Goal: Task Accomplishment & Management: Manage account settings

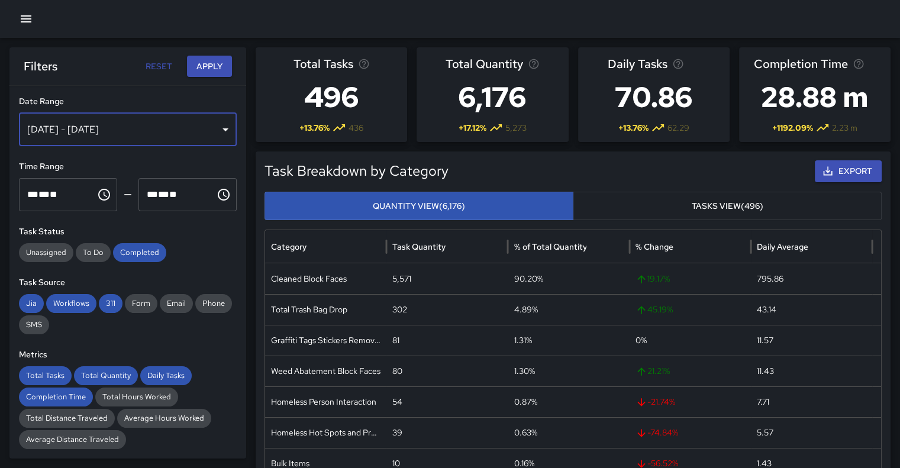
click at [207, 132] on div "[DATE] - [DATE]" at bounding box center [128, 129] width 218 height 33
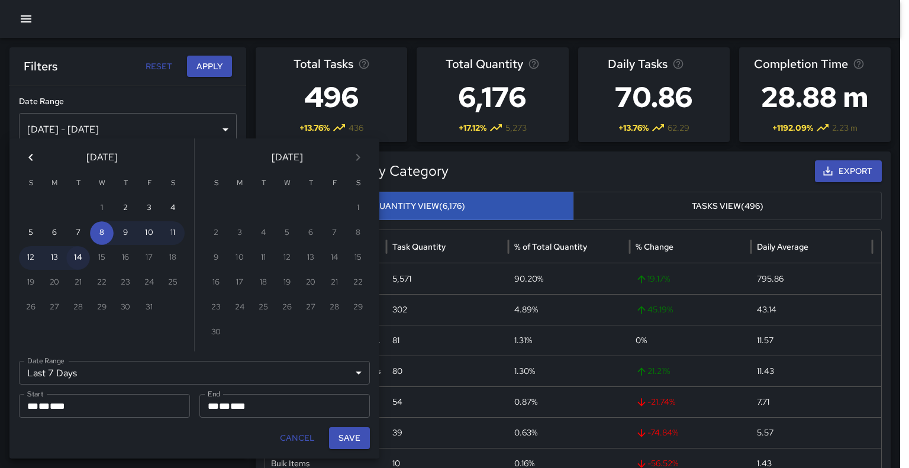
click at [77, 260] on button "14" at bounding box center [78, 258] width 24 height 24
type input "******"
type input "**********"
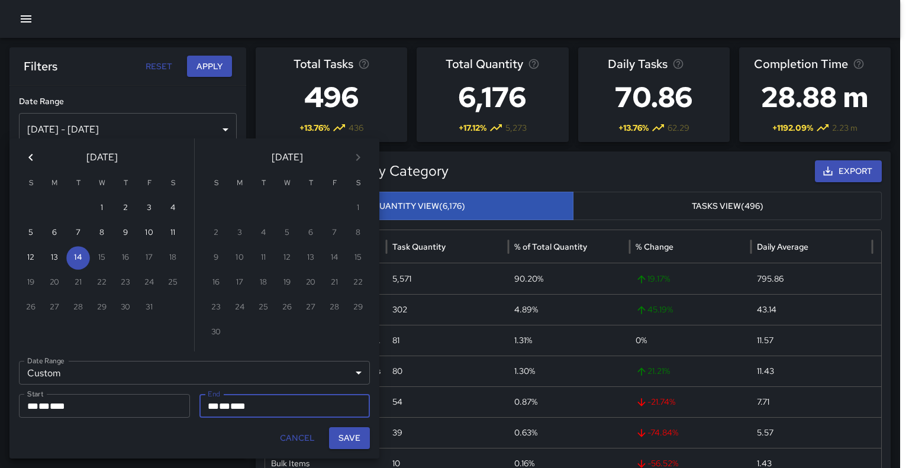
click at [346, 368] on button "Save" at bounding box center [349, 438] width 41 height 22
type input "**********"
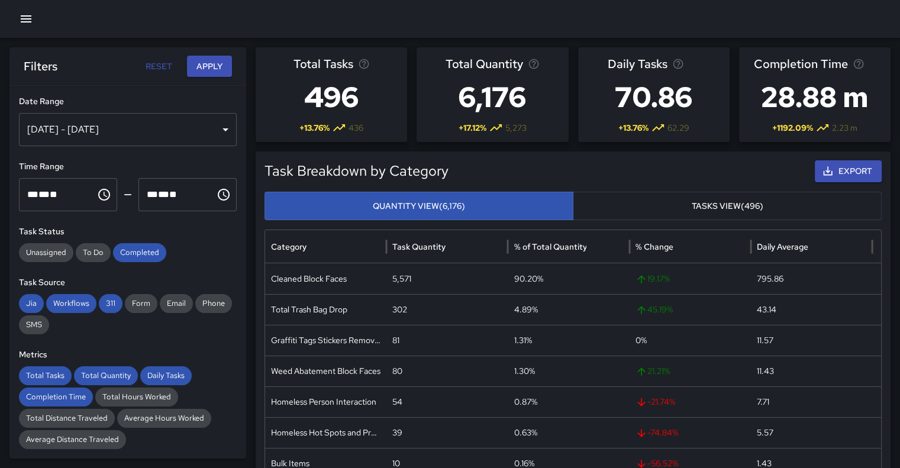
click at [208, 64] on button "Apply" at bounding box center [209, 67] width 45 height 22
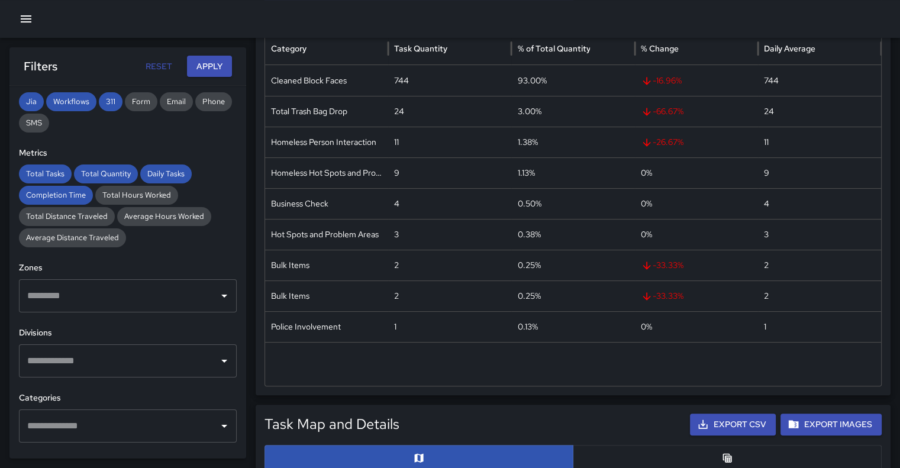
scroll to position [199, 0]
click at [222, 358] on icon "Open" at bounding box center [224, 361] width 14 height 14
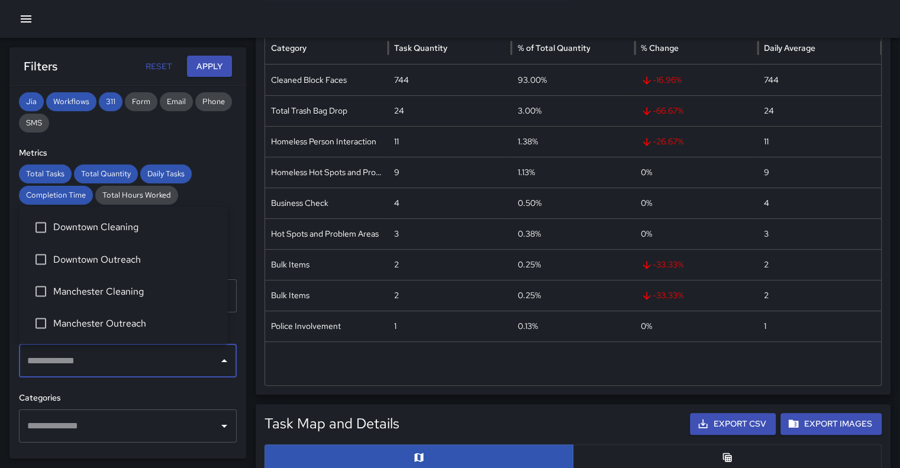
click at [139, 230] on span "Downtown Cleaning" at bounding box center [135, 227] width 165 height 14
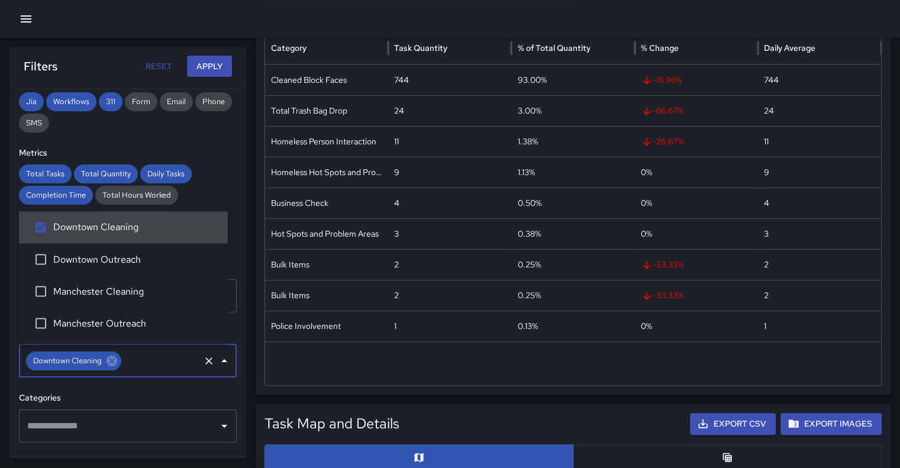
click at [215, 66] on button "Apply" at bounding box center [209, 67] width 45 height 22
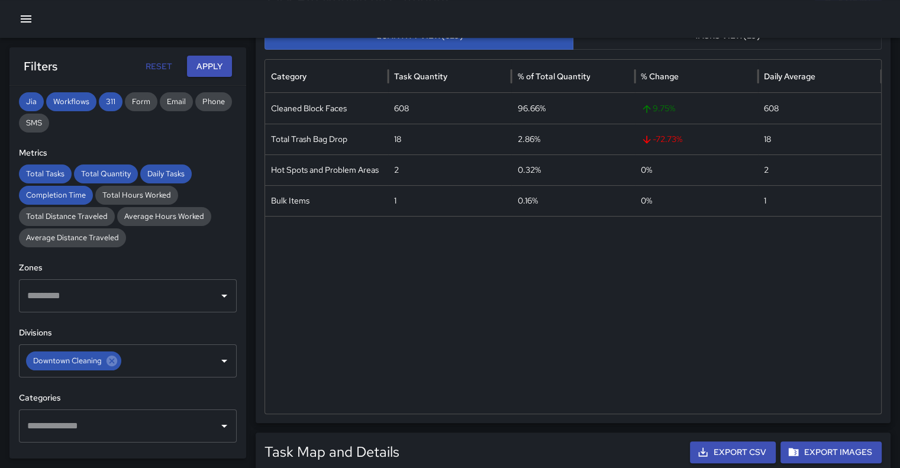
scroll to position [172, 0]
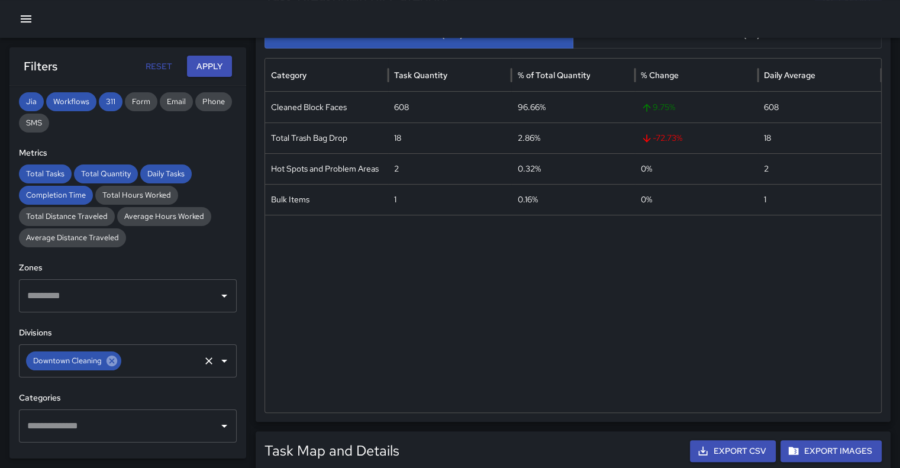
click at [112, 358] on icon at bounding box center [111, 360] width 13 height 13
click at [218, 358] on icon "Open" at bounding box center [224, 361] width 14 height 14
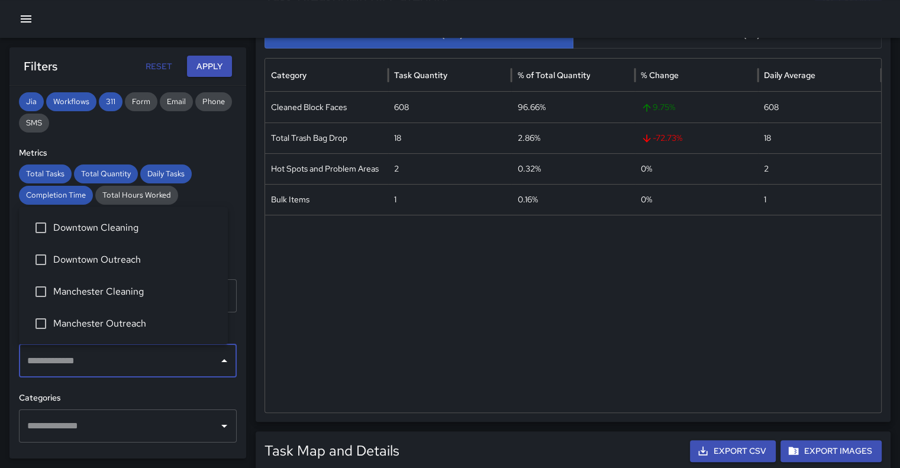
click at [118, 298] on span "Manchester Cleaning" at bounding box center [135, 292] width 165 height 14
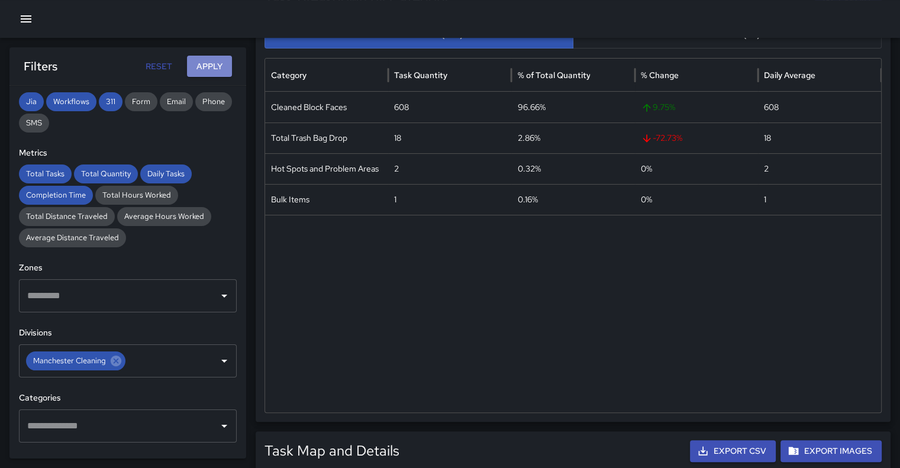
click at [205, 62] on button "Apply" at bounding box center [209, 67] width 45 height 22
click at [27, 16] on icon "button" at bounding box center [26, 18] width 11 height 7
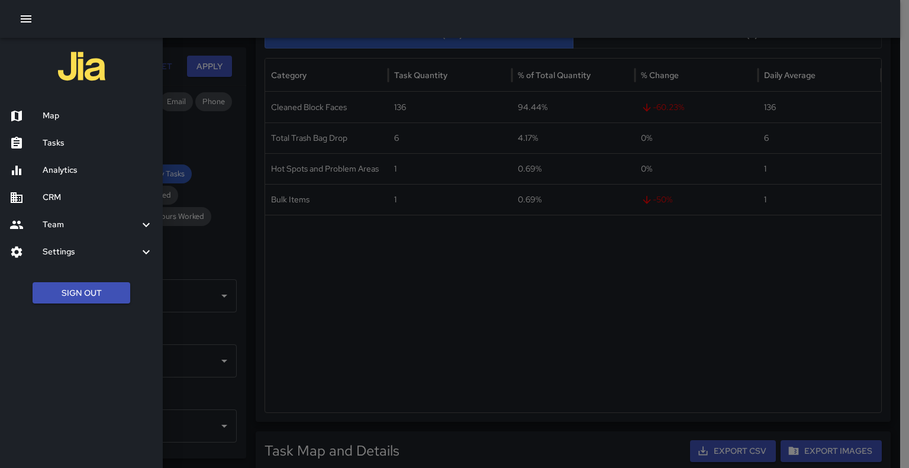
click at [56, 144] on h6 "Tasks" at bounding box center [98, 143] width 111 height 13
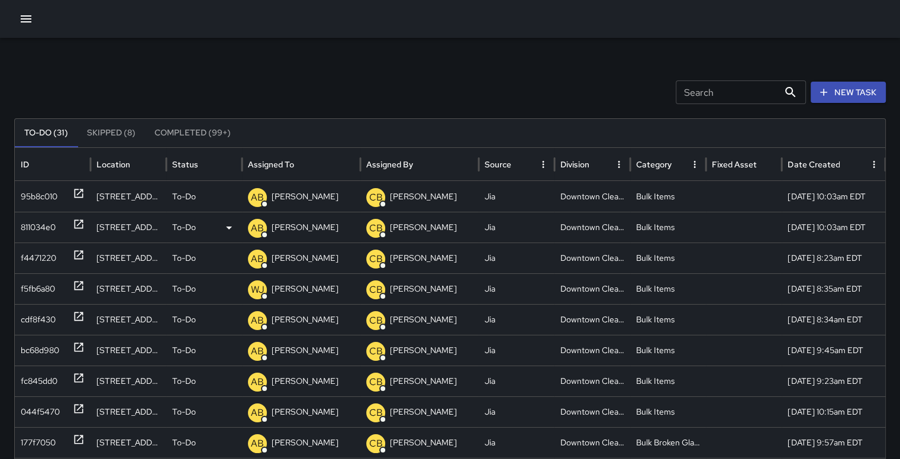
drag, startPoint x: 883, startPoint y: 202, endPoint x: 884, endPoint y: 221, distance: 19.0
click at [176, 135] on button "Completed (99+)" at bounding box center [192, 133] width 95 height 28
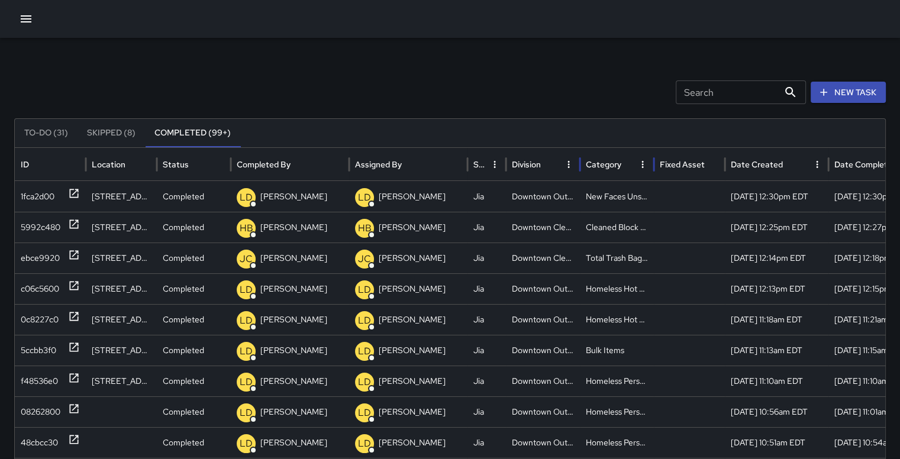
click at [607, 165] on div "Category" at bounding box center [610, 164] width 49 height 33
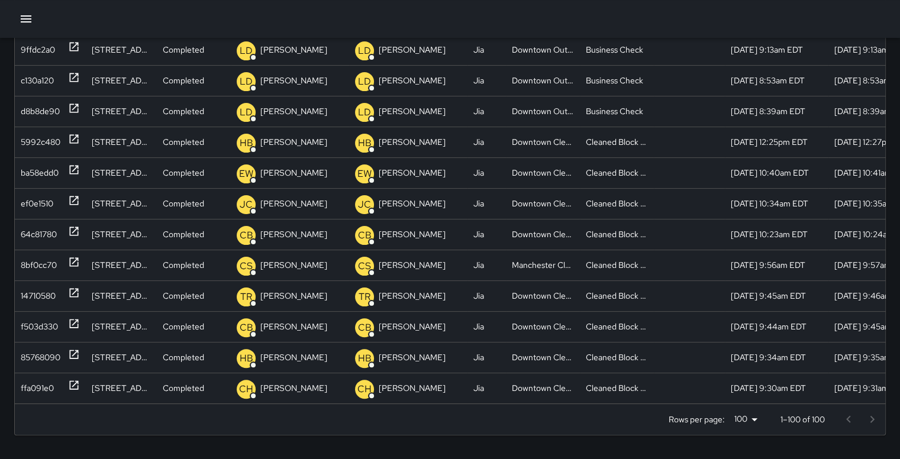
scroll to position [0, 0]
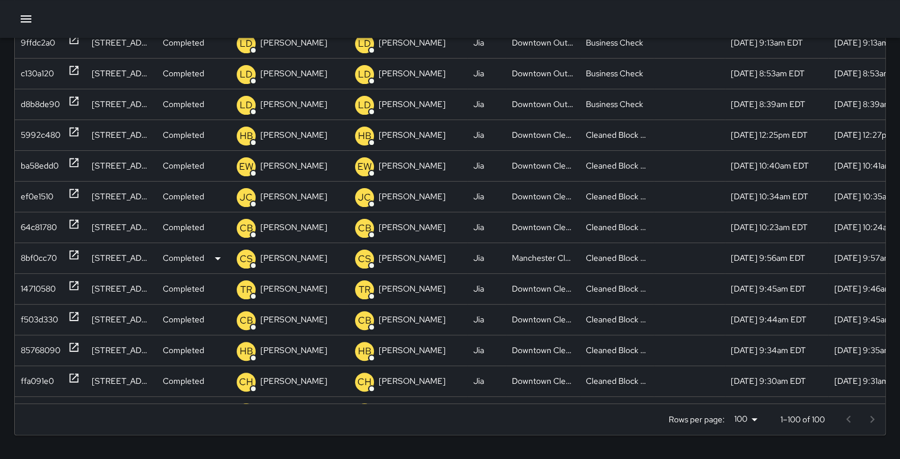
click at [34, 248] on div "8bf0cc70" at bounding box center [39, 258] width 36 height 30
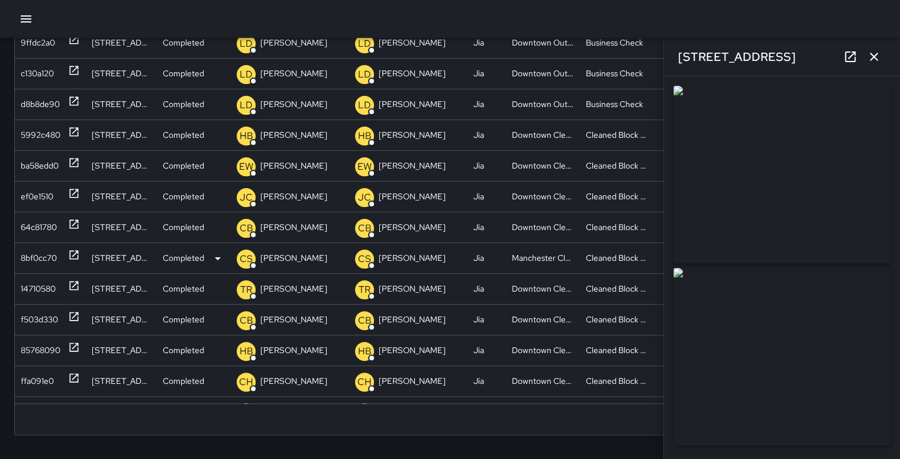
type input "**********"
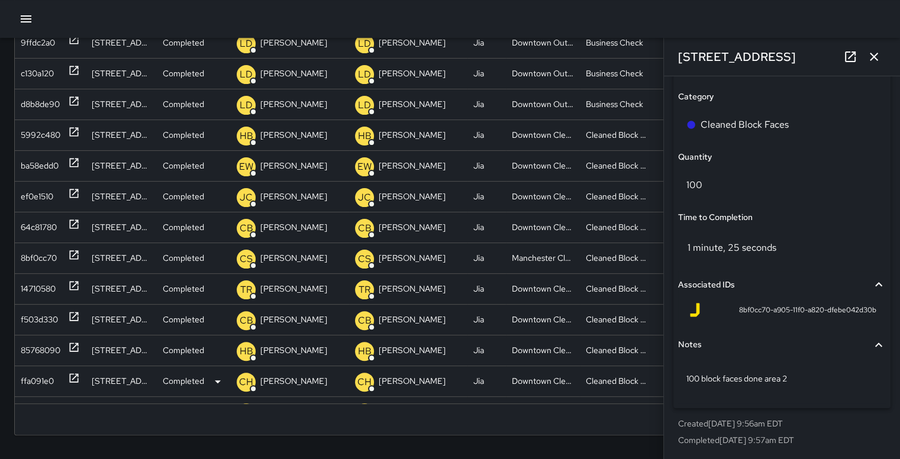
click at [31, 368] on div "ffa091e0" at bounding box center [37, 381] width 33 height 30
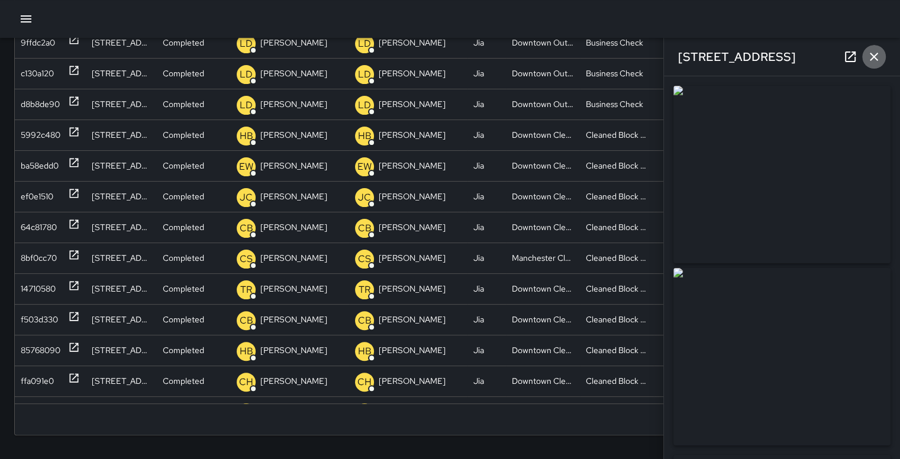
click at [623, 56] on icon "button" at bounding box center [874, 57] width 14 height 14
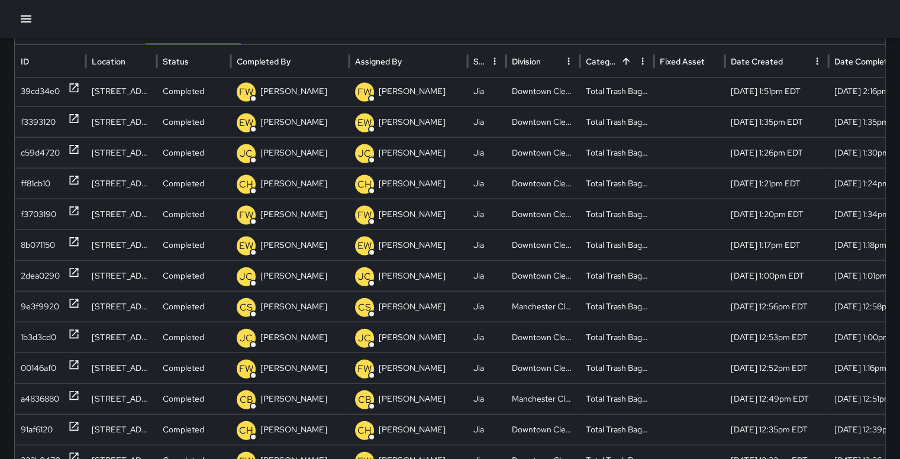
scroll to position [79, 9]
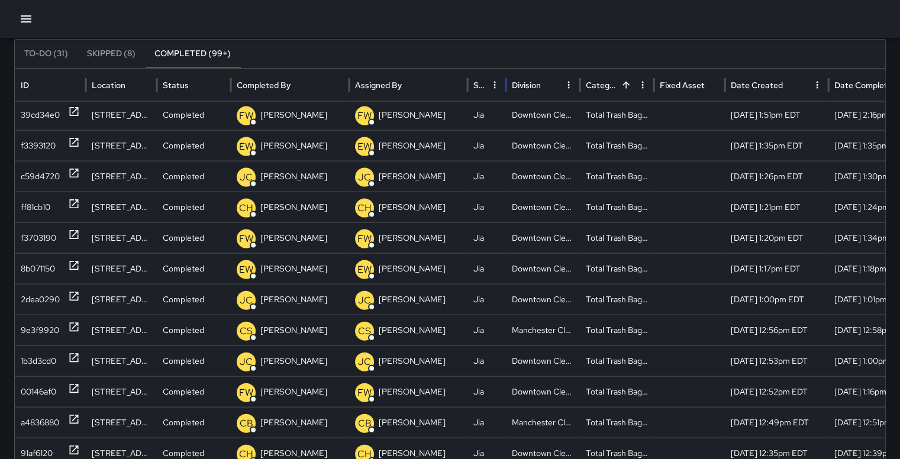
drag, startPoint x: 532, startPoint y: 87, endPoint x: 17, endPoint y: 23, distance: 519.1
click at [19, 23] on icon "button" at bounding box center [26, 19] width 14 height 14
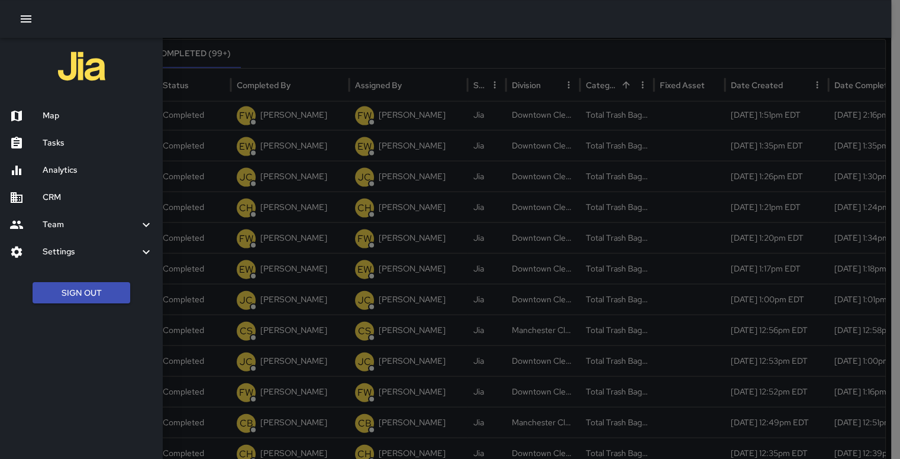
scroll to position [79, 0]
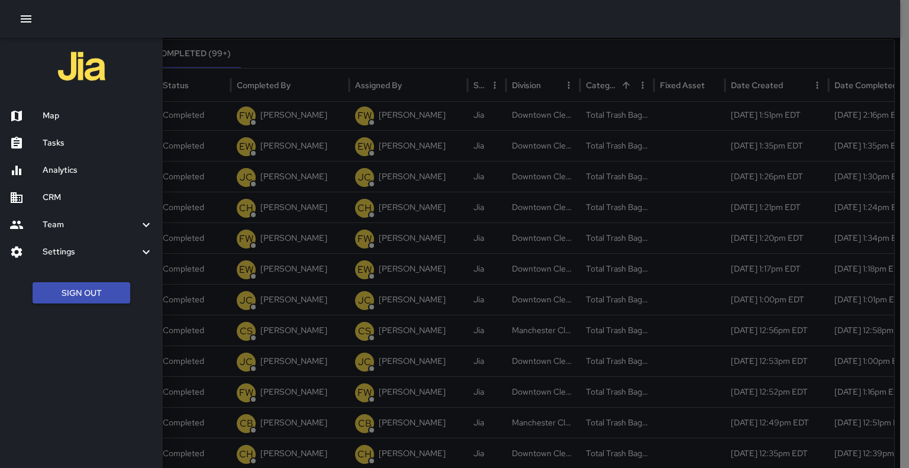
click at [59, 146] on h6 "Tasks" at bounding box center [98, 143] width 111 height 13
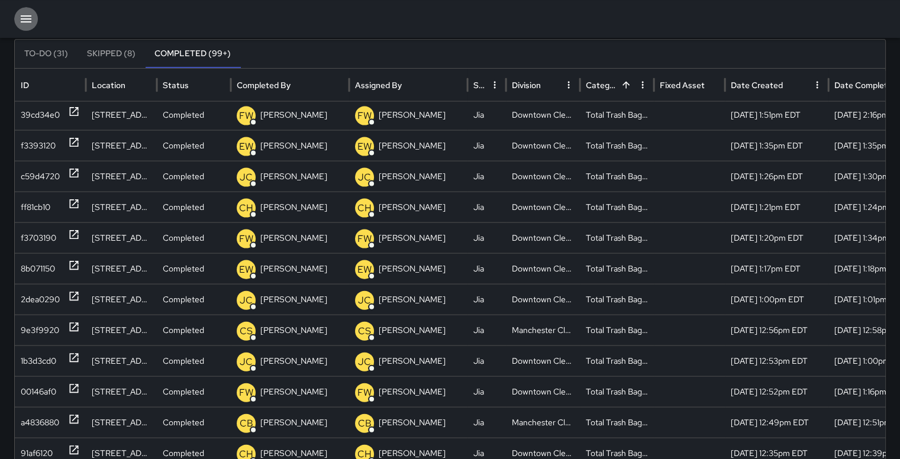
click at [23, 18] on icon "button" at bounding box center [26, 19] width 14 height 14
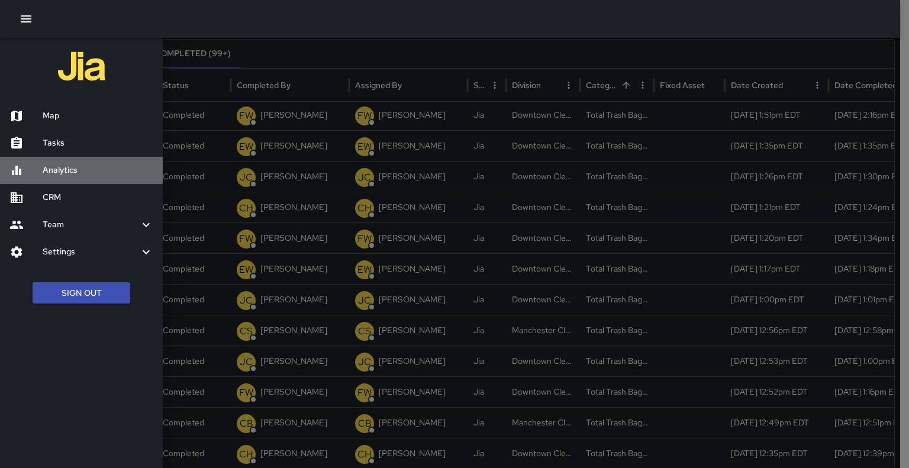
click at [45, 166] on h6 "Analytics" at bounding box center [98, 170] width 111 height 13
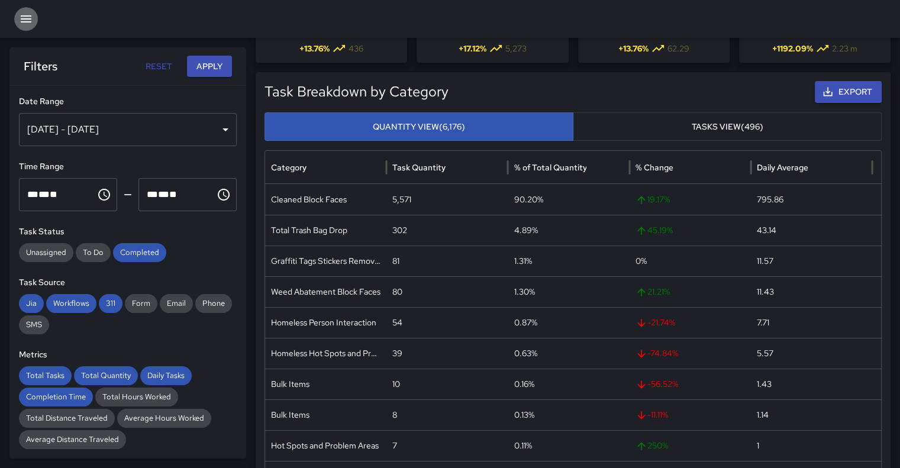
click at [31, 17] on icon "button" at bounding box center [26, 19] width 14 height 14
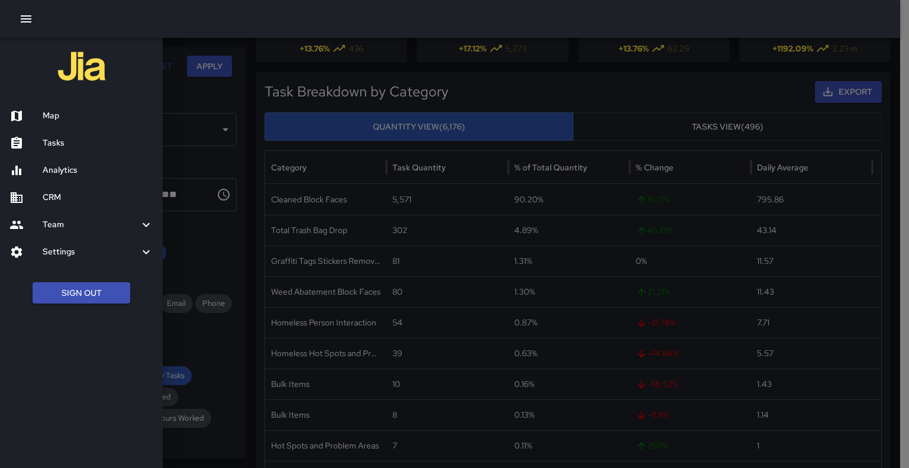
click at [54, 141] on h6 "Tasks" at bounding box center [98, 143] width 111 height 13
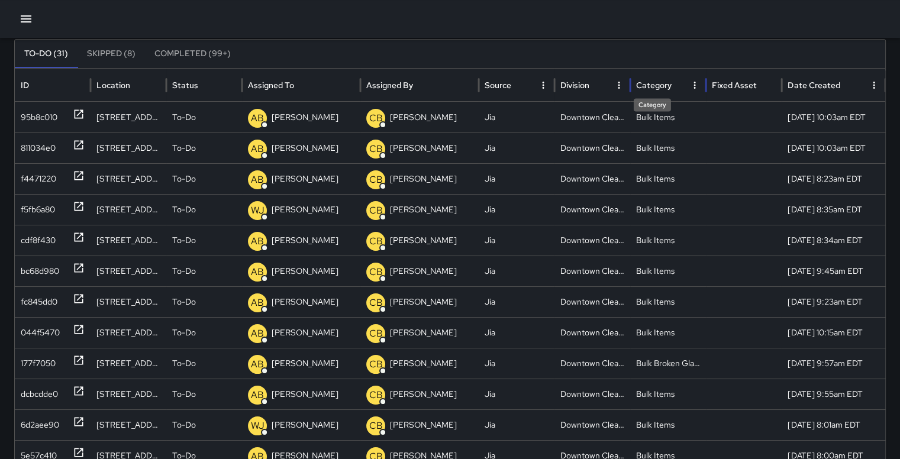
click at [623, 83] on div "Category" at bounding box center [653, 85] width 35 height 11
click at [623, 85] on icon "Sort" at bounding box center [678, 85] width 11 height 11
click at [212, 56] on button "Completed (99+)" at bounding box center [192, 54] width 95 height 28
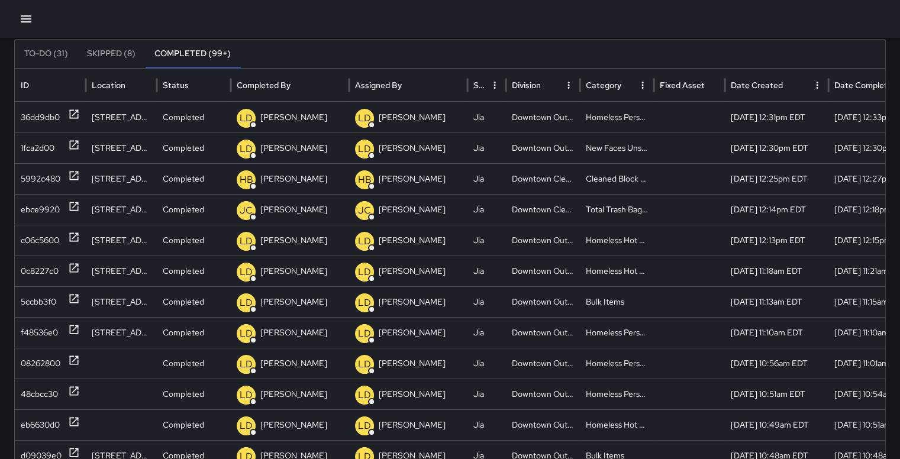
click at [623, 82] on icon "Sort" at bounding box center [630, 85] width 11 height 11
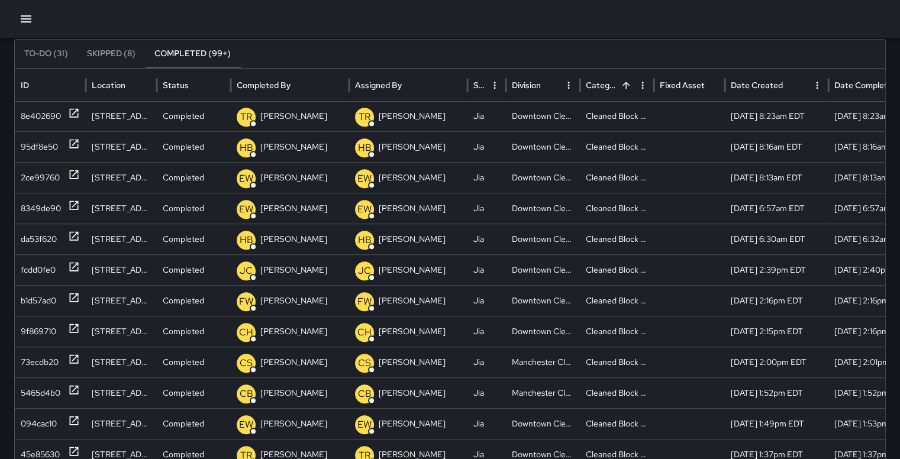
scroll to position [674, 0]
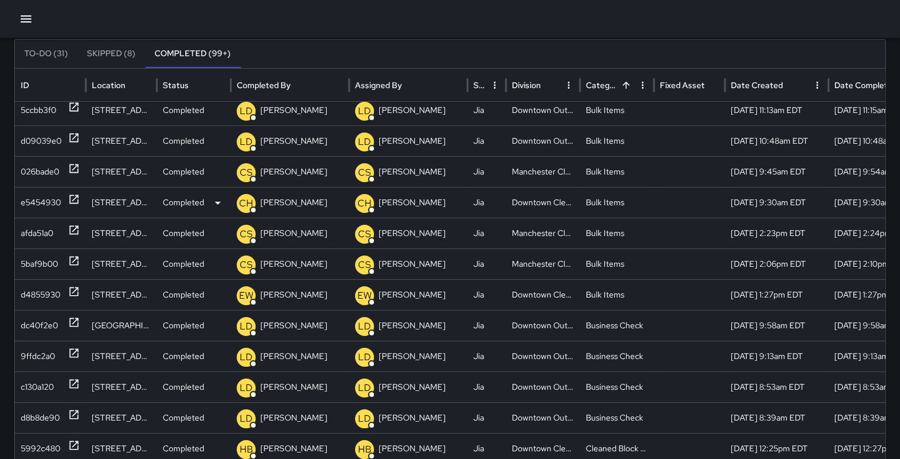
click at [40, 201] on div "e5454930" at bounding box center [41, 202] width 40 height 30
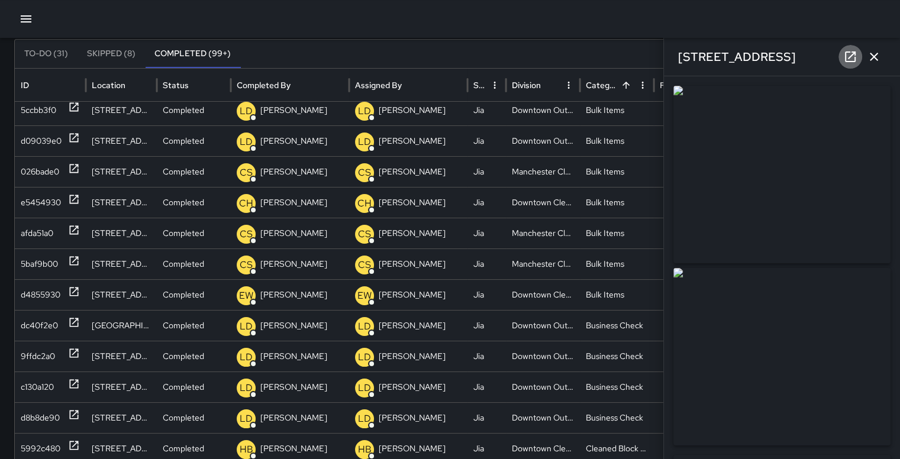
click at [623, 57] on icon at bounding box center [850, 57] width 14 height 14
click at [623, 54] on button "button" at bounding box center [874, 57] width 24 height 24
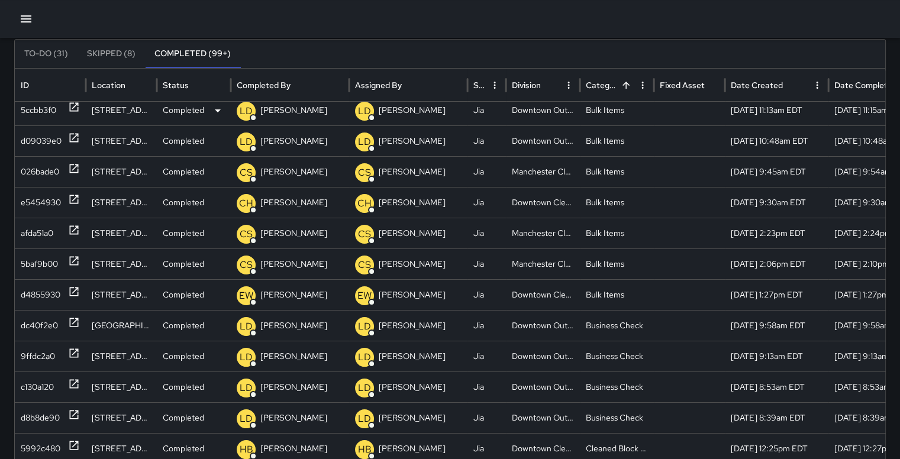
drag, startPoint x: 552, startPoint y: 112, endPoint x: 531, endPoint y: 111, distance: 21.9
click at [531, 111] on div "Downtown Outreach" at bounding box center [543, 110] width 74 height 31
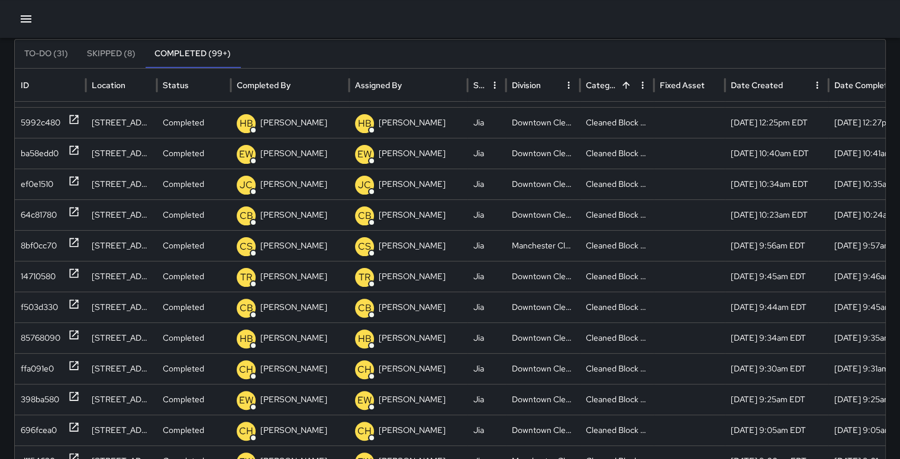
scroll to position [363, 0]
click at [47, 334] on div "85768090" at bounding box center [41, 339] width 40 height 30
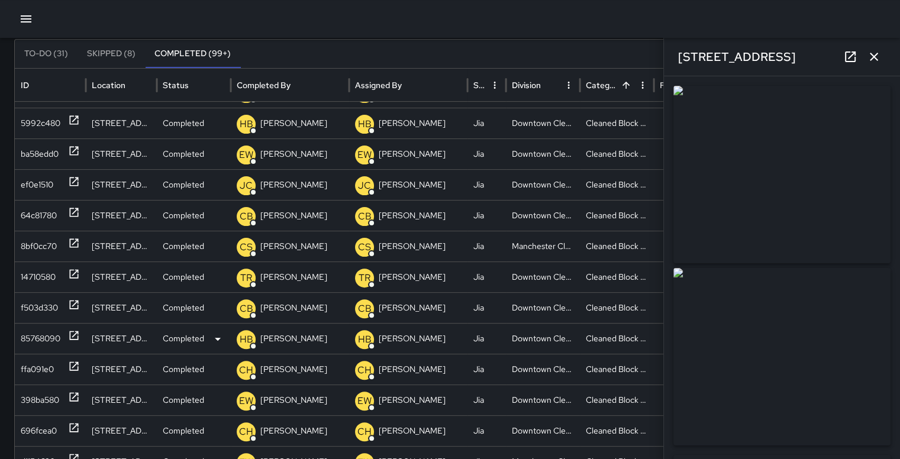
type input "**********"
click at [623, 53] on icon "button" at bounding box center [874, 57] width 14 height 14
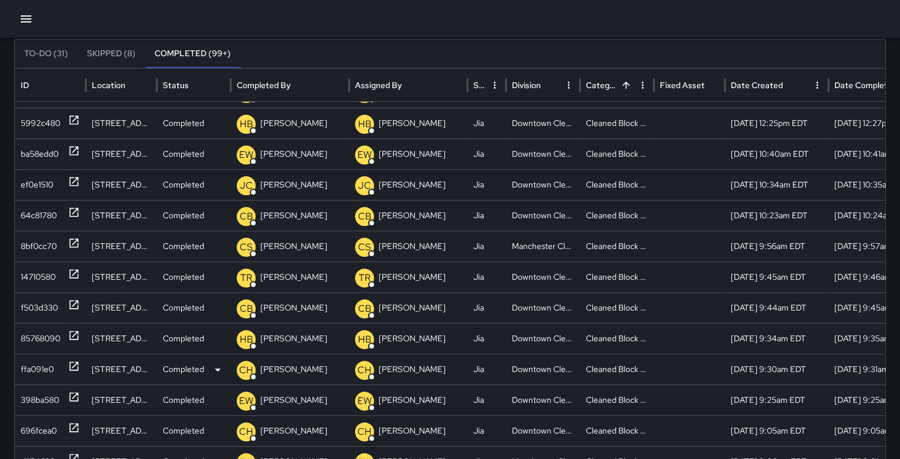
click at [43, 368] on div "ffa091e0" at bounding box center [37, 369] width 33 height 30
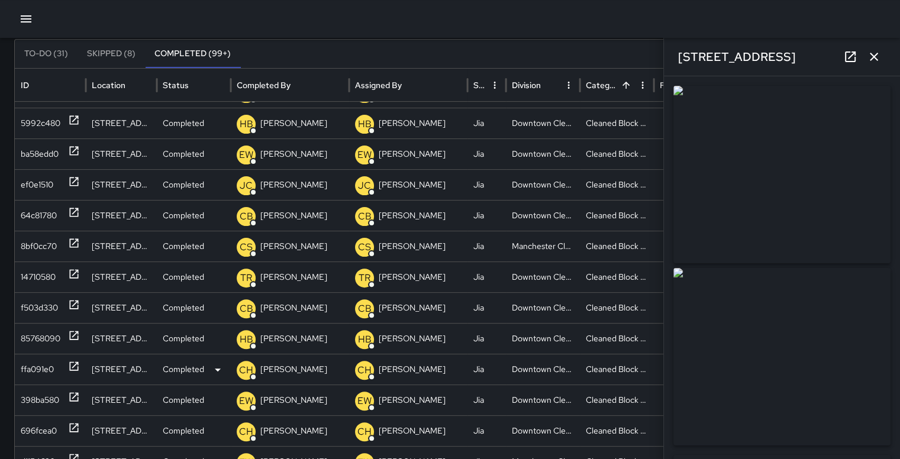
type input "**********"
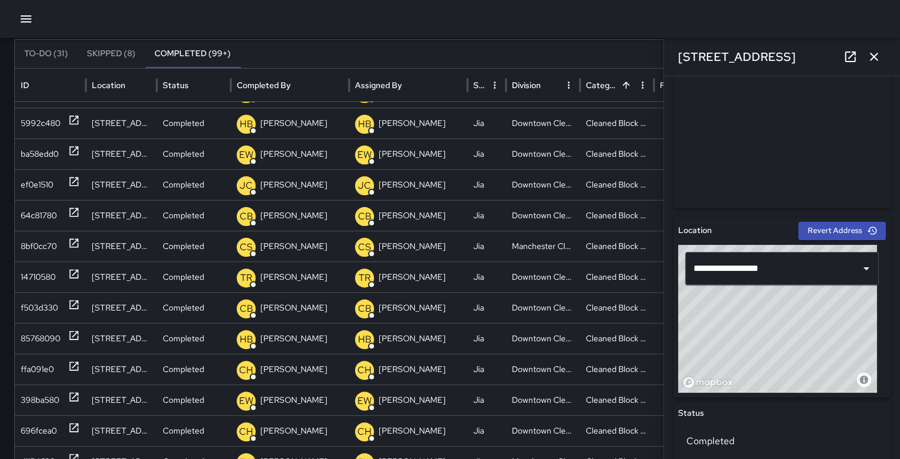
scroll to position [241, 0]
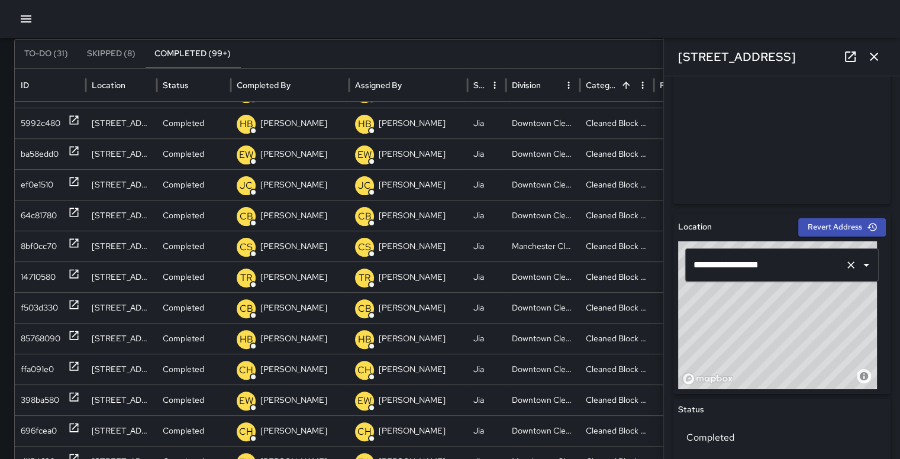
click at [623, 264] on icon "Open" at bounding box center [866, 265] width 6 height 3
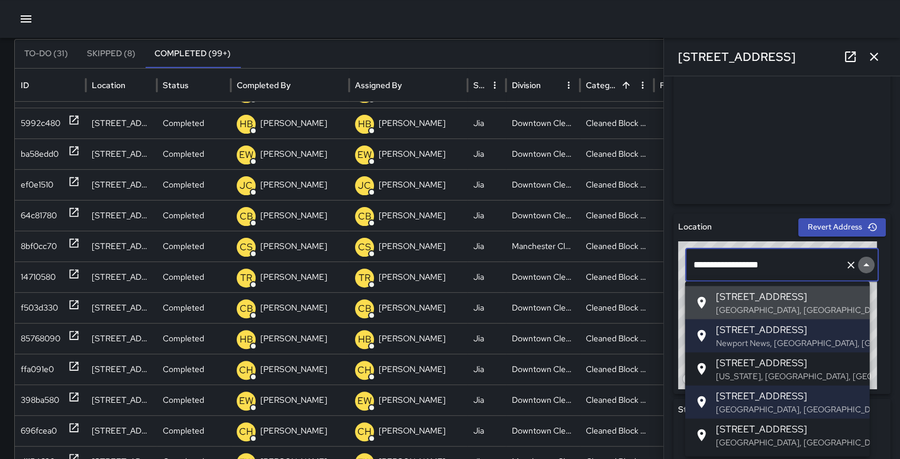
click at [623, 264] on icon "Close" at bounding box center [866, 265] width 14 height 14
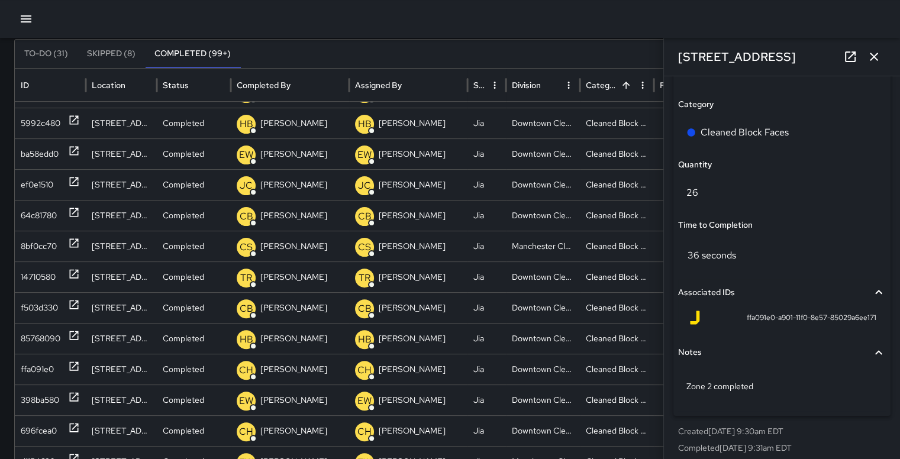
scroll to position [857, 0]
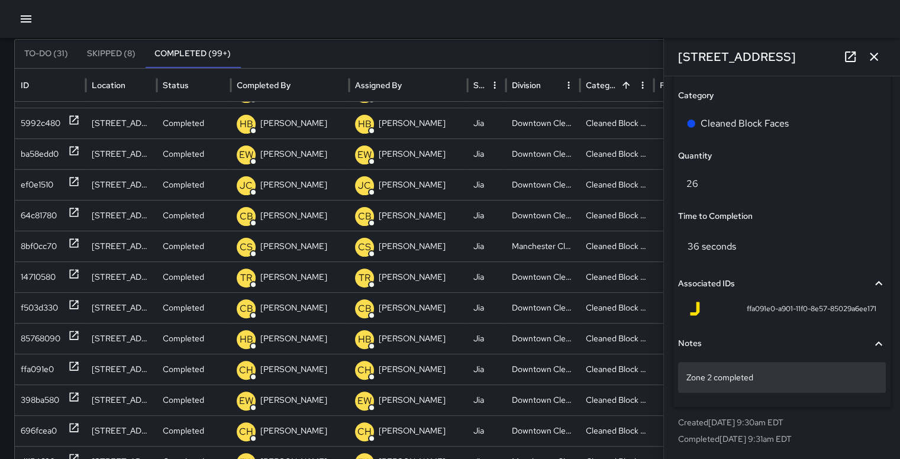
click at [623, 368] on p "Zone 2 completed" at bounding box center [781, 377] width 191 height 12
type textarea "*"
type textarea "******"
click at [568, 26] on div at bounding box center [450, 19] width 900 height 38
click at [623, 314] on span "ffa091e0-a901-11f0-8e57-85029a6ee171" at bounding box center [811, 309] width 130 height 12
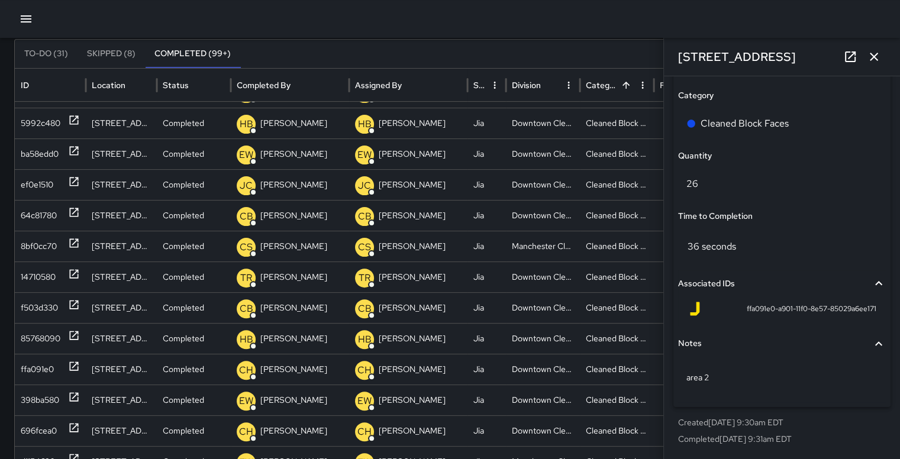
click at [623, 282] on icon "button" at bounding box center [878, 283] width 7 height 4
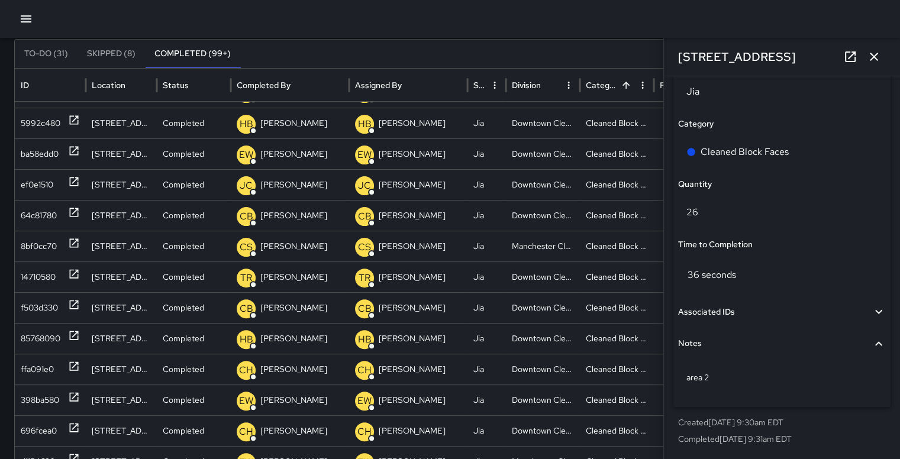
scroll to position [829, 0]
click at [623, 340] on icon "button" at bounding box center [878, 344] width 14 height 14
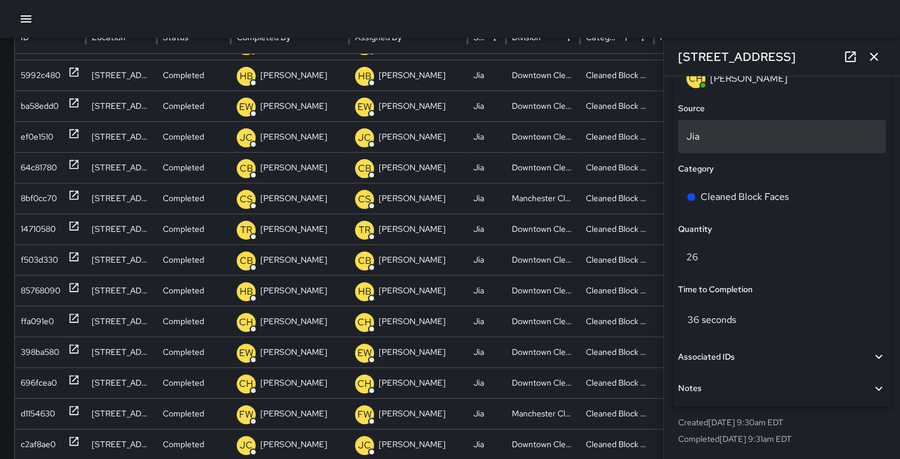
scroll to position [130, 0]
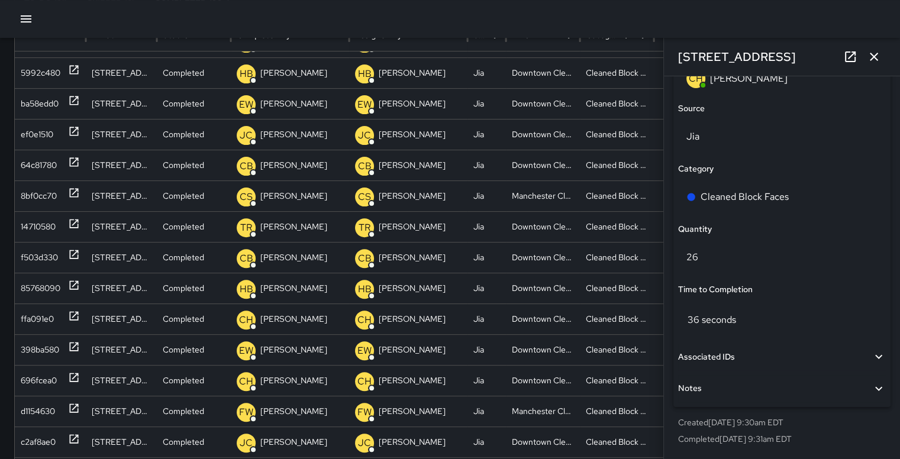
click at [623, 56] on icon "button" at bounding box center [874, 57] width 14 height 14
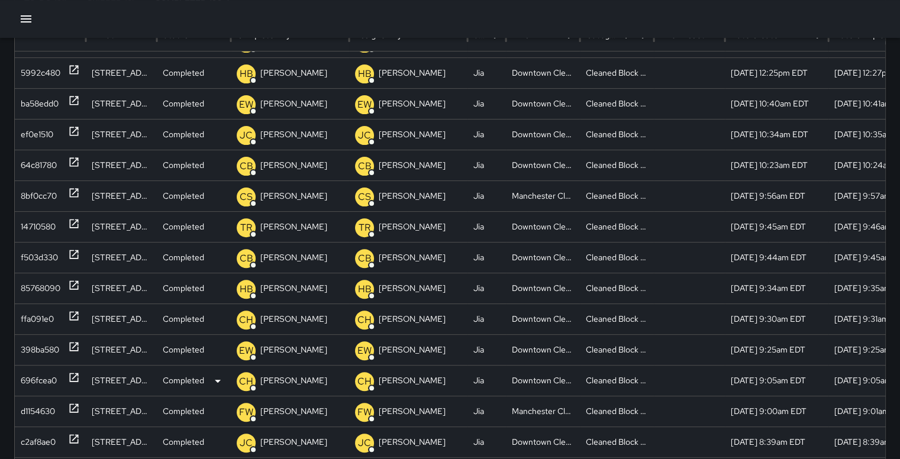
click at [42, 368] on div "696fcea0" at bounding box center [39, 381] width 36 height 30
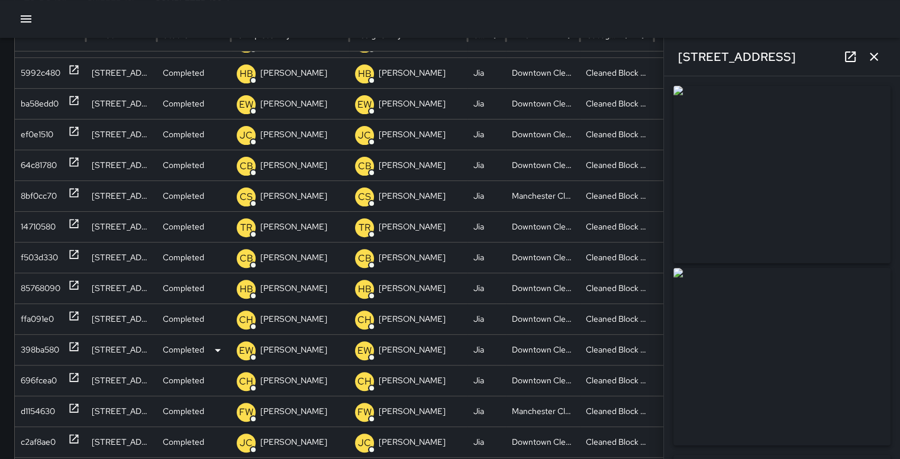
type input "**********"
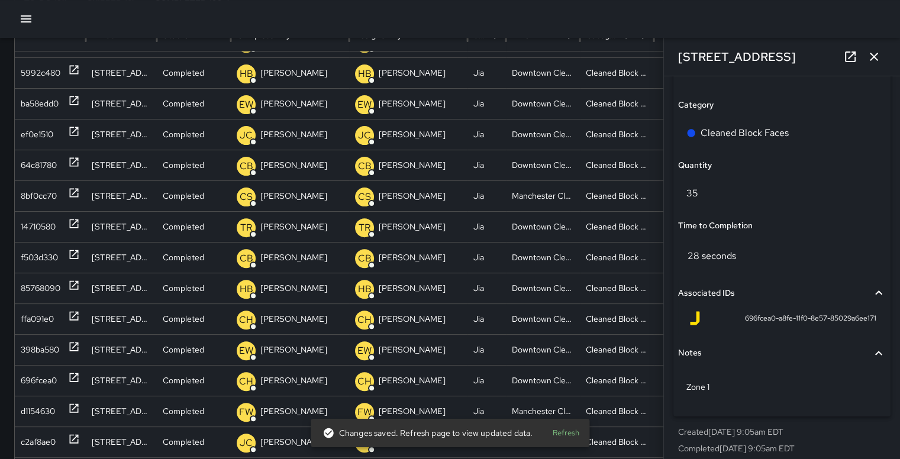
scroll to position [857, 0]
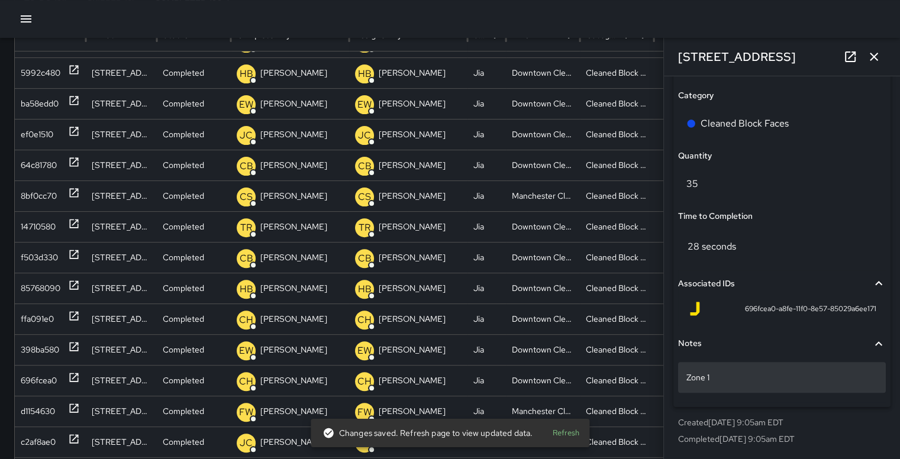
click at [623, 368] on p "Zone 1" at bounding box center [781, 377] width 191 height 12
type textarea "*"
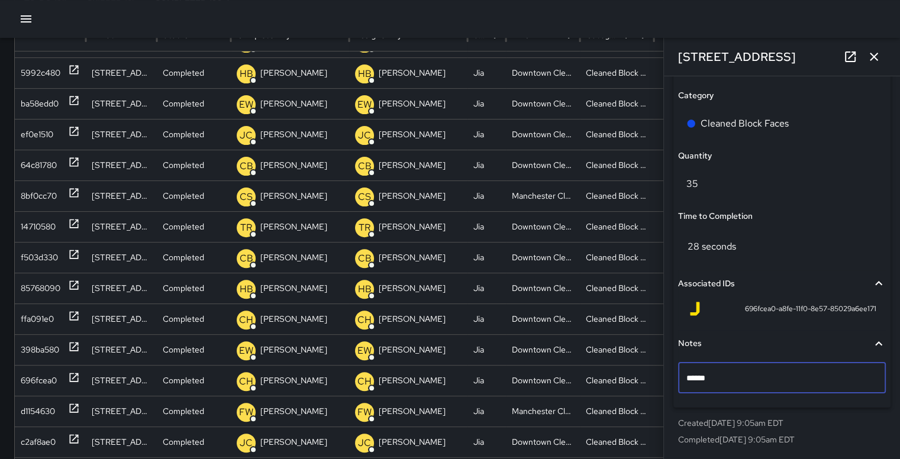
type textarea "*******"
click at [623, 19] on div at bounding box center [450, 19] width 900 height 38
click at [623, 56] on icon "button" at bounding box center [874, 57] width 14 height 14
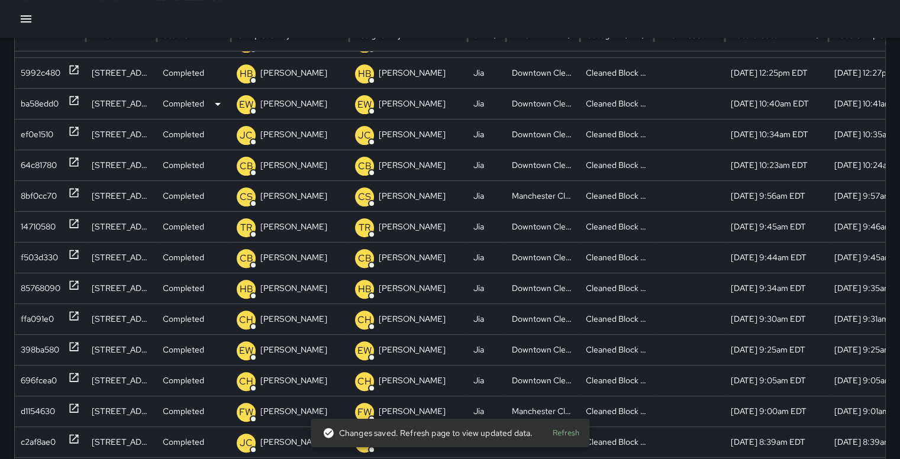
drag, startPoint x: 541, startPoint y: 111, endPoint x: 522, endPoint y: 96, distance: 23.7
click at [522, 96] on div "Downtown Cleaning" at bounding box center [543, 103] width 74 height 31
click at [522, 111] on div "Downtown Cleaning" at bounding box center [543, 103] width 74 height 31
click at [532, 224] on div "Downtown Cleaning" at bounding box center [543, 226] width 74 height 31
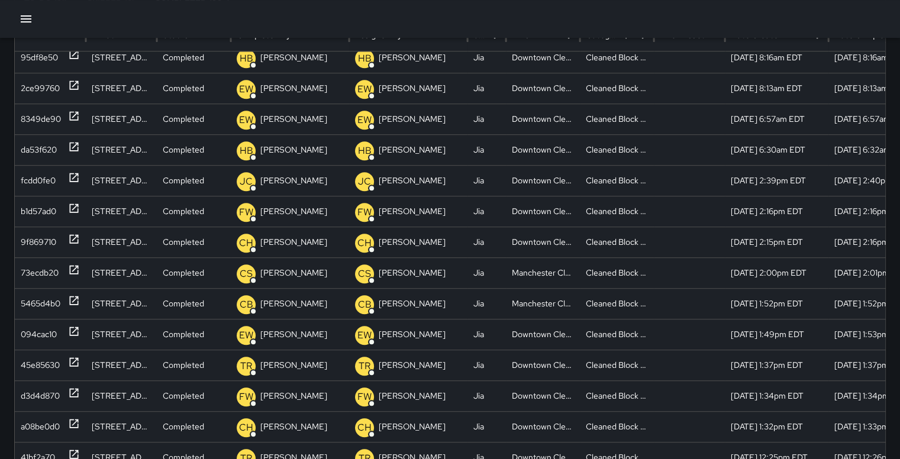
scroll to position [784, 0]
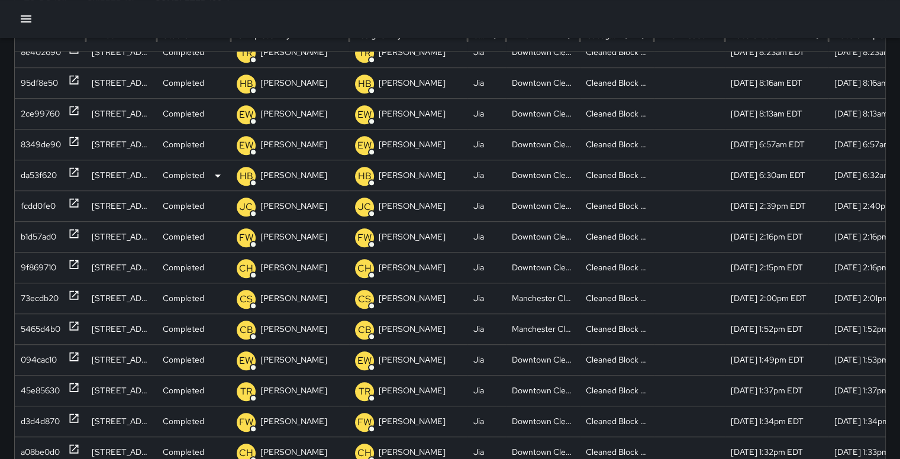
click at [40, 174] on div "da53f620" at bounding box center [39, 175] width 36 height 30
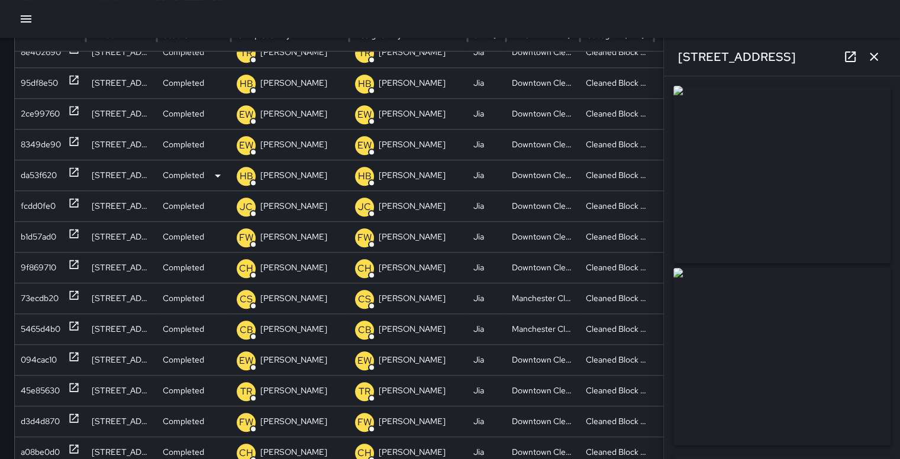
type input "**********"
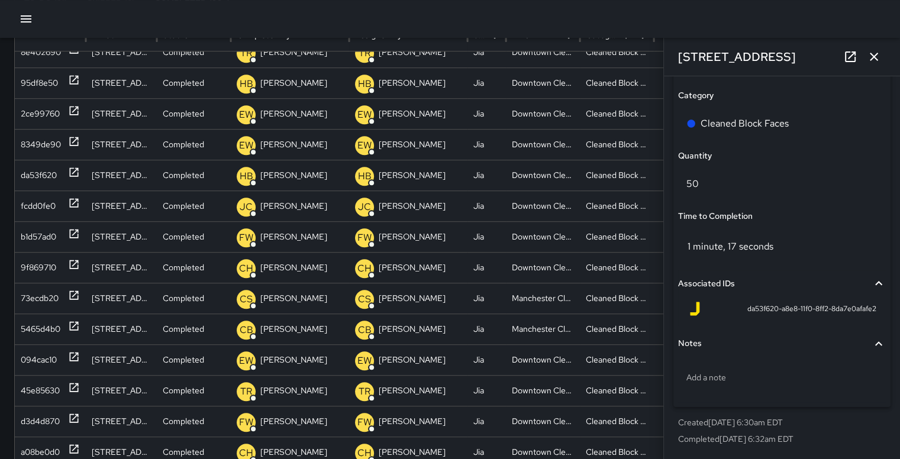
scroll to position [856, 0]
click at [623, 368] on div "Add a note" at bounding box center [782, 378] width 208 height 31
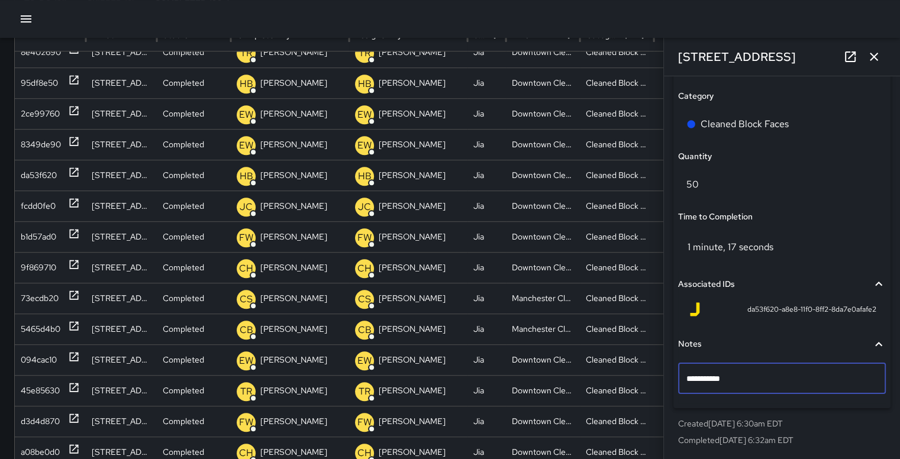
type textarea "**********"
click at [623, 26] on div at bounding box center [450, 19] width 900 height 38
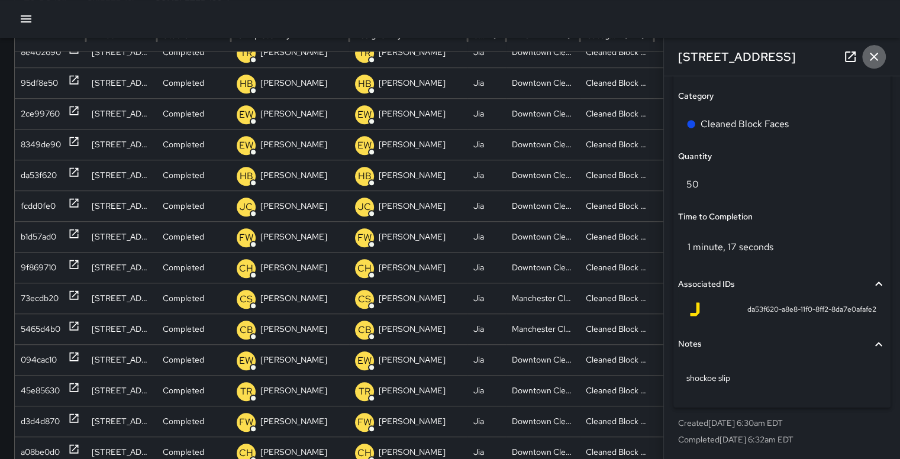
click at [623, 51] on icon "button" at bounding box center [874, 57] width 14 height 14
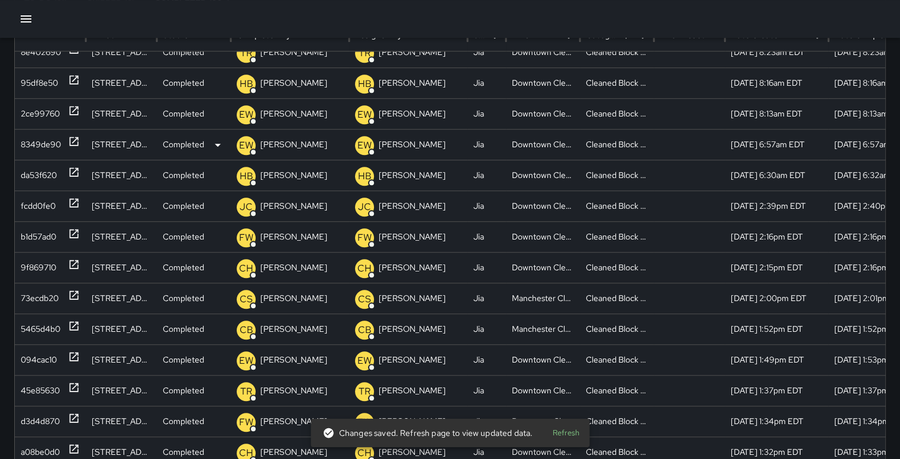
click at [50, 135] on div "8349de90" at bounding box center [41, 145] width 40 height 30
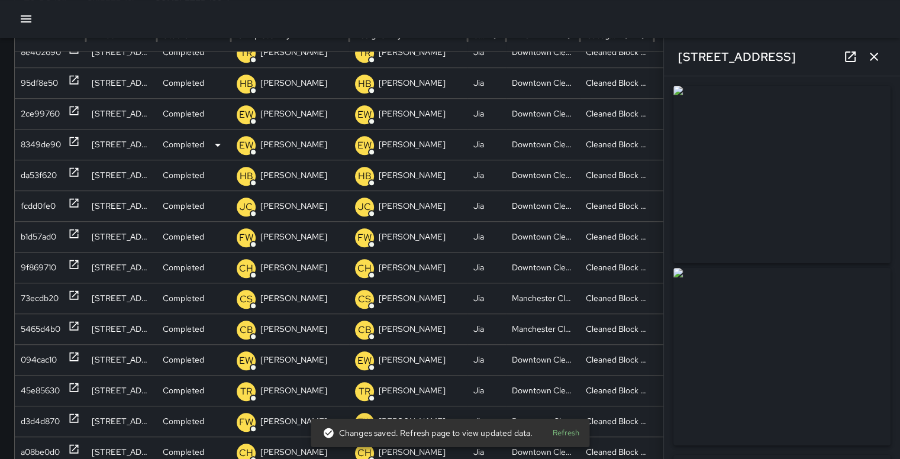
type input "**********"
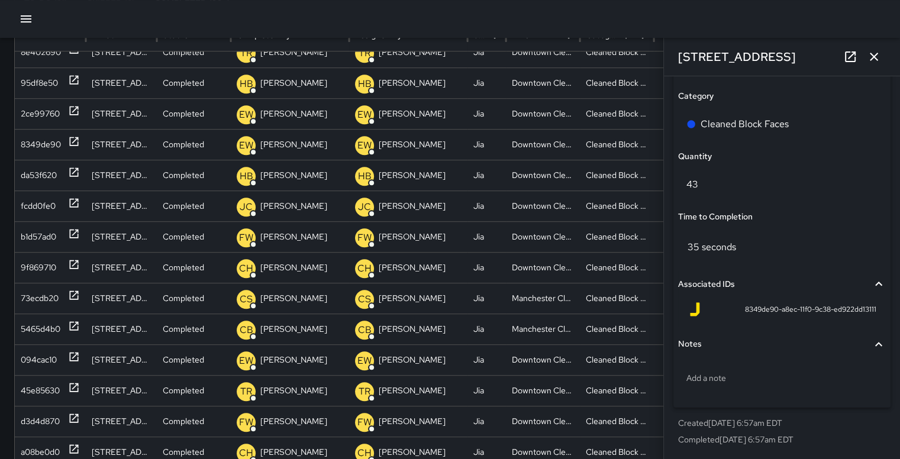
scroll to position [857, 0]
click at [623, 368] on p "Add a note" at bounding box center [781, 377] width 191 height 12
type textarea "**********"
click at [607, 23] on div at bounding box center [450, 19] width 900 height 38
click at [623, 56] on icon "button" at bounding box center [874, 57] width 14 height 14
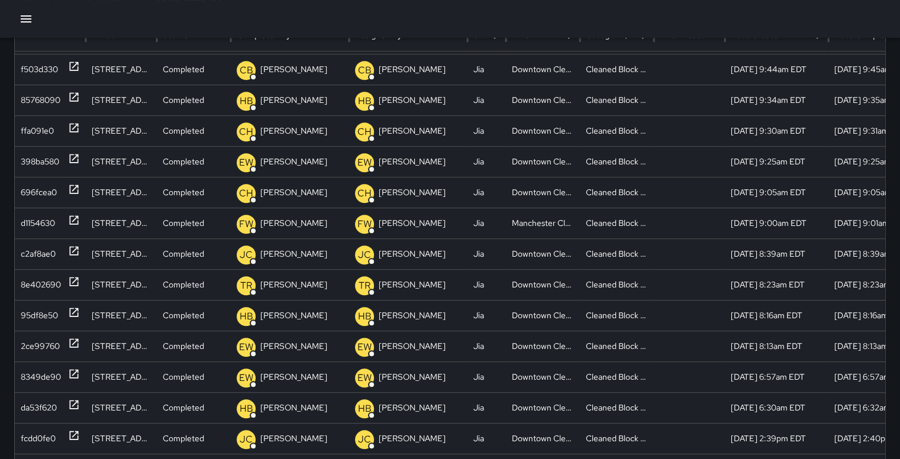
scroll to position [525, 0]
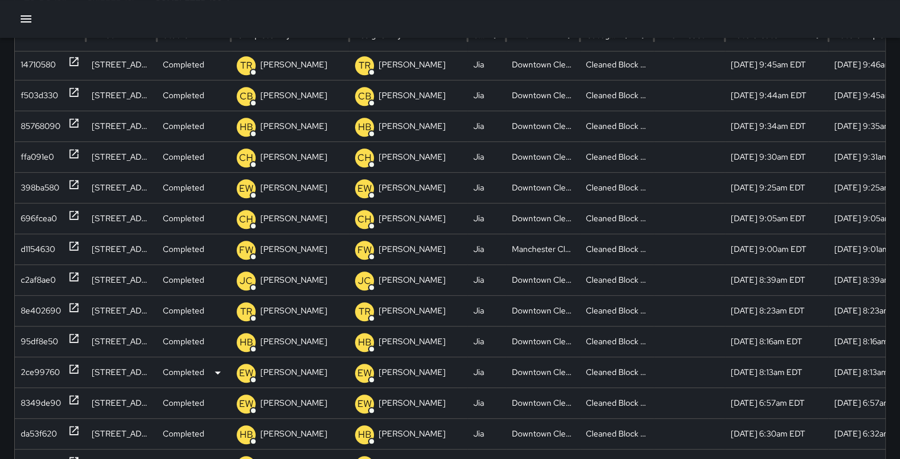
click at [36, 368] on div "2ce99760" at bounding box center [40, 372] width 39 height 30
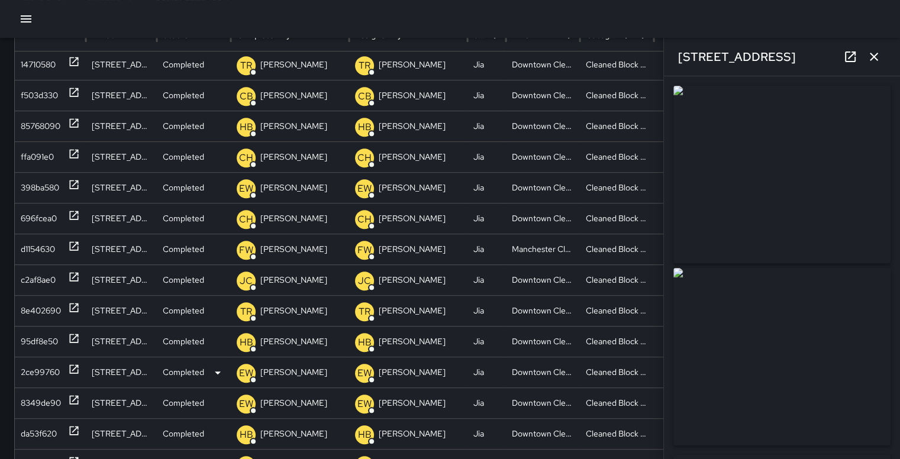
type input "**********"
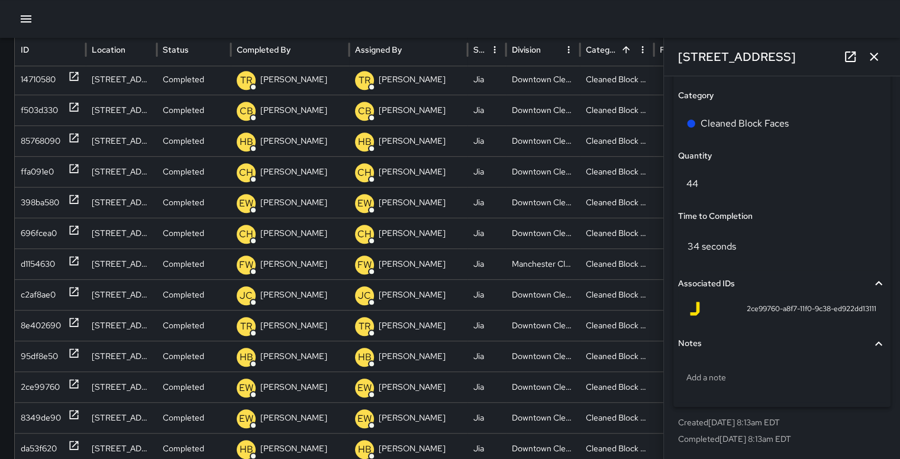
scroll to position [109, 4]
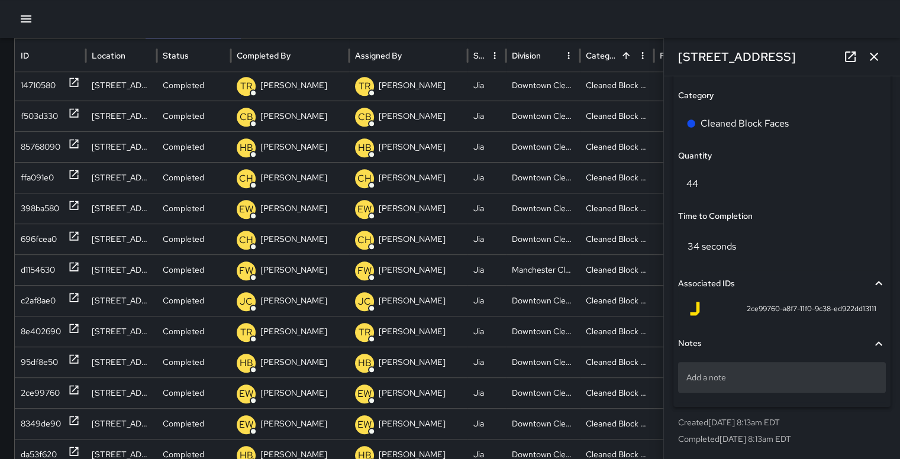
click at [623, 368] on p "Add a note" at bounding box center [781, 377] width 191 height 12
type textarea "**********"
click at [623, 19] on div at bounding box center [450, 19] width 900 height 38
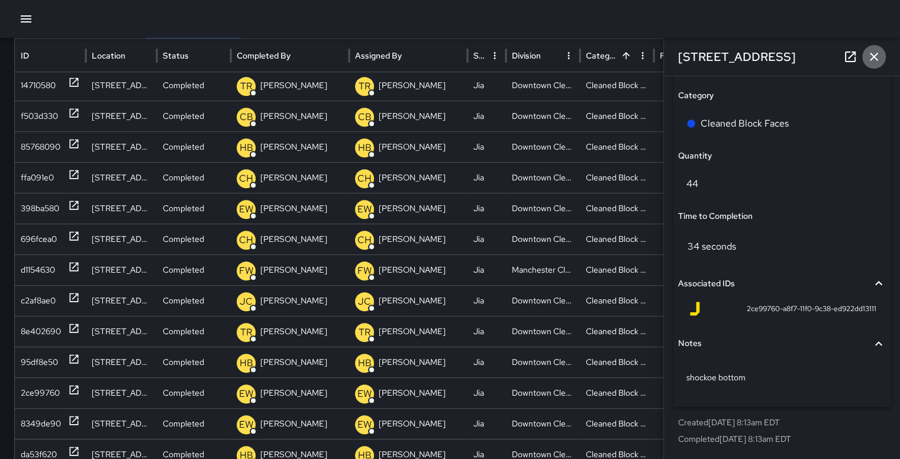
click at [623, 56] on icon "button" at bounding box center [873, 57] width 8 height 8
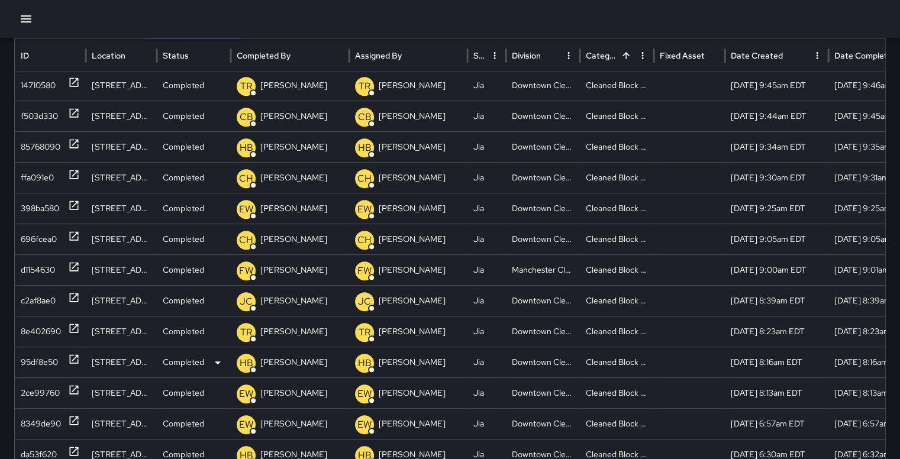
click at [33, 356] on div "95df8e50" at bounding box center [39, 362] width 37 height 30
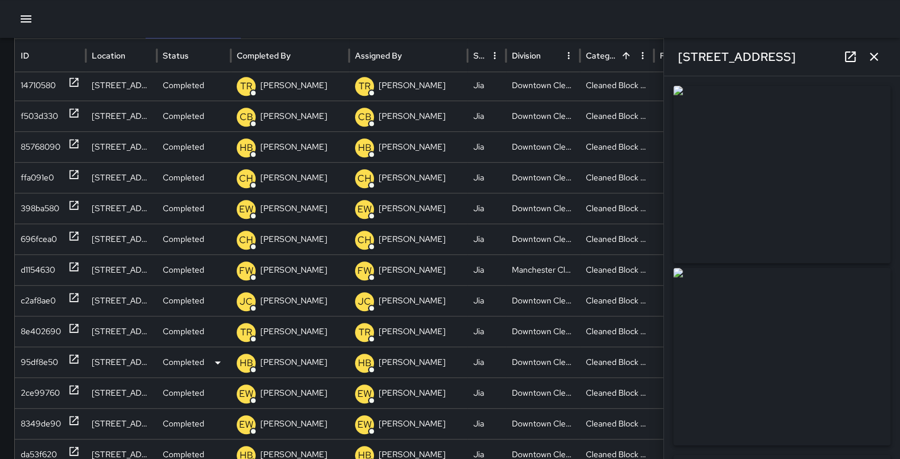
type input "**********"
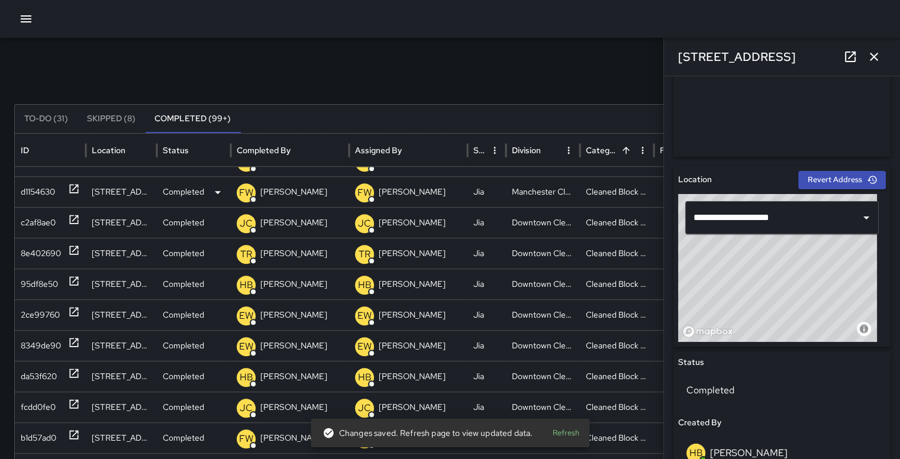
scroll to position [681, 0]
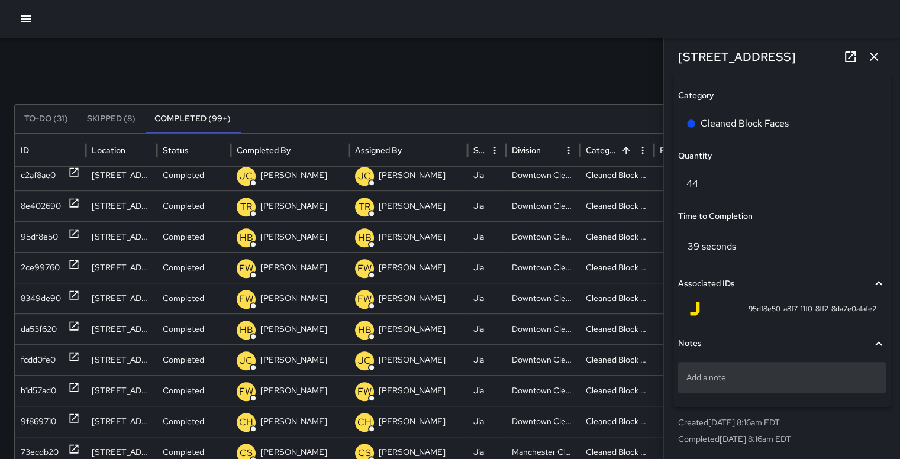
click at [623, 368] on p "Add a note" at bounding box center [781, 377] width 191 height 12
type textarea "**********"
click at [528, 88] on div "Search Search New Task" at bounding box center [449, 78] width 871 height 24
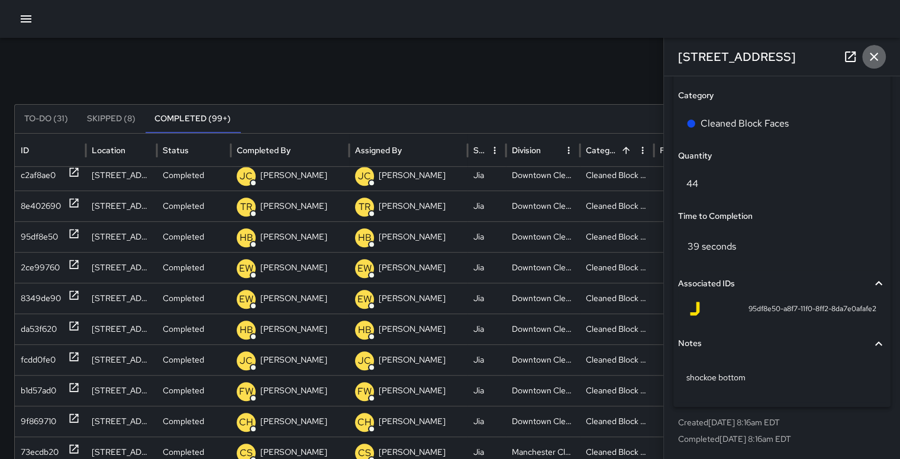
click at [623, 59] on icon "button" at bounding box center [874, 57] width 14 height 14
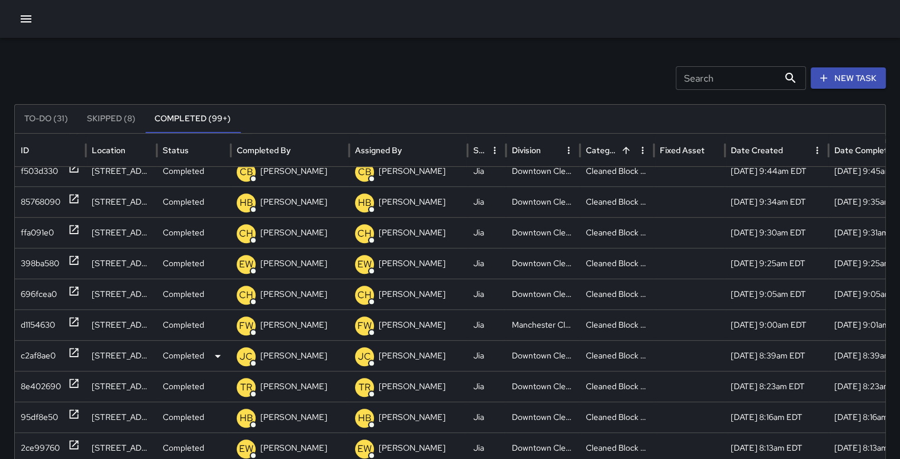
click at [33, 351] on div "c2af8ae0" at bounding box center [38, 356] width 35 height 30
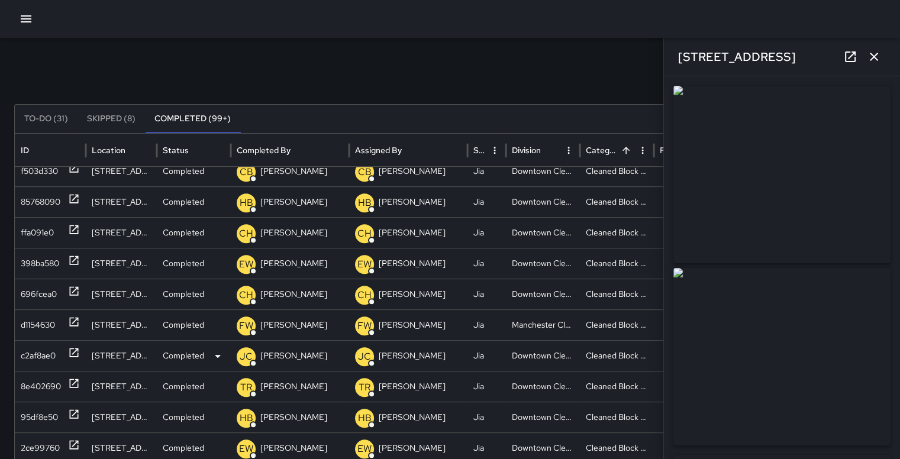
type input "**********"
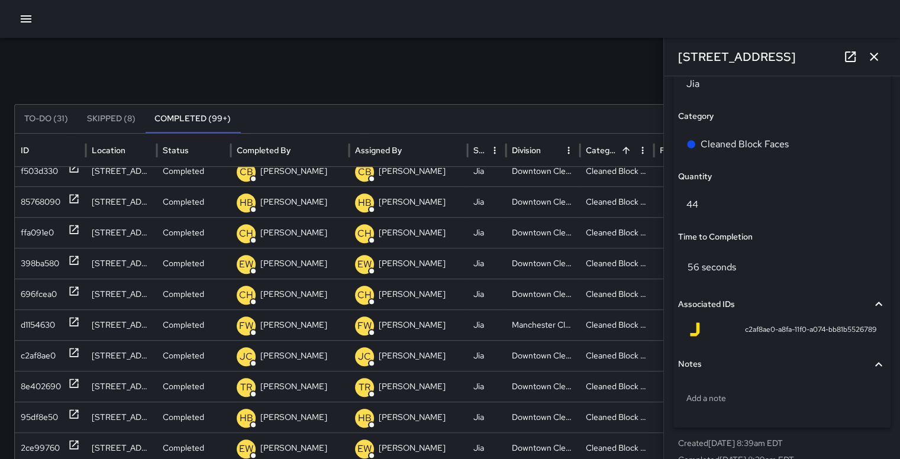
click at [623, 63] on div "Search Search New Task To-Do (31) Skipped (8) Completed (99+) ID Location Statu…" at bounding box center [450, 359] width 900 height 671
click at [623, 56] on icon "button" at bounding box center [874, 57] width 14 height 14
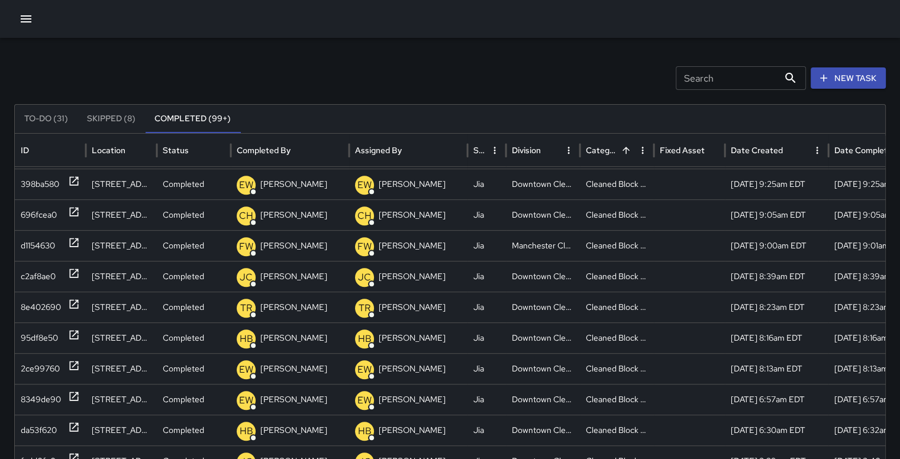
scroll to position [567, 0]
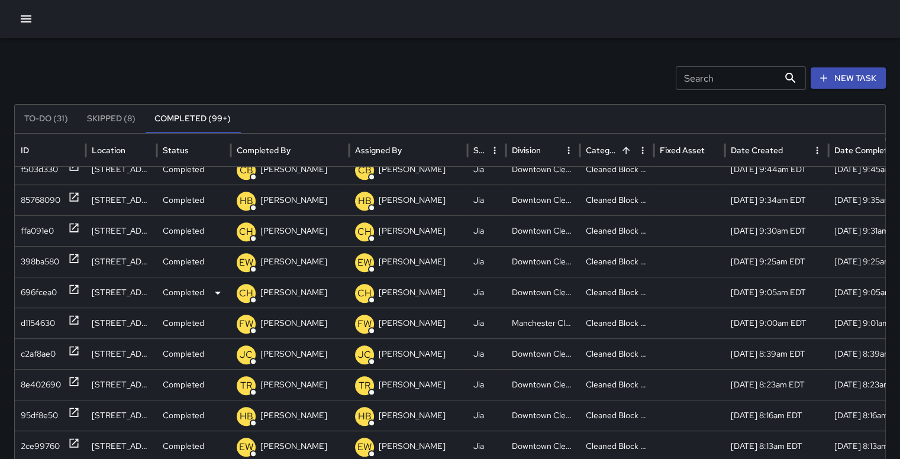
click at [29, 290] on div "696fcea0" at bounding box center [39, 292] width 36 height 30
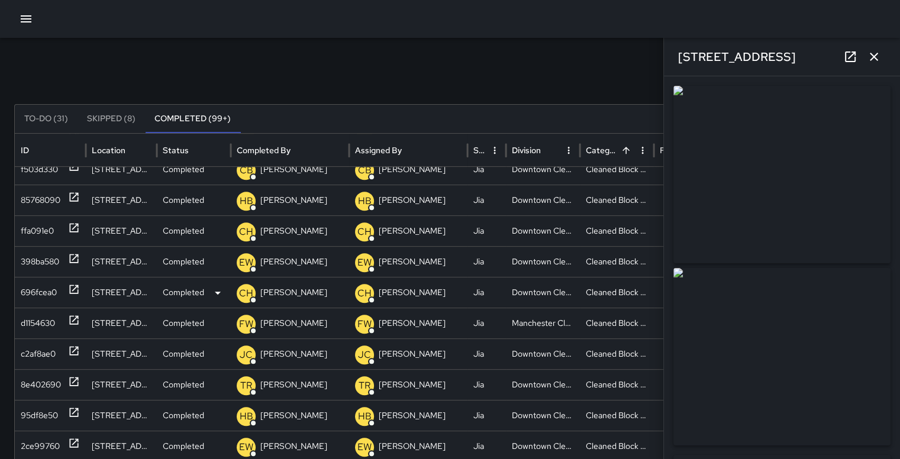
type input "**********"
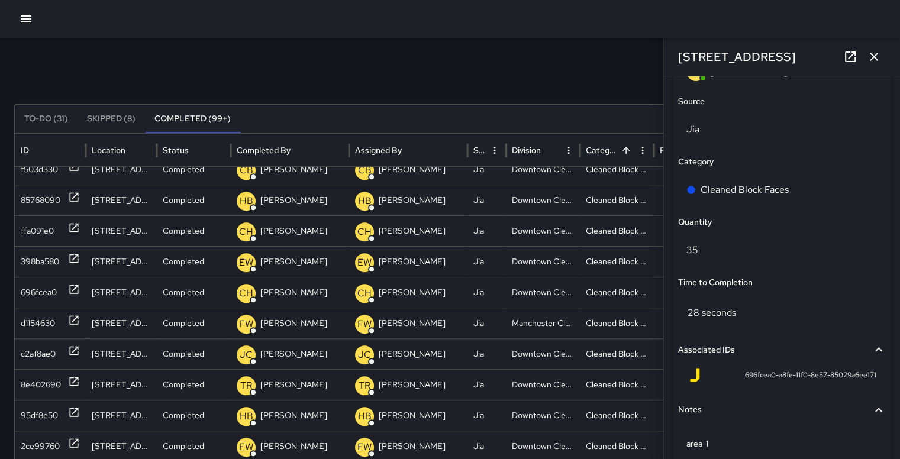
scroll to position [857, 0]
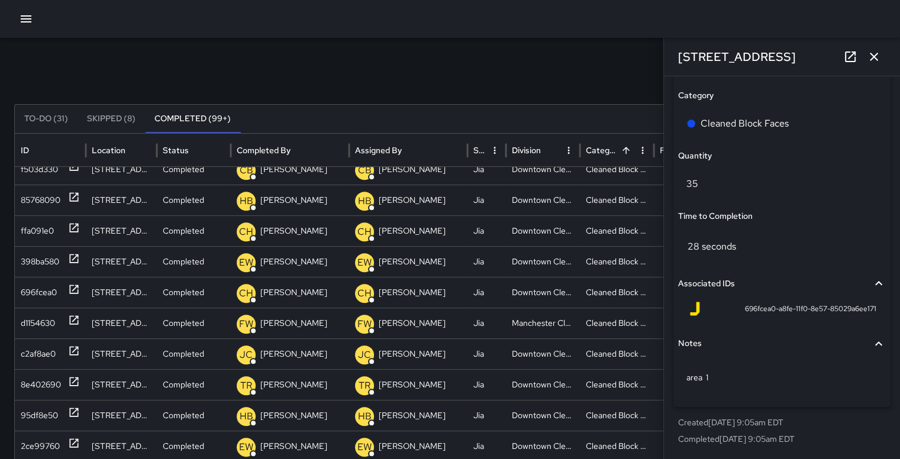
click at [568, 47] on div "Search Search New Task To-Do (31) Skipped (8) Completed (99+) ID Location Statu…" at bounding box center [450, 359] width 900 height 671
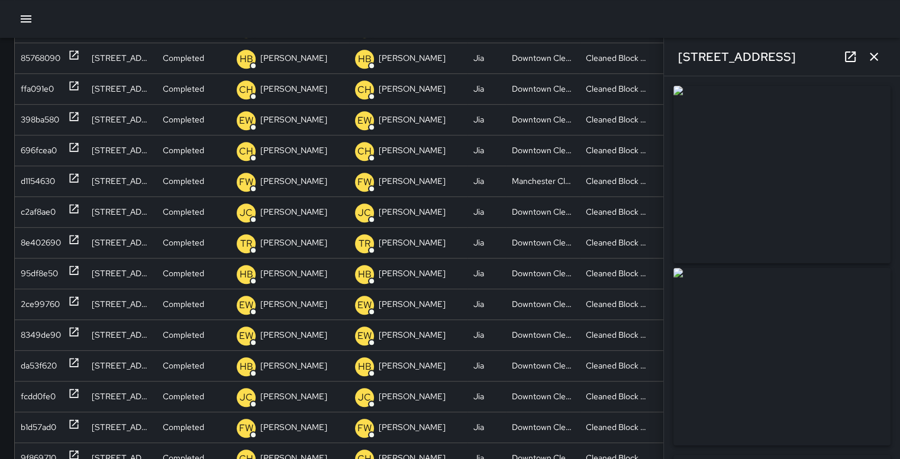
scroll to position [156, 4]
click at [623, 54] on icon "button" at bounding box center [874, 57] width 14 height 14
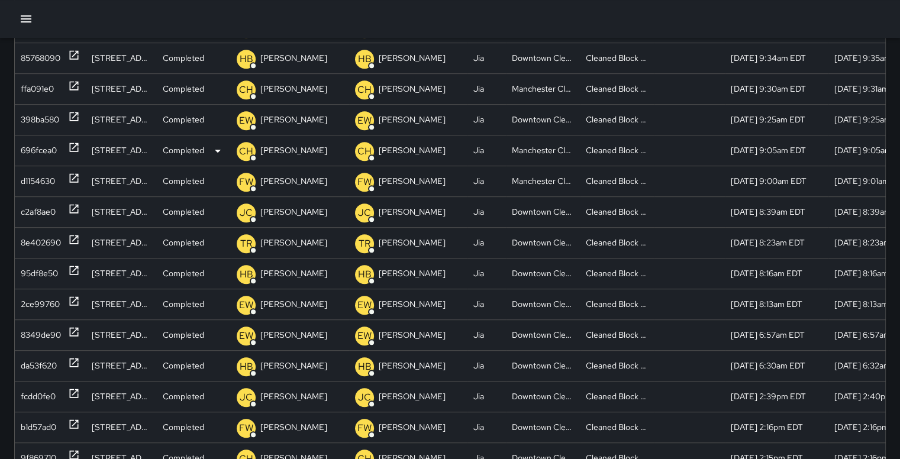
scroll to position [576, 0]
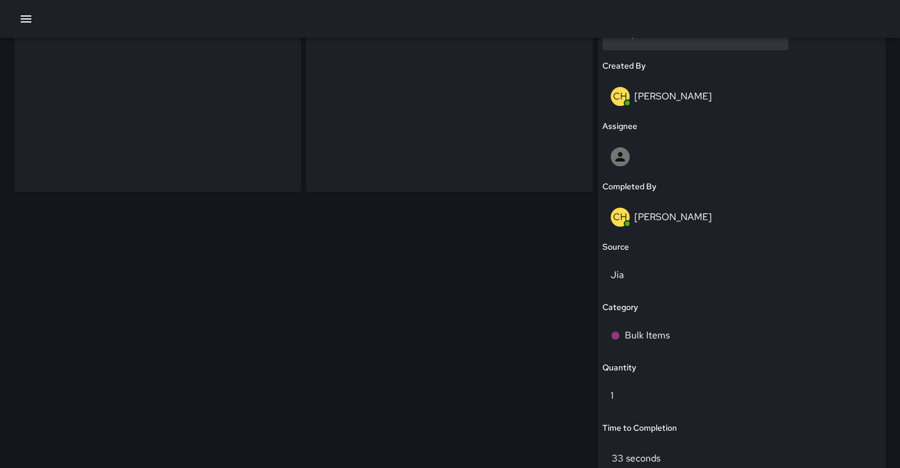
scroll to position [276, 0]
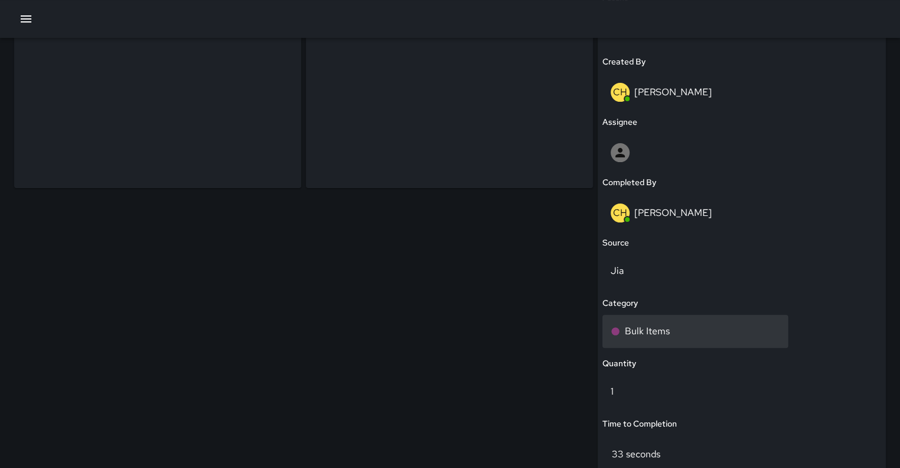
click at [668, 327] on p "Bulk Items" at bounding box center [647, 331] width 45 height 14
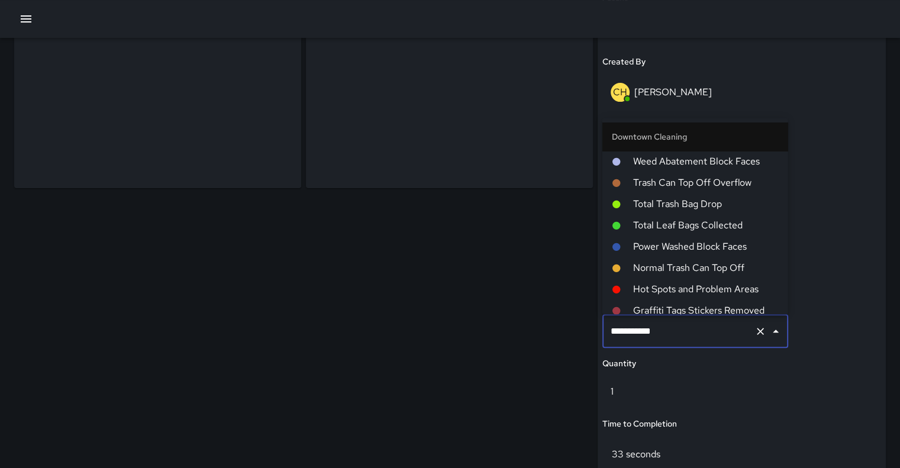
scroll to position [50, 0]
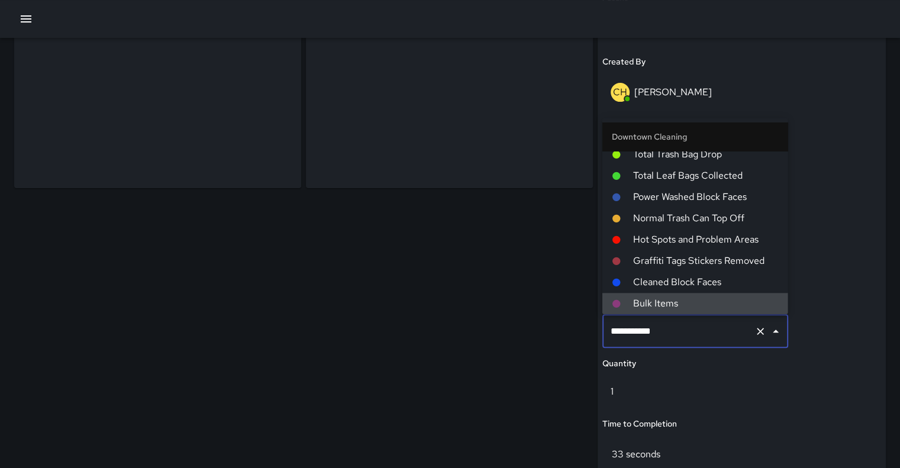
click at [684, 335] on input "**********" at bounding box center [678, 331] width 142 height 22
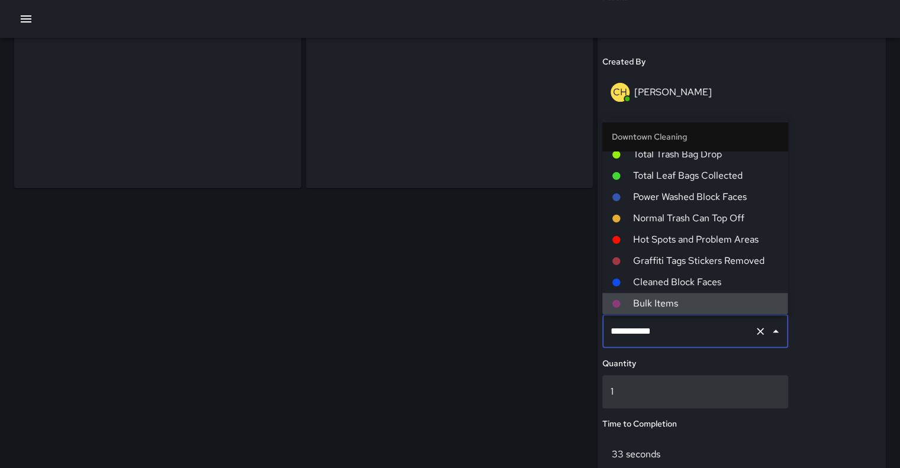
click at [745, 398] on div "1" at bounding box center [695, 391] width 186 height 33
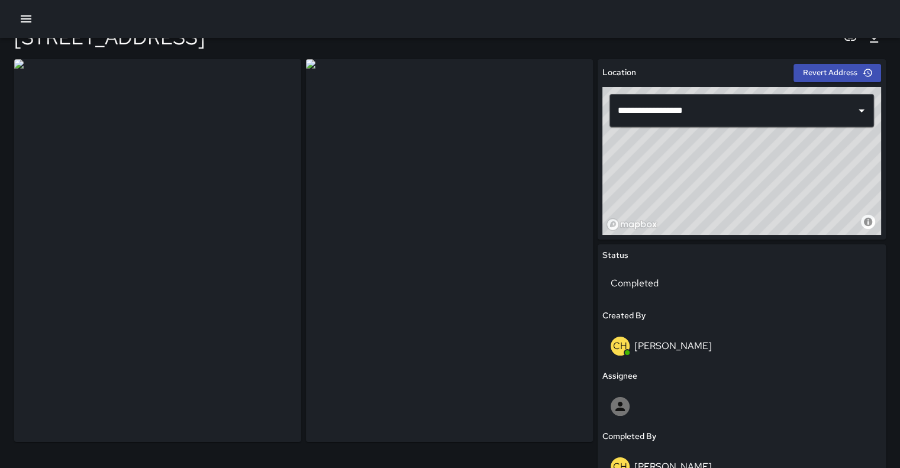
scroll to position [0, 0]
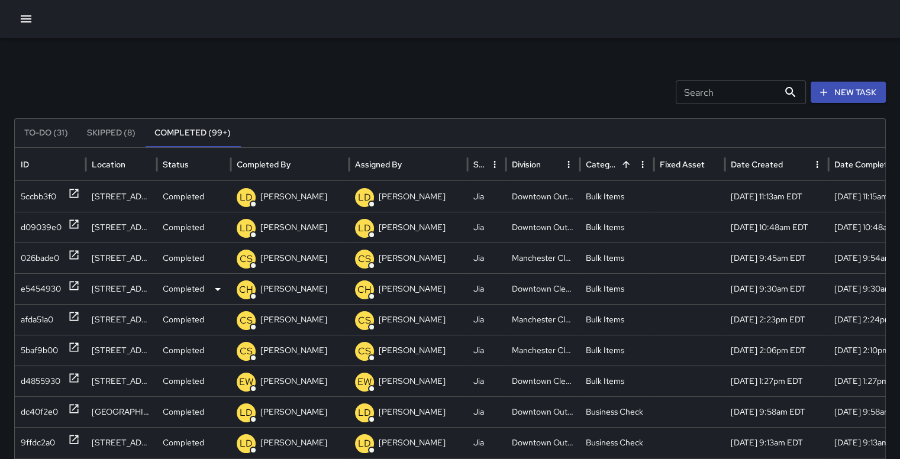
click at [43, 285] on div "e5454930" at bounding box center [41, 289] width 40 height 30
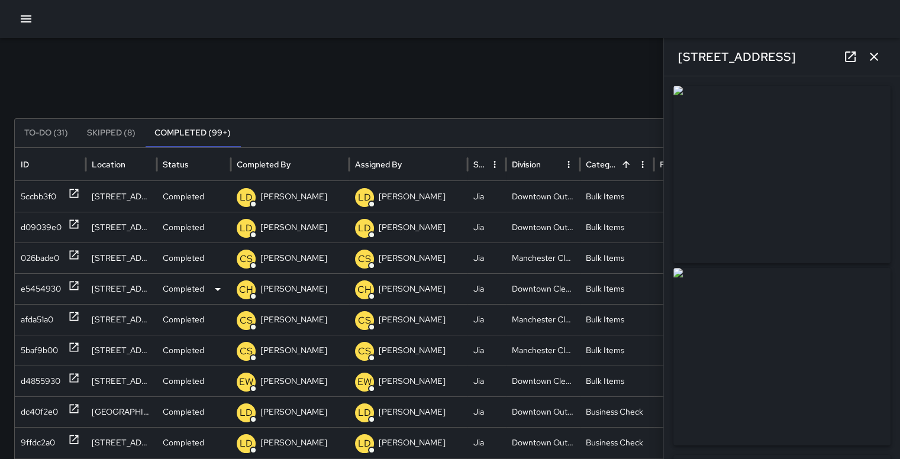
type input "**********"
click at [27, 19] on icon "button" at bounding box center [26, 18] width 11 height 7
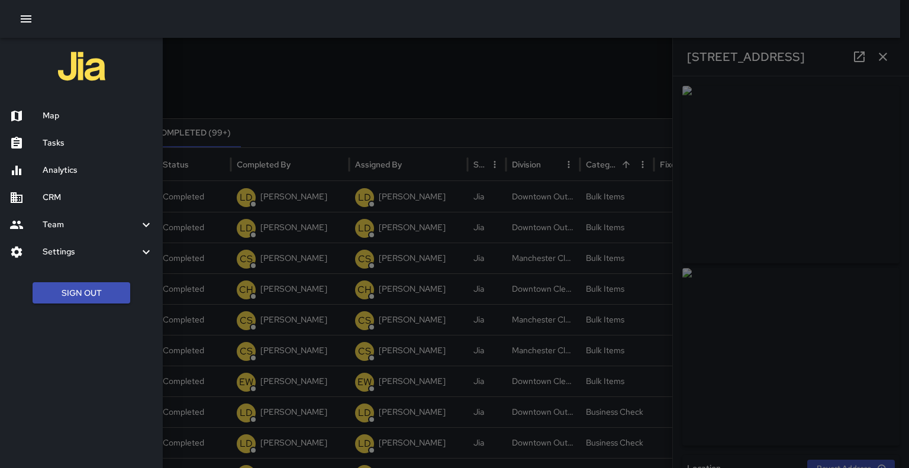
click at [51, 122] on h6 "Map" at bounding box center [98, 115] width 111 height 13
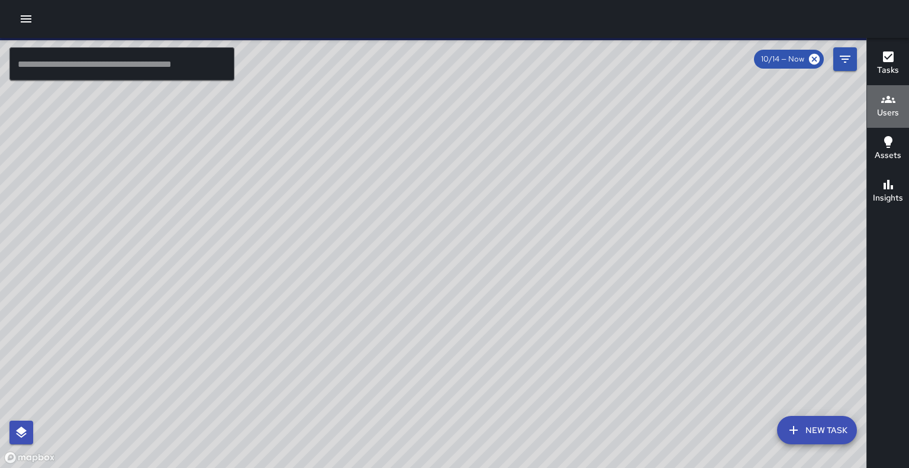
click at [886, 99] on icon "button" at bounding box center [888, 99] width 14 height 14
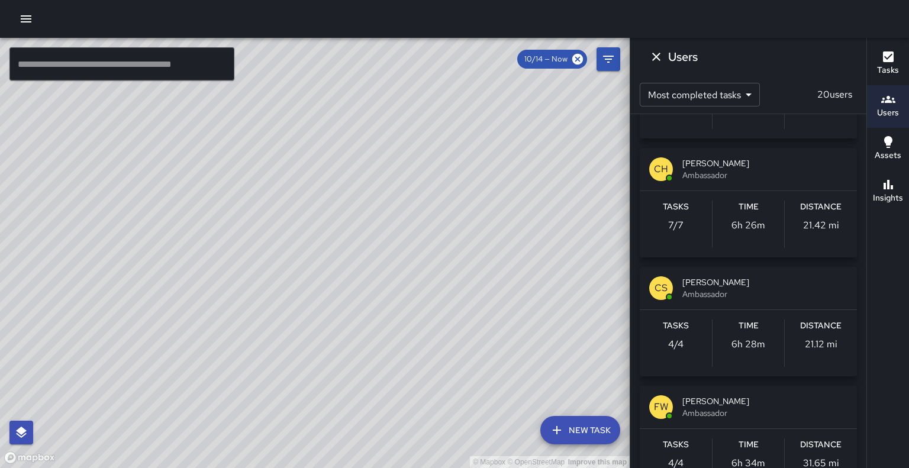
scroll to position [312, 0]
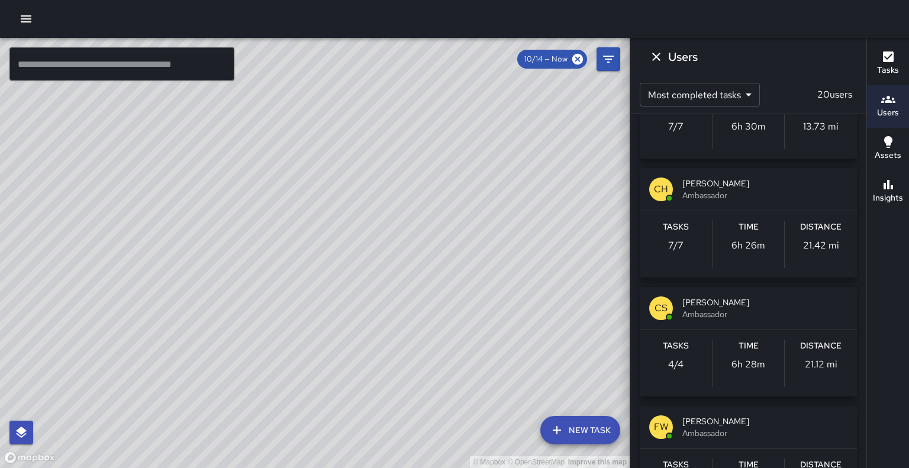
click at [752, 179] on span "[PERSON_NAME]" at bounding box center [764, 183] width 165 height 12
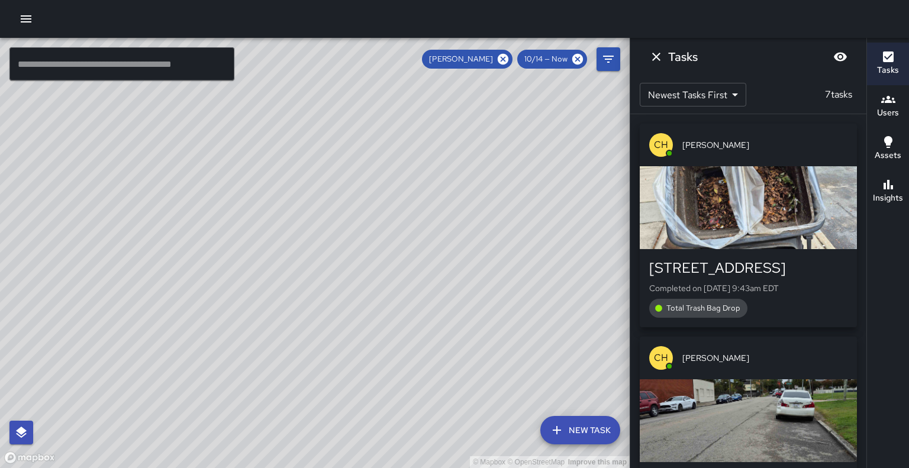
scroll to position [0, 0]
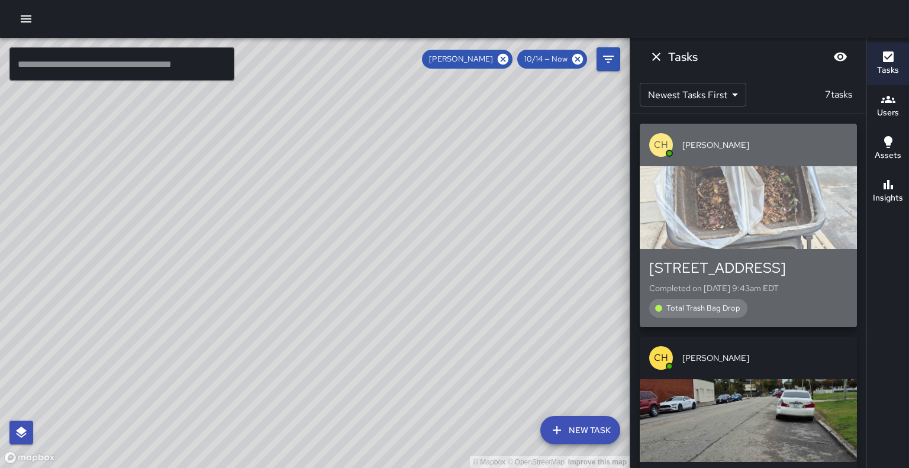
click at [796, 249] on div "706 Bainbridge Street Completed on 10/14/2025, 9:43am EDT Total Trash Bag Drop" at bounding box center [747, 288] width 217 height 78
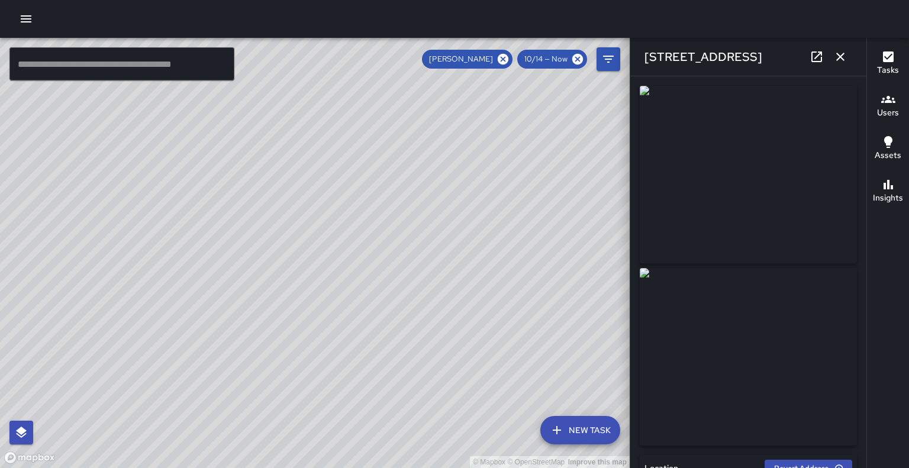
type input "**********"
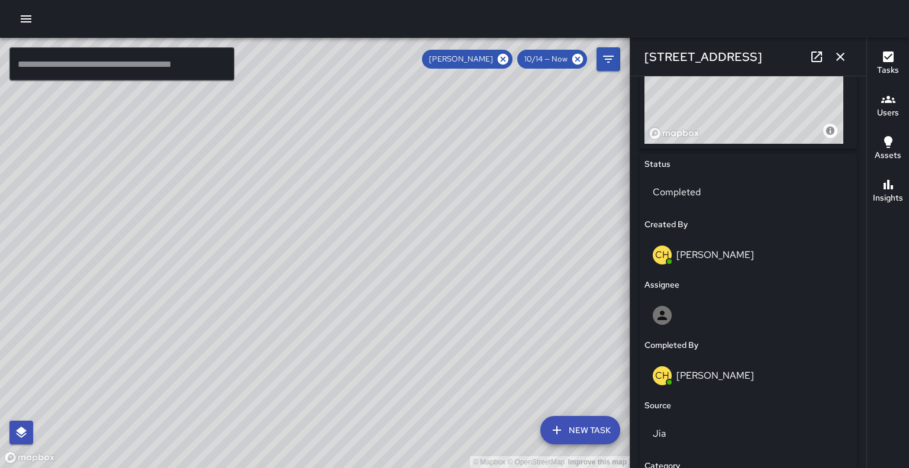
scroll to position [506, 0]
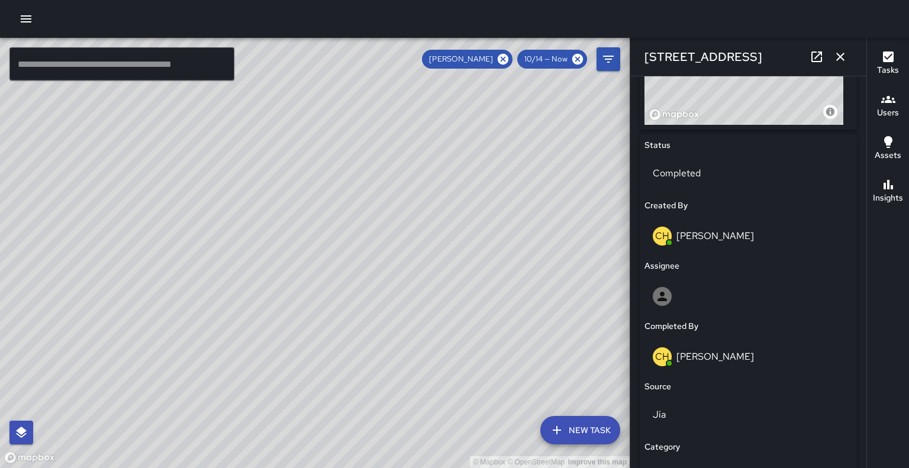
click at [722, 228] on div "CH Corey Harrison" at bounding box center [747, 236] width 191 height 19
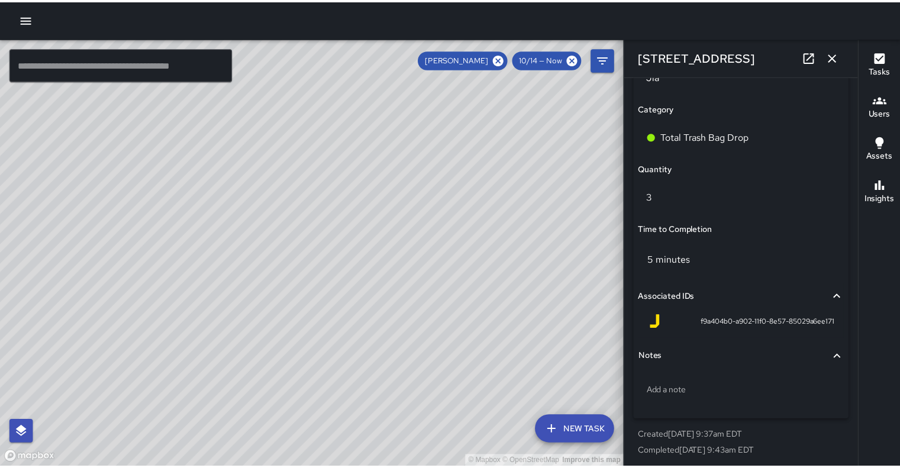
scroll to position [848, 0]
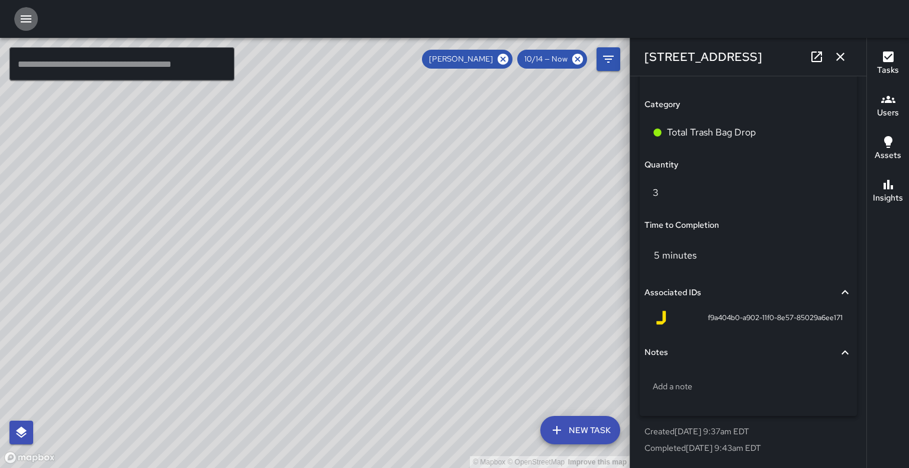
click at [25, 23] on icon "button" at bounding box center [26, 19] width 14 height 14
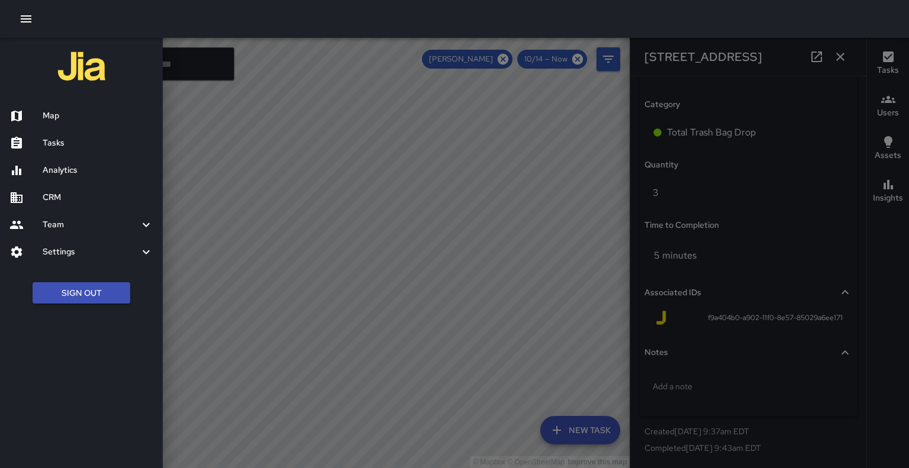
click at [63, 165] on h6 "Analytics" at bounding box center [98, 170] width 111 height 13
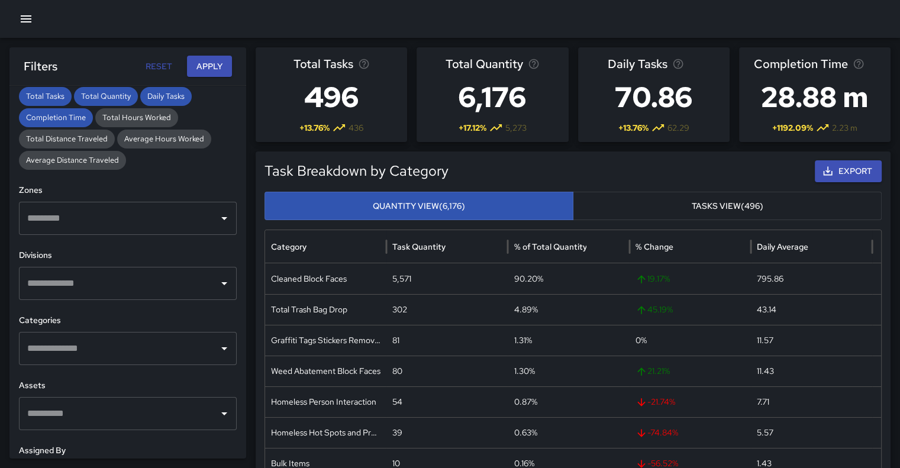
scroll to position [331, 0]
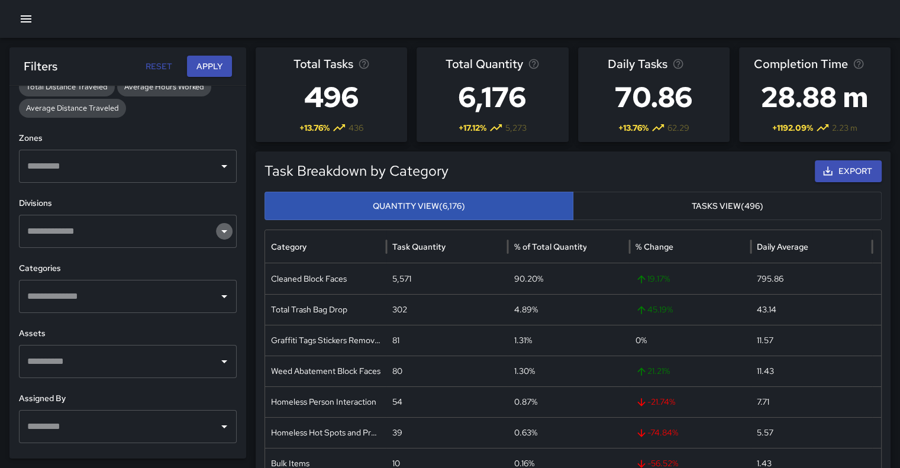
click at [217, 231] on icon "Open" at bounding box center [224, 231] width 14 height 14
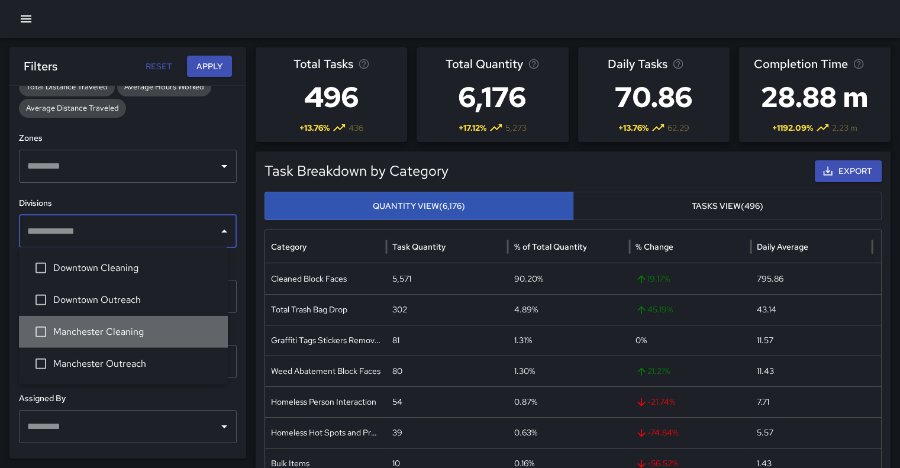
click at [161, 321] on li "Manchester Cleaning" at bounding box center [123, 332] width 209 height 32
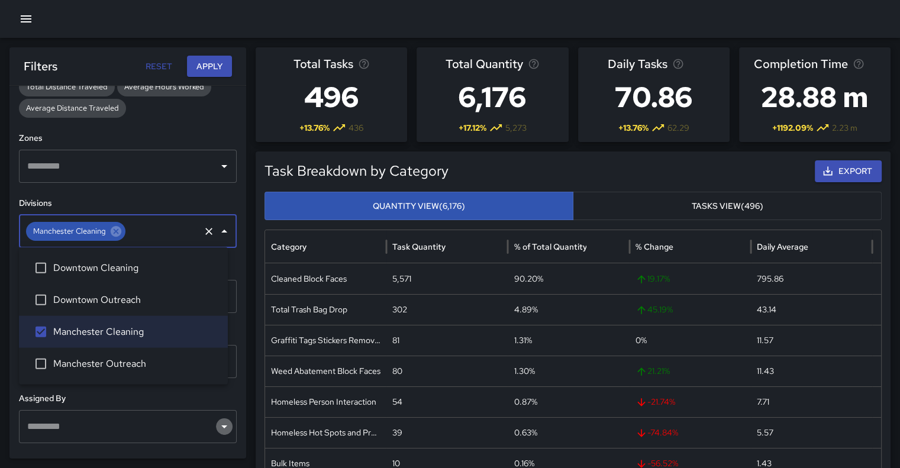
click at [217, 425] on icon "Open" at bounding box center [224, 426] width 14 height 14
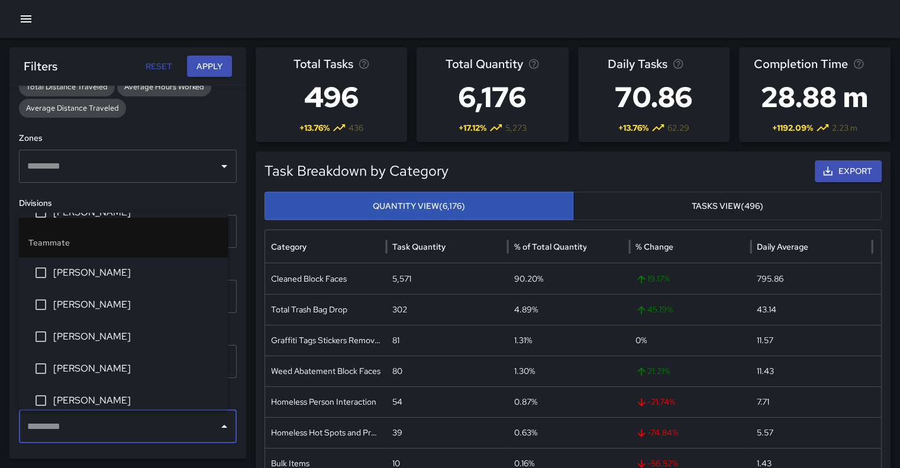
scroll to position [189, 0]
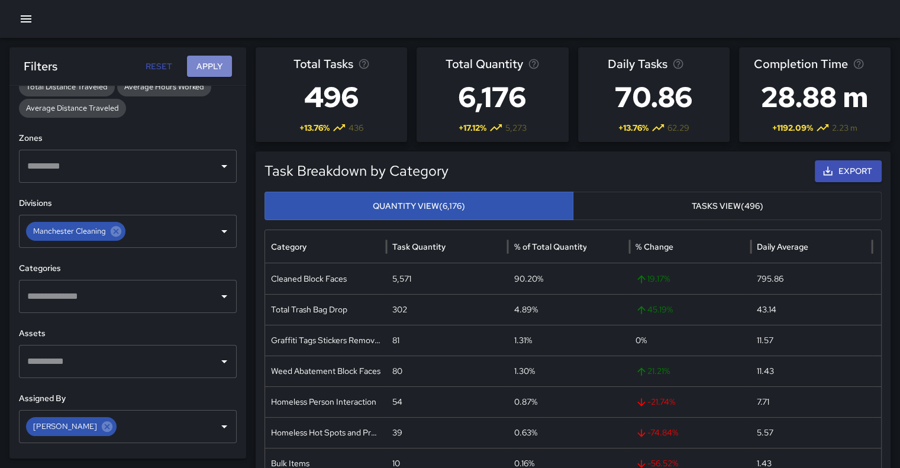
click at [198, 64] on button "Apply" at bounding box center [209, 67] width 45 height 22
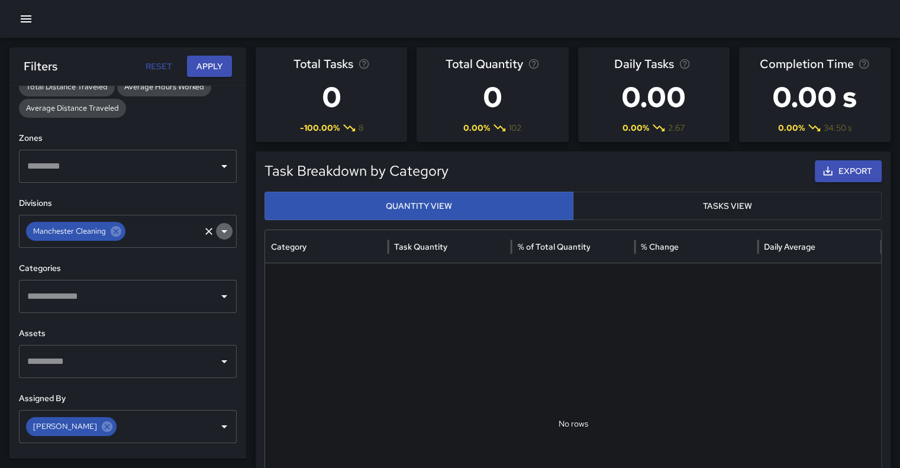
click at [217, 231] on icon "Open" at bounding box center [224, 231] width 14 height 14
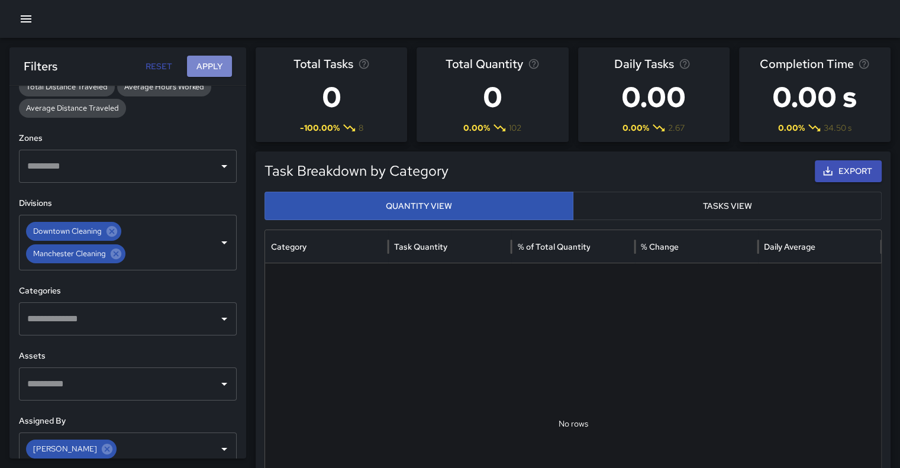
click at [202, 75] on button "Apply" at bounding box center [209, 67] width 45 height 22
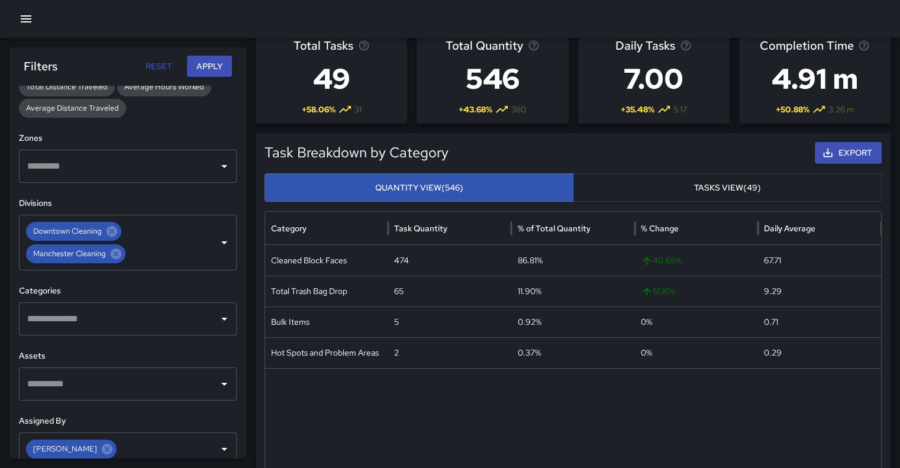
scroll to position [12, 0]
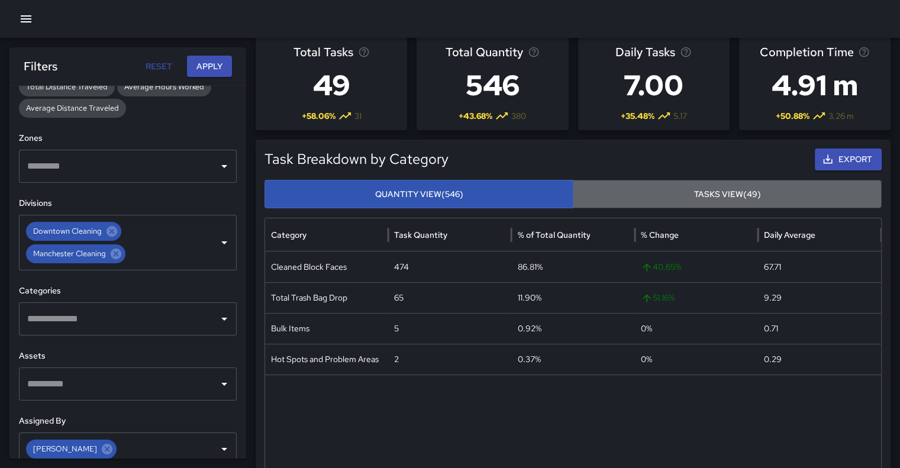
click at [800, 196] on button "Tasks View (49)" at bounding box center [727, 194] width 309 height 29
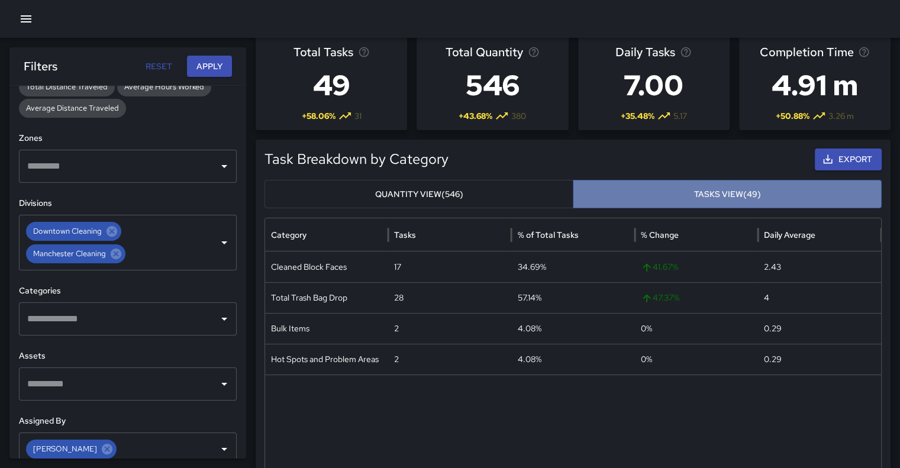
click at [800, 196] on button "Tasks View (49)" at bounding box center [727, 194] width 309 height 29
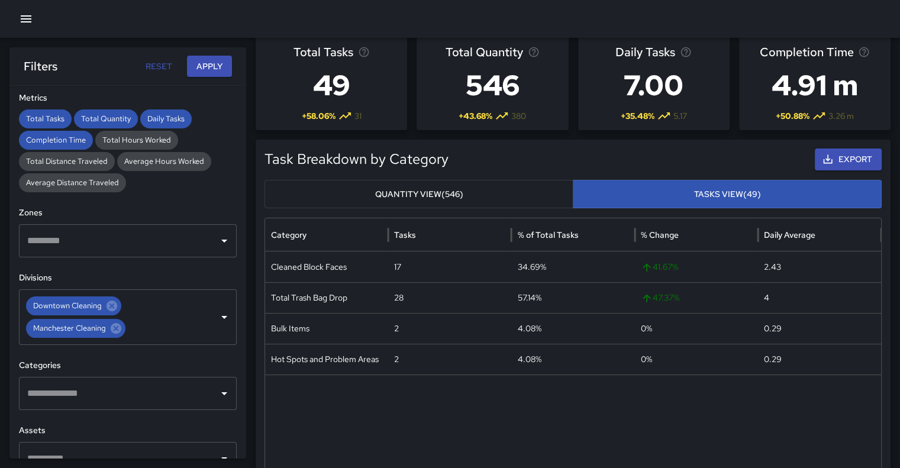
scroll to position [258, 0]
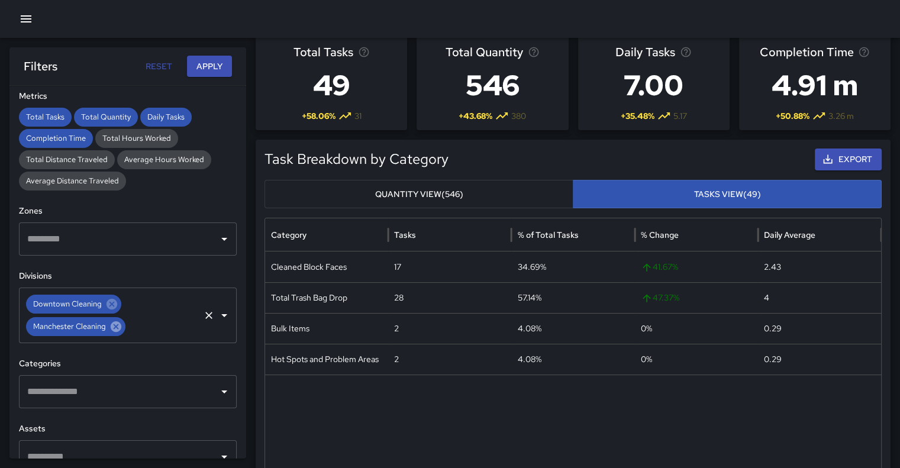
click at [117, 326] on icon at bounding box center [116, 326] width 11 height 11
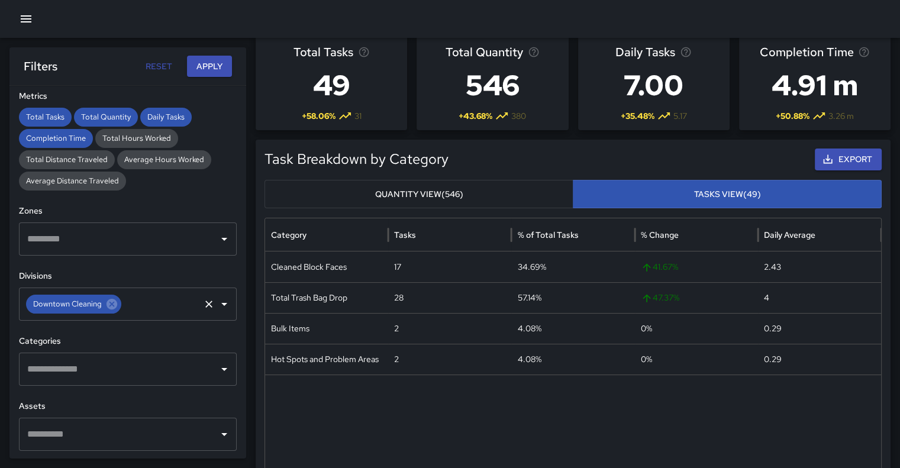
click at [518, 395] on div at bounding box center [573, 473] width 616 height 198
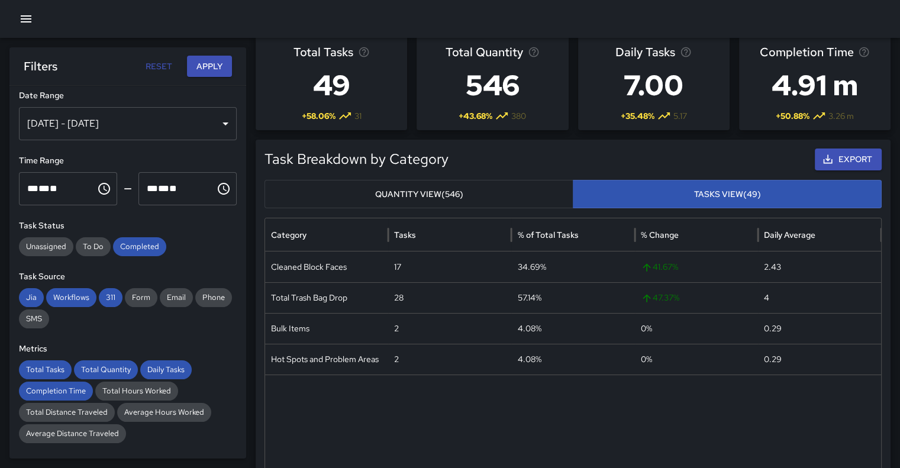
scroll to position [0, 0]
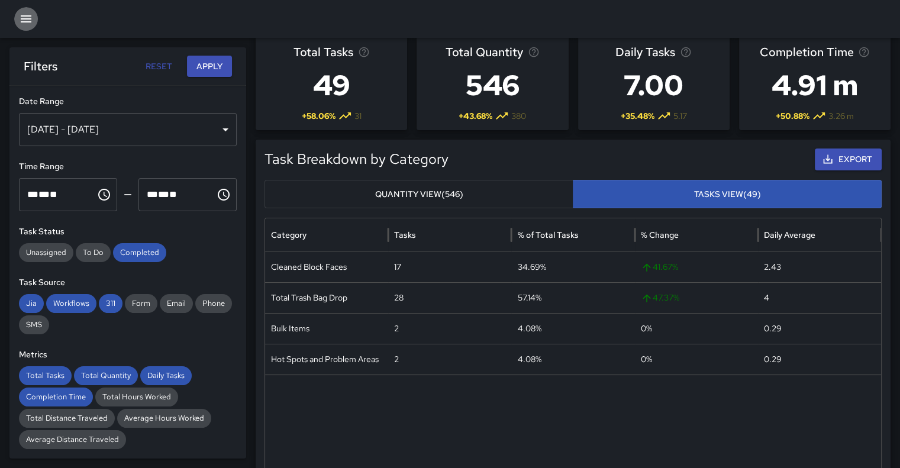
click at [19, 14] on icon "button" at bounding box center [26, 19] width 14 height 14
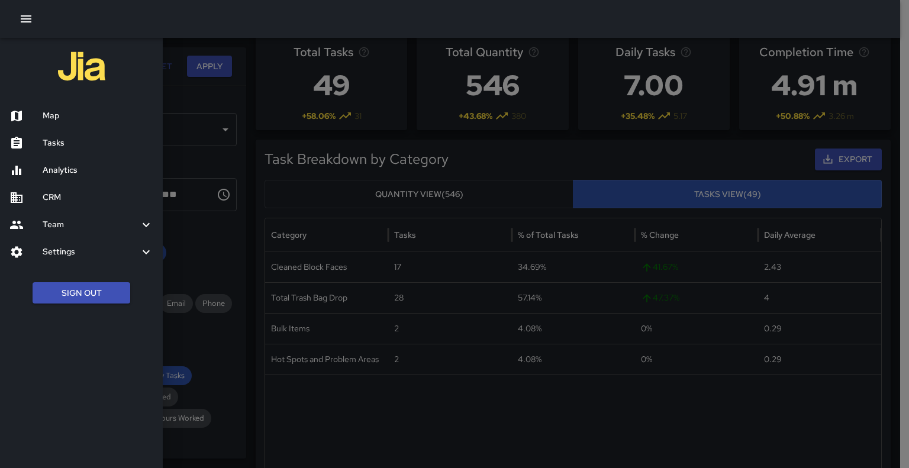
click at [69, 218] on h6 "Team" at bounding box center [91, 224] width 96 height 13
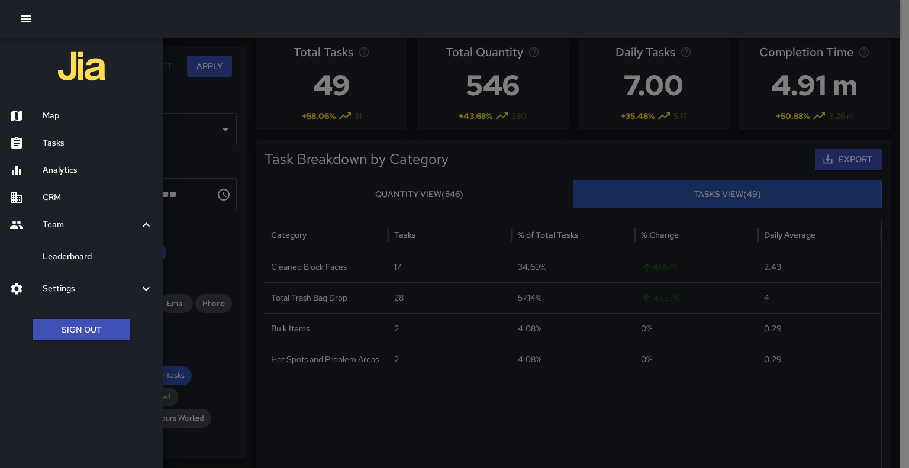
drag, startPoint x: 69, startPoint y: 218, endPoint x: 73, endPoint y: 114, distance: 104.2
click at [73, 114] on h6 "Map" at bounding box center [98, 115] width 111 height 13
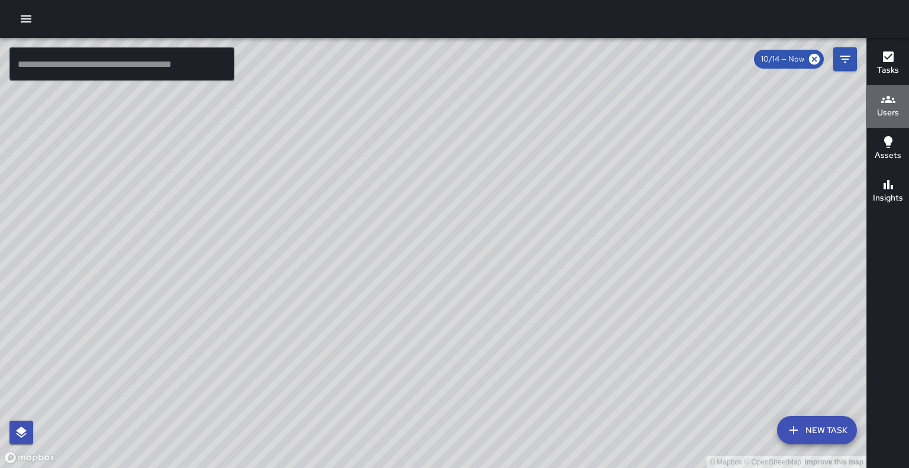
click at [890, 104] on icon "button" at bounding box center [888, 99] width 14 height 14
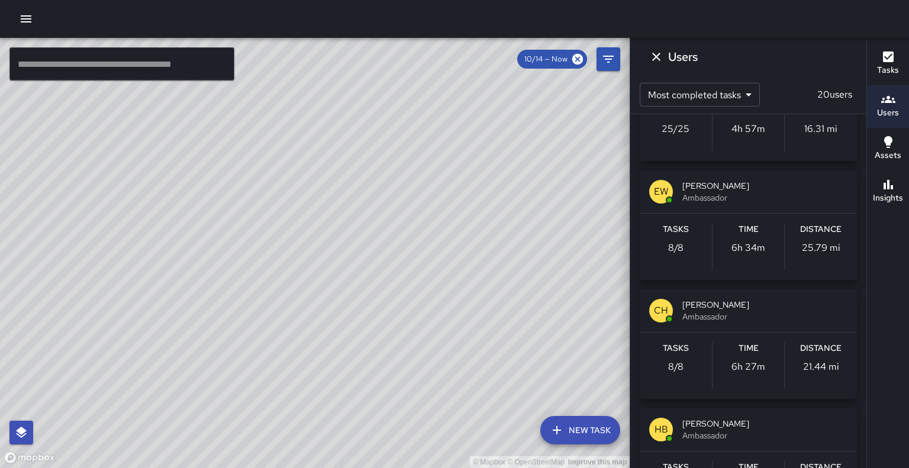
scroll to position [76, 0]
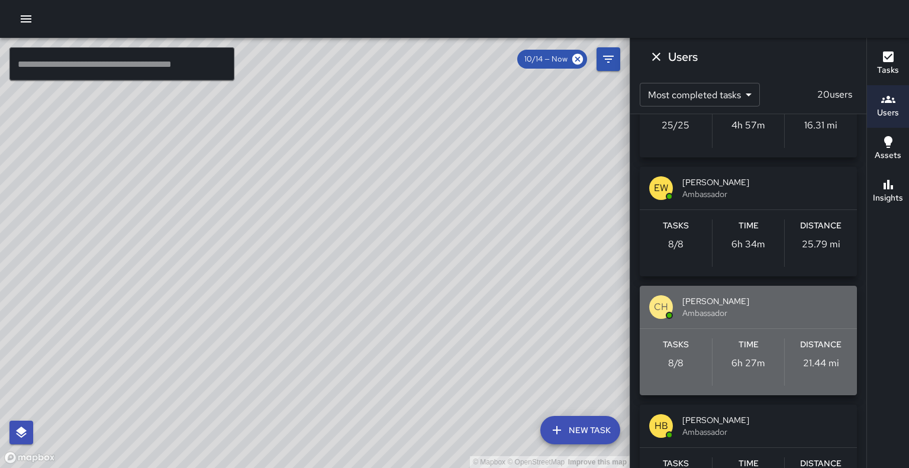
click at [750, 300] on span "[PERSON_NAME]" at bounding box center [764, 301] width 165 height 12
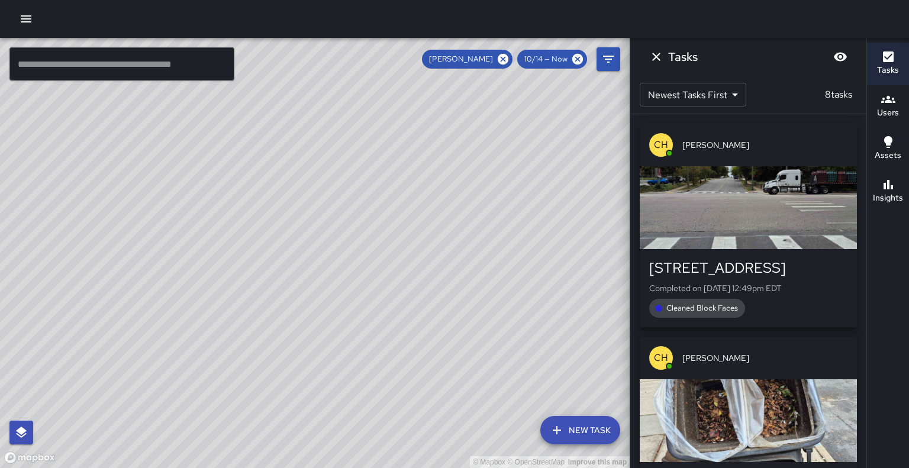
scroll to position [0, 0]
click at [738, 303] on span "Cleaned Block Faces" at bounding box center [702, 308] width 86 height 12
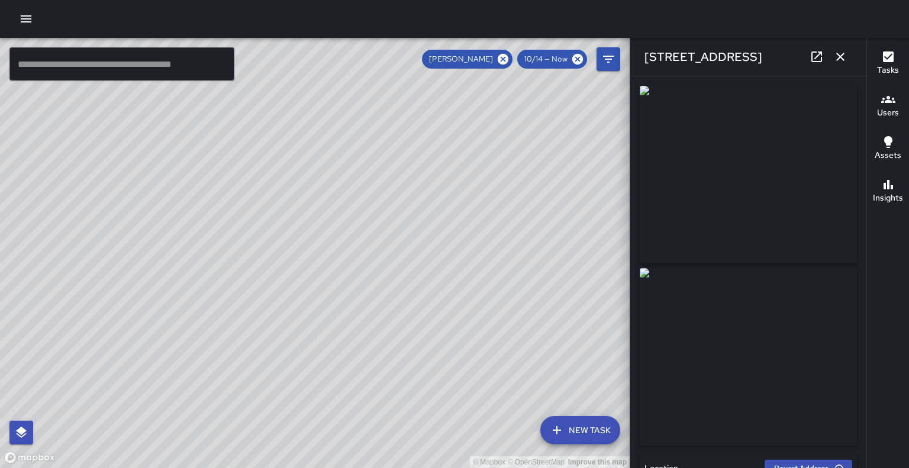
type input "**********"
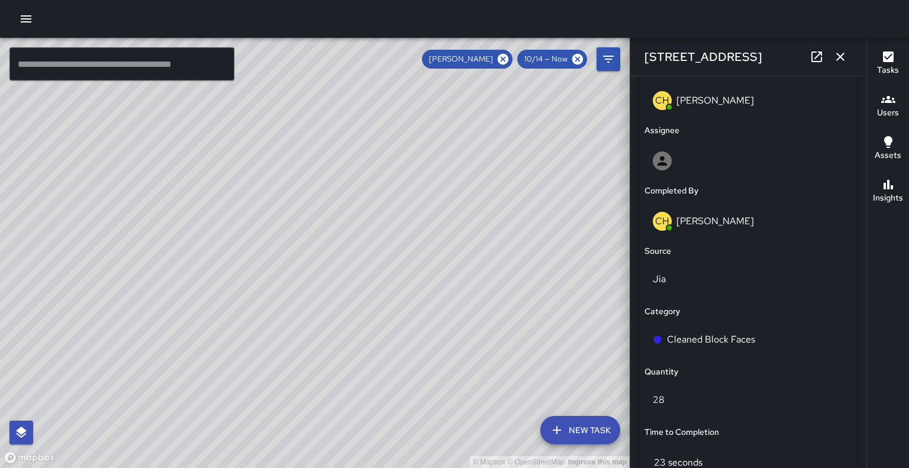
scroll to position [634, 0]
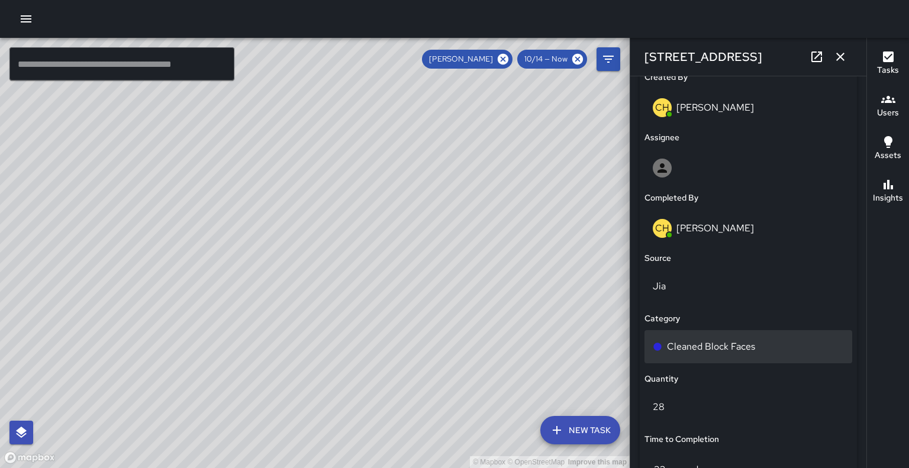
click at [765, 353] on div "Cleaned Block Faces" at bounding box center [748, 346] width 208 height 33
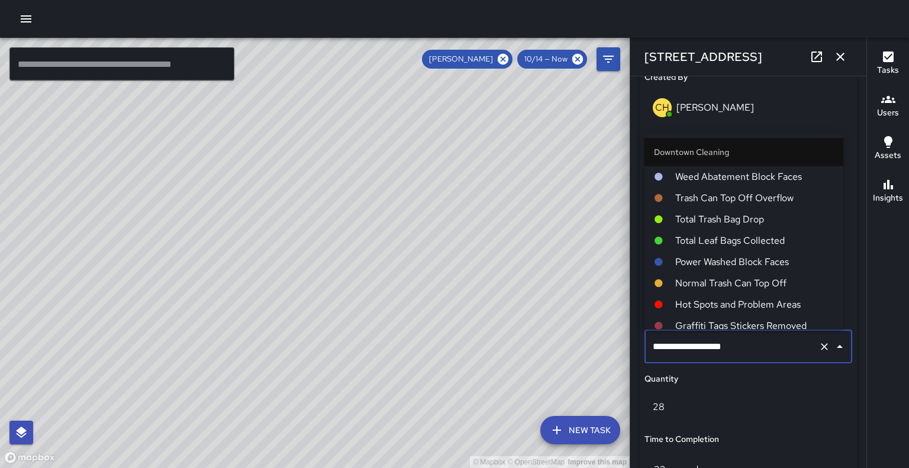
scroll to position [681, 0]
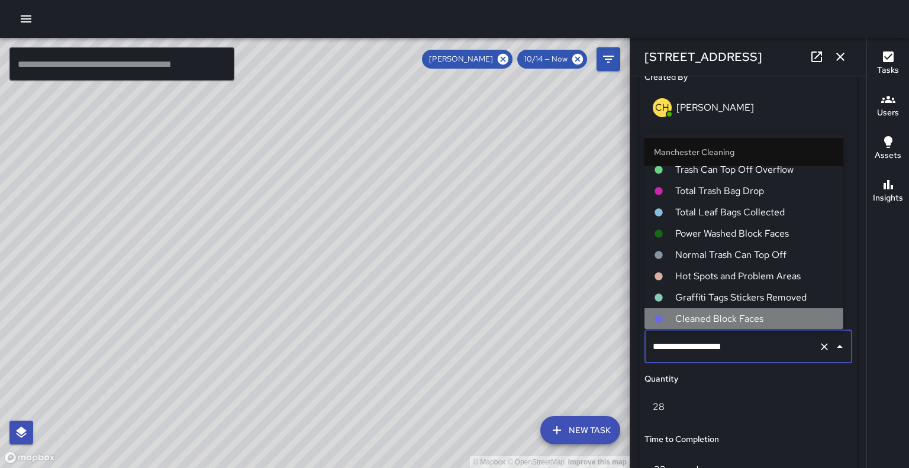
click at [793, 311] on span "Cleaned Block Faces" at bounding box center [754, 318] width 159 height 14
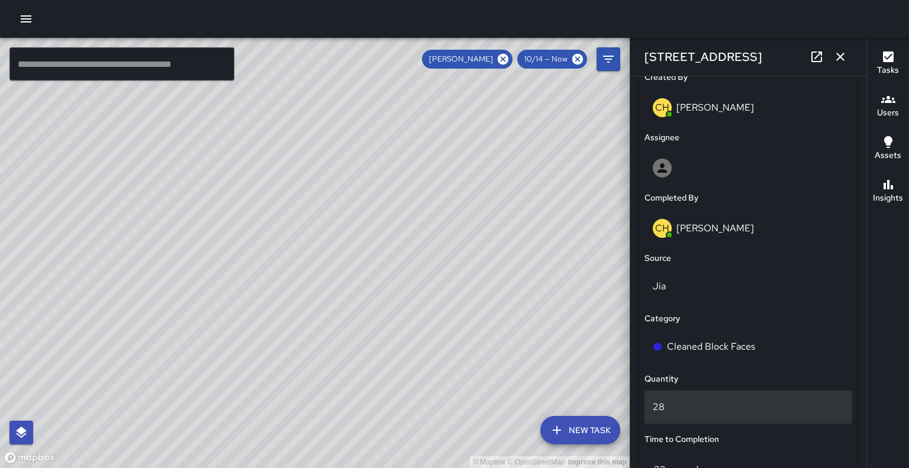
click at [838, 395] on div "28" at bounding box center [748, 406] width 208 height 33
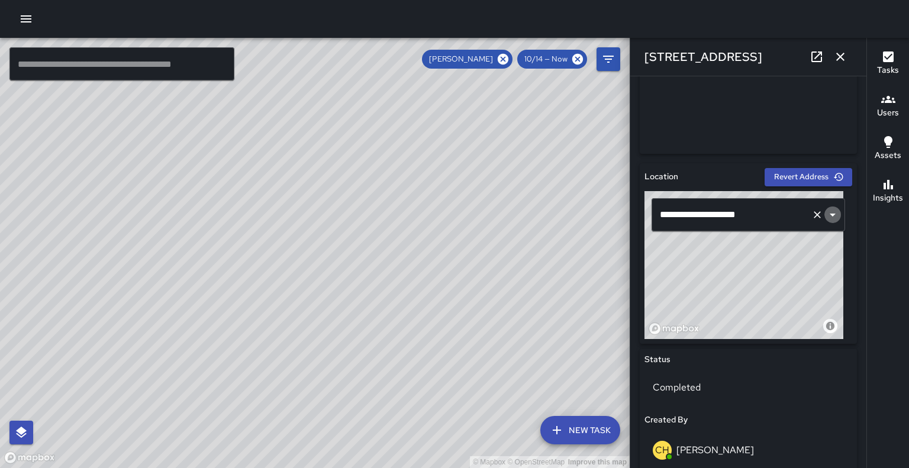
click at [829, 211] on icon "Open" at bounding box center [832, 215] width 14 height 14
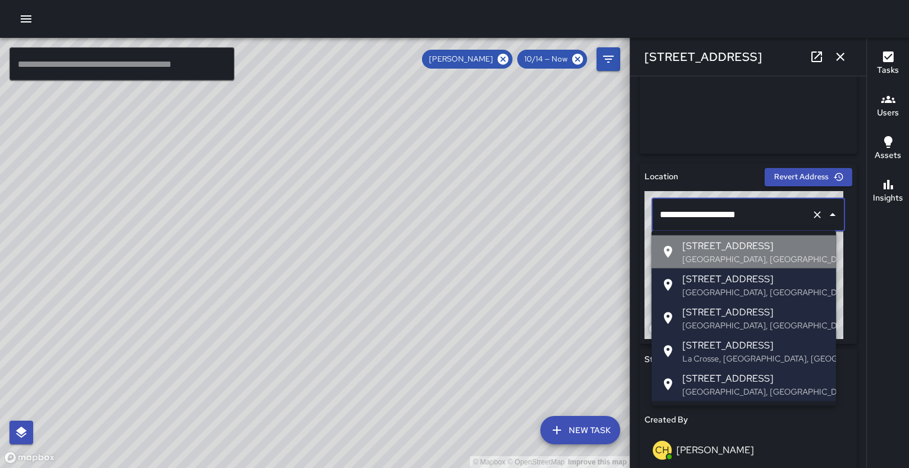
click at [793, 243] on span "[STREET_ADDRESS]" at bounding box center [754, 246] width 144 height 14
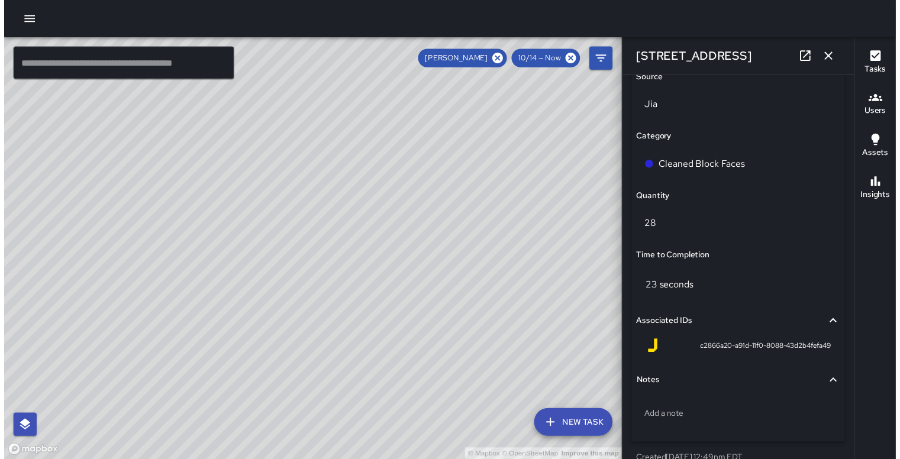
scroll to position [848, 0]
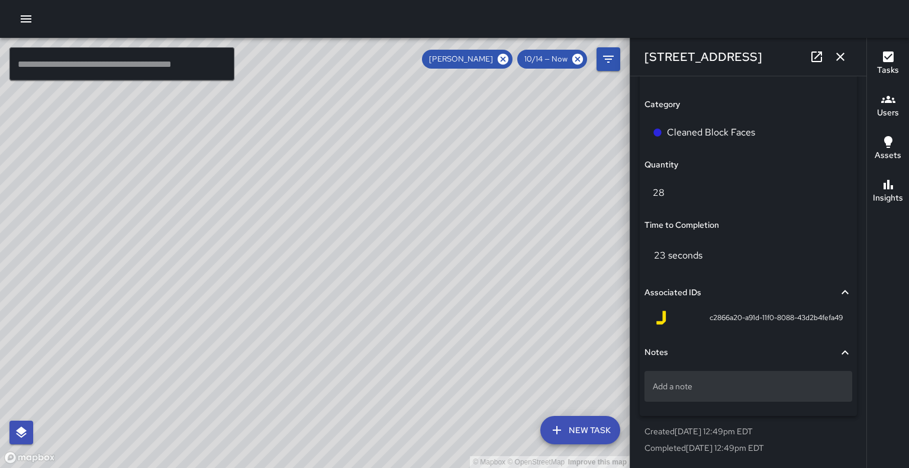
click at [711, 389] on p "Add a note" at bounding box center [747, 386] width 191 height 12
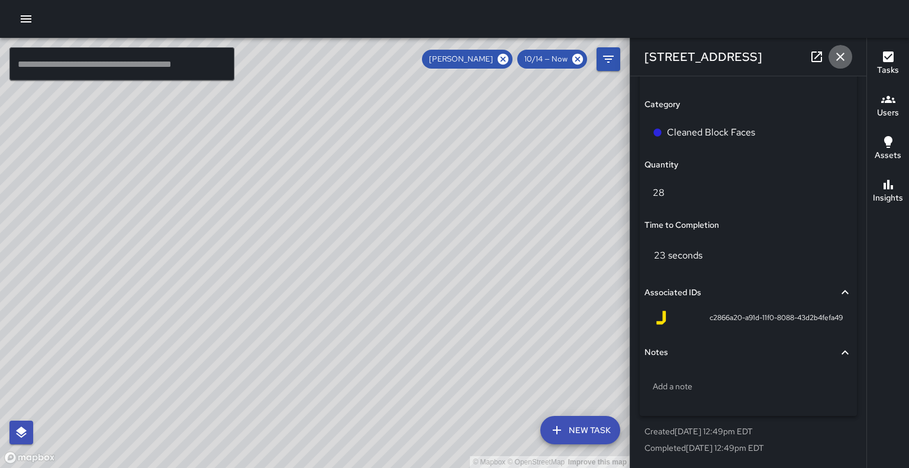
click at [845, 47] on button "button" at bounding box center [840, 57] width 24 height 24
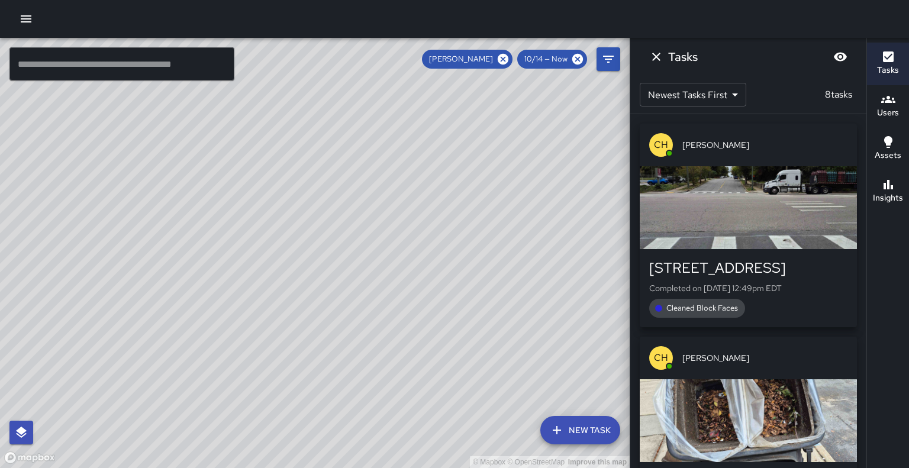
click at [28, 15] on icon "button" at bounding box center [26, 18] width 11 height 7
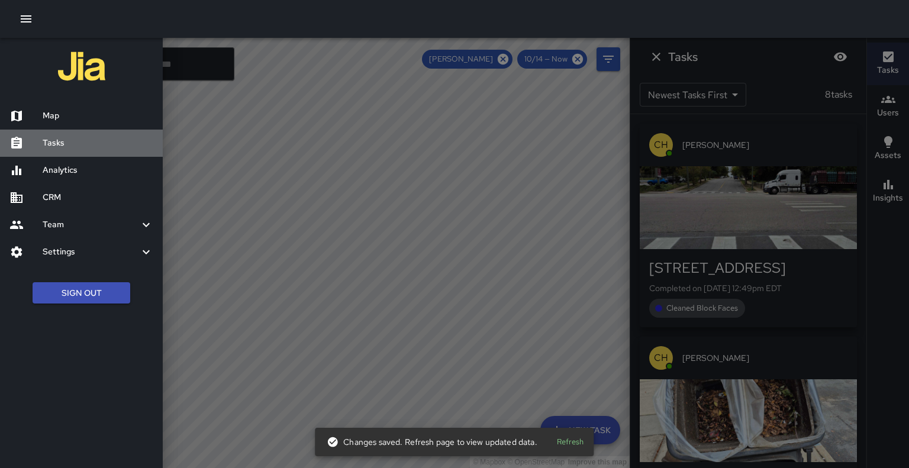
click at [55, 141] on h6 "Tasks" at bounding box center [98, 143] width 111 height 13
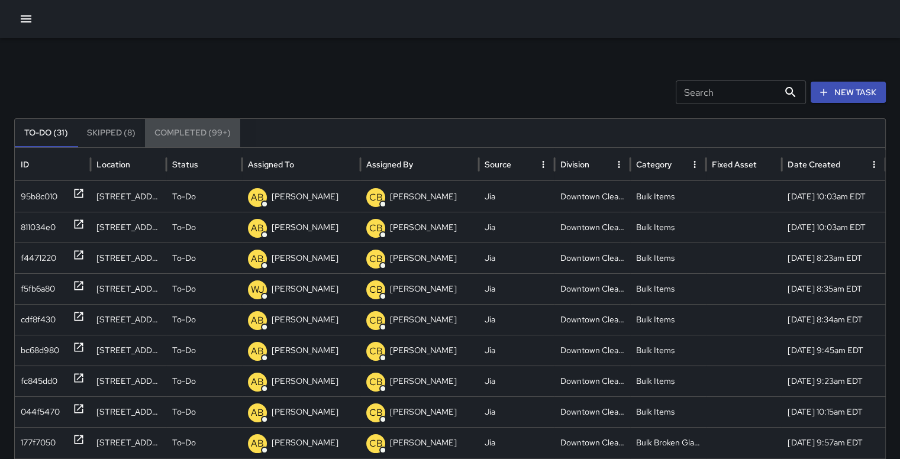
click at [199, 130] on button "Completed (99+)" at bounding box center [192, 133] width 95 height 28
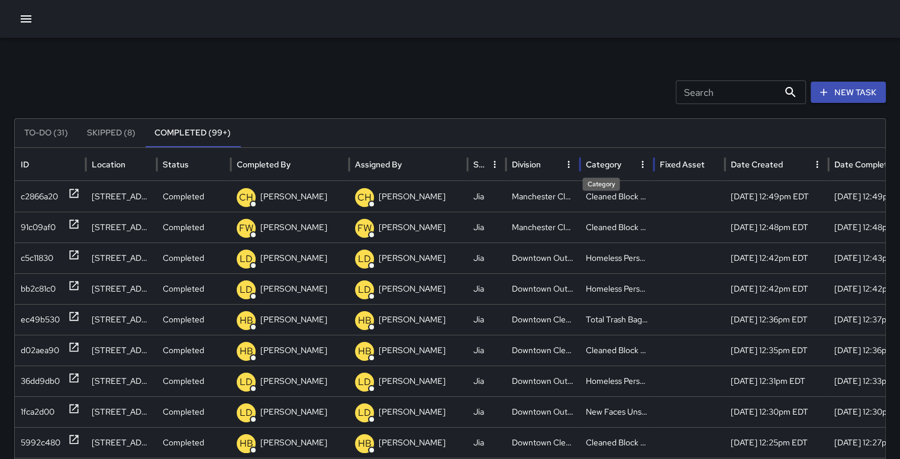
click at [614, 163] on div "Category" at bounding box center [603, 164] width 35 height 11
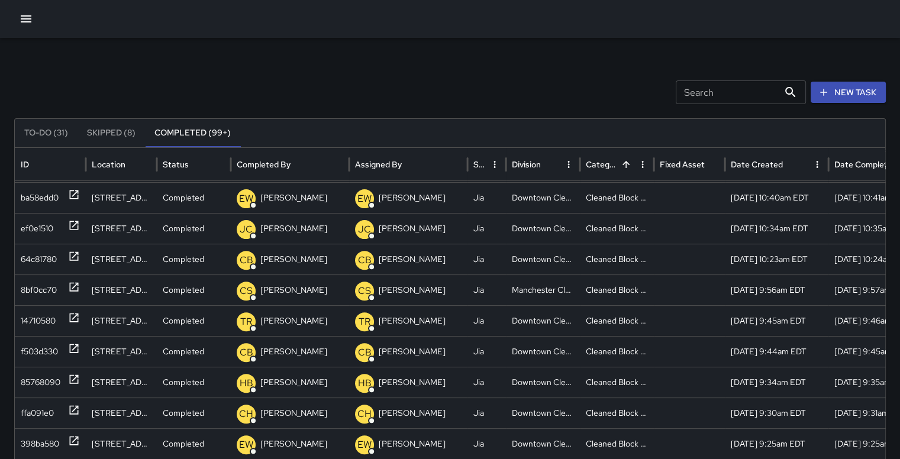
scroll to position [477, 0]
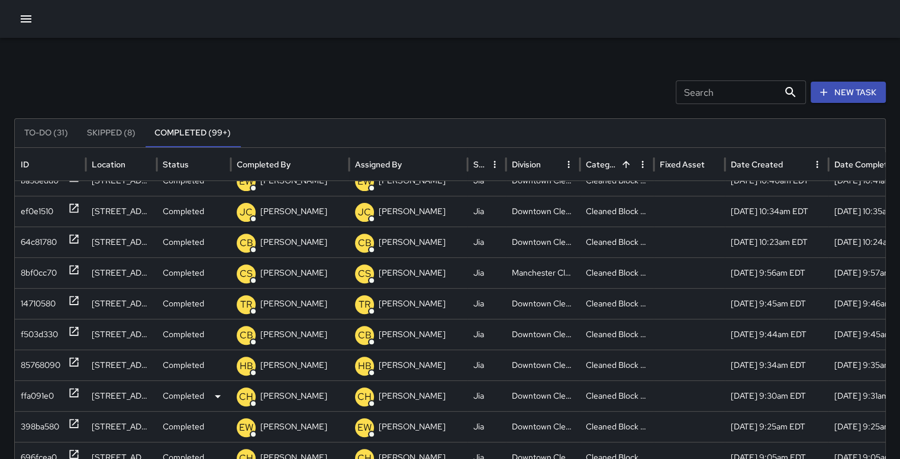
click at [46, 392] on div "ffa091e0" at bounding box center [37, 396] width 33 height 30
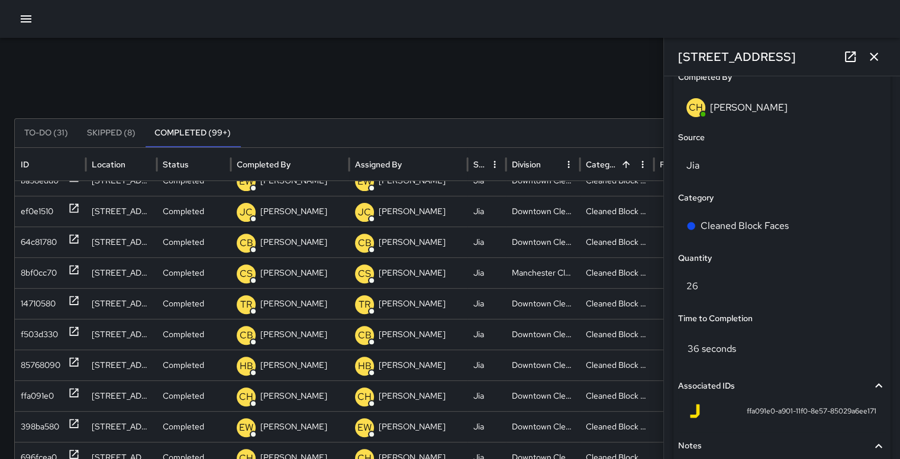
scroll to position [857, 0]
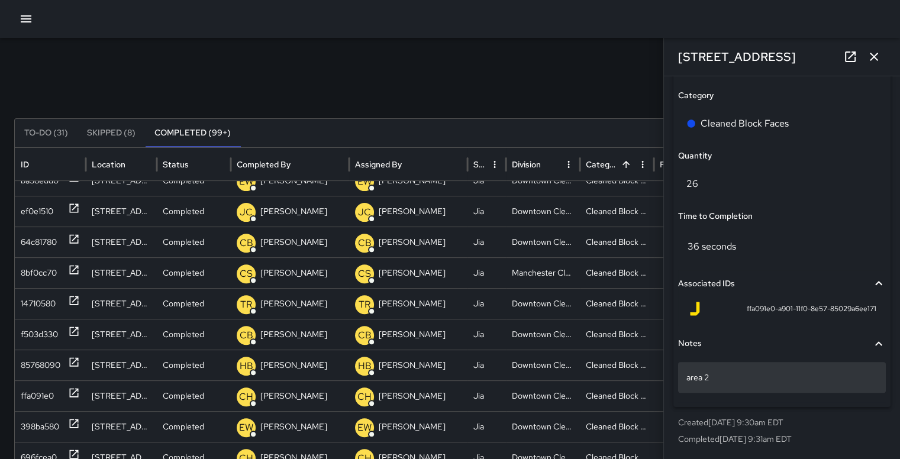
click at [803, 385] on div "area 2" at bounding box center [782, 377] width 208 height 31
type textarea "*"
click at [790, 378] on textarea "**********" at bounding box center [777, 378] width 182 height 12
click at [764, 376] on textarea "**********" at bounding box center [777, 378] width 182 height 12
click at [852, 378] on textarea "**********" at bounding box center [777, 378] width 182 height 12
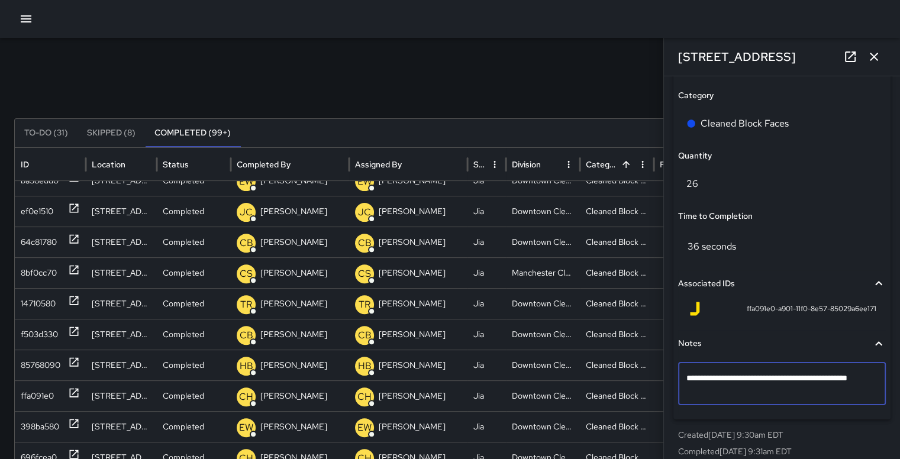
type textarea "**********"
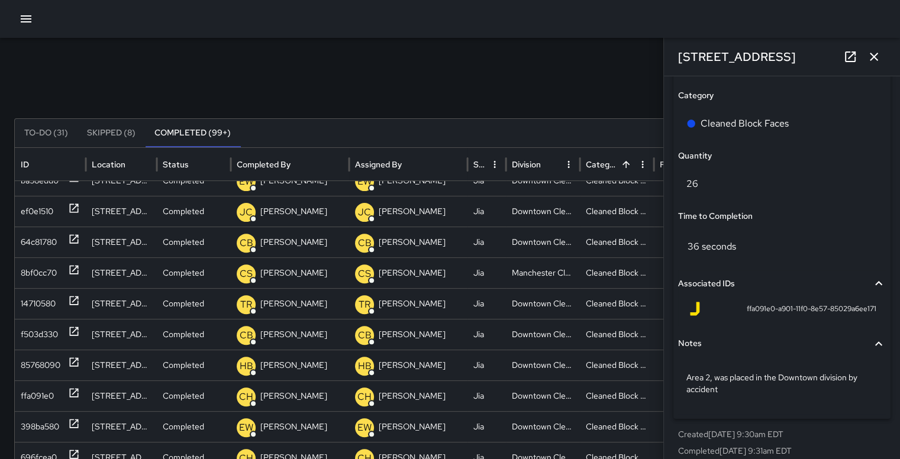
click at [589, 44] on div "Search Search New Task To-Do (31) Skipped (8) Completed (99+) ID Location Statu…" at bounding box center [450, 373] width 900 height 671
click at [874, 50] on icon "button" at bounding box center [874, 57] width 14 height 14
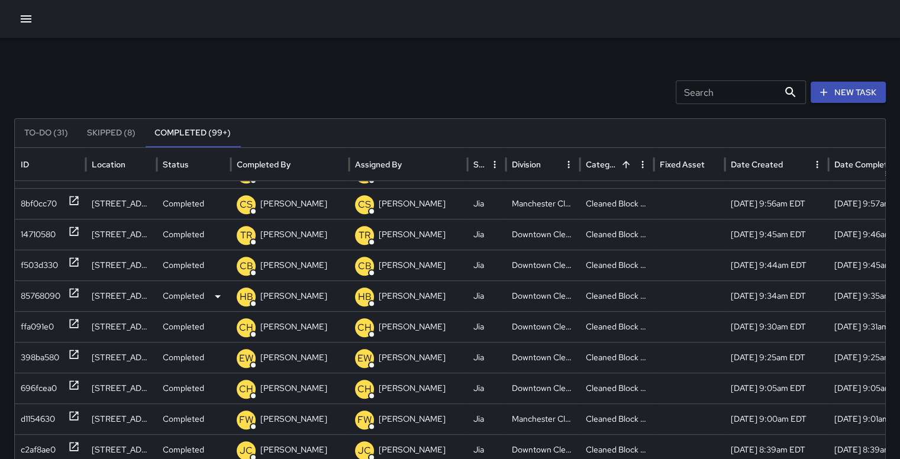
scroll to position [500, 0]
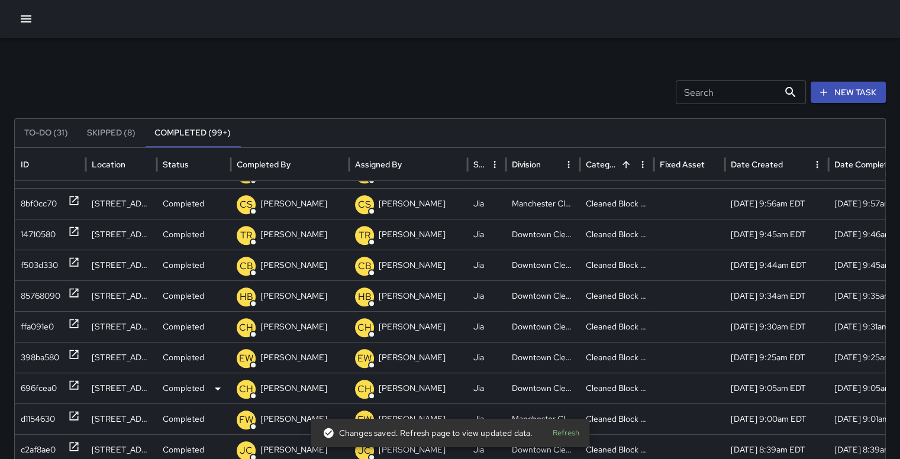
click at [29, 383] on div "696fcea0" at bounding box center [39, 388] width 36 height 30
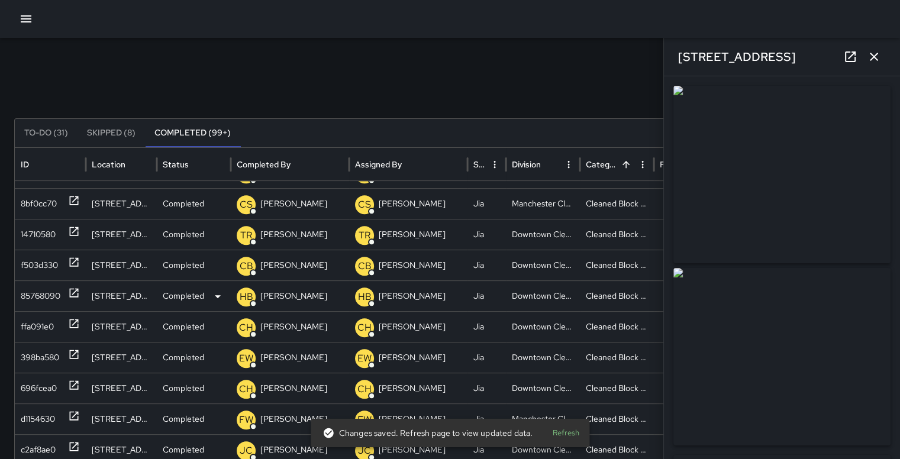
type input "**********"
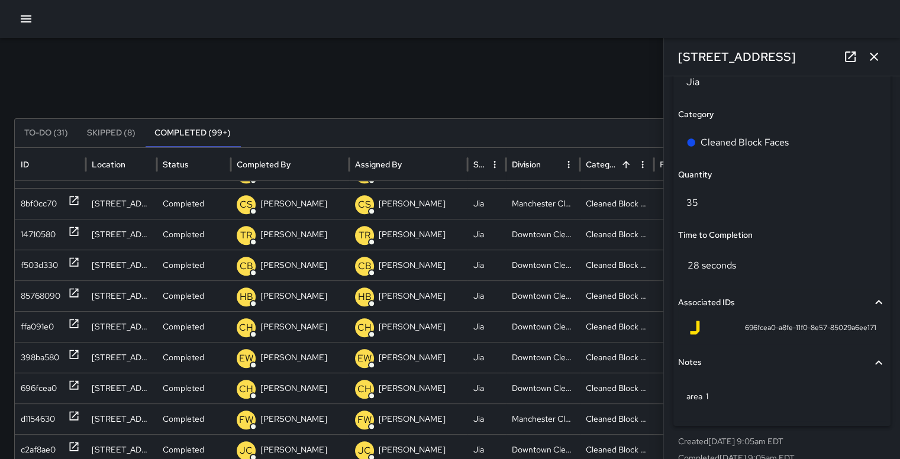
scroll to position [857, 0]
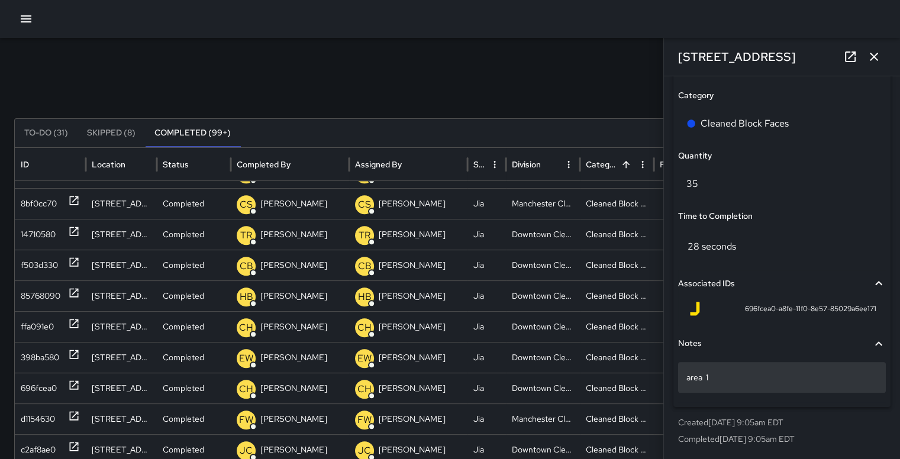
click at [754, 383] on p "area 1" at bounding box center [781, 377] width 191 height 12
type textarea "*"
click at [847, 376] on textarea "**********" at bounding box center [777, 378] width 182 height 12
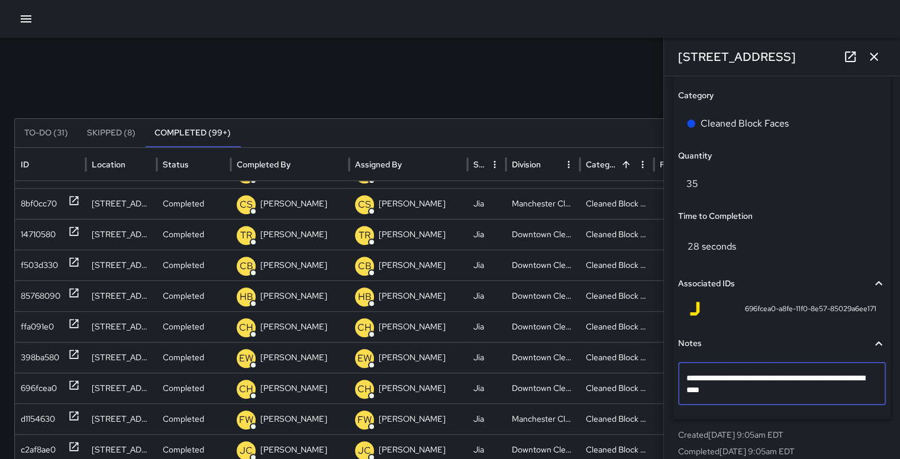
type textarea "**********"
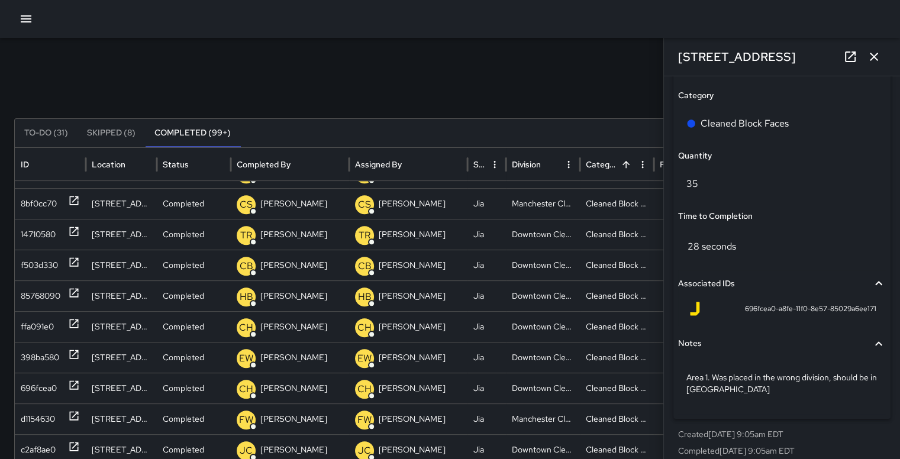
drag, startPoint x: 535, startPoint y: 54, endPoint x: 476, endPoint y: 75, distance: 62.9
click at [476, 75] on div "Search Search New Task To-Do (31) Skipped (8) Completed (99+) ID Location Statu…" at bounding box center [450, 373] width 900 height 671
click at [875, 54] on icon "button" at bounding box center [873, 57] width 8 height 8
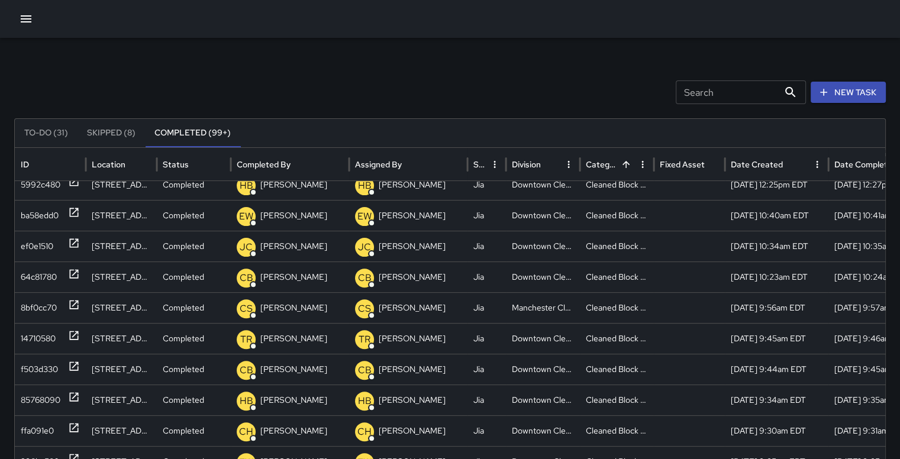
scroll to position [422, 0]
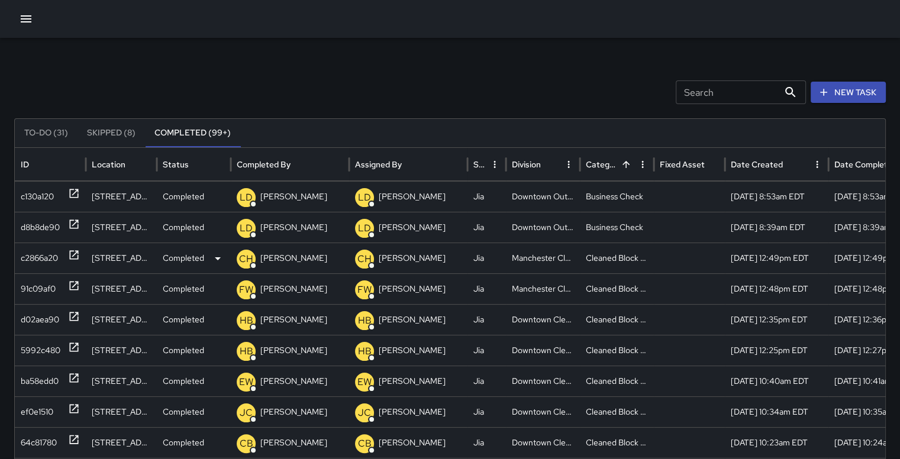
click at [35, 250] on div "c2866a20" at bounding box center [39, 258] width 37 height 30
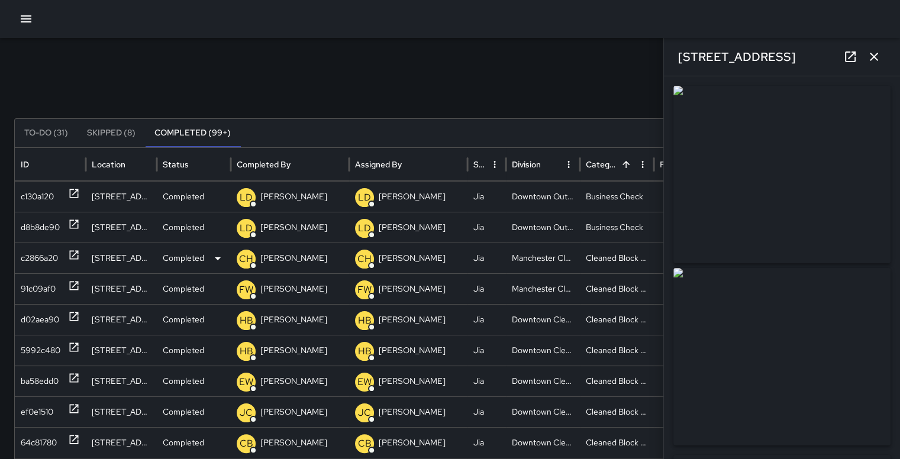
type input "**********"
click at [42, 283] on div "91c09af0" at bounding box center [38, 289] width 35 height 30
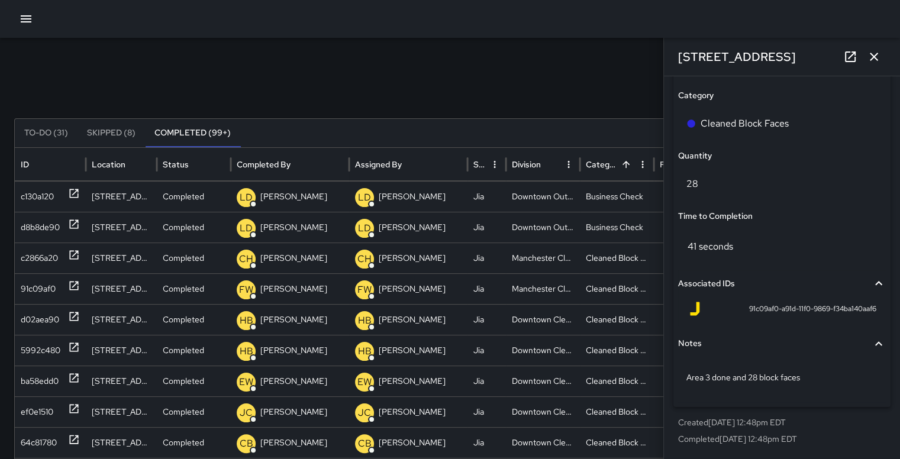
click at [876, 56] on icon "button" at bounding box center [874, 57] width 14 height 14
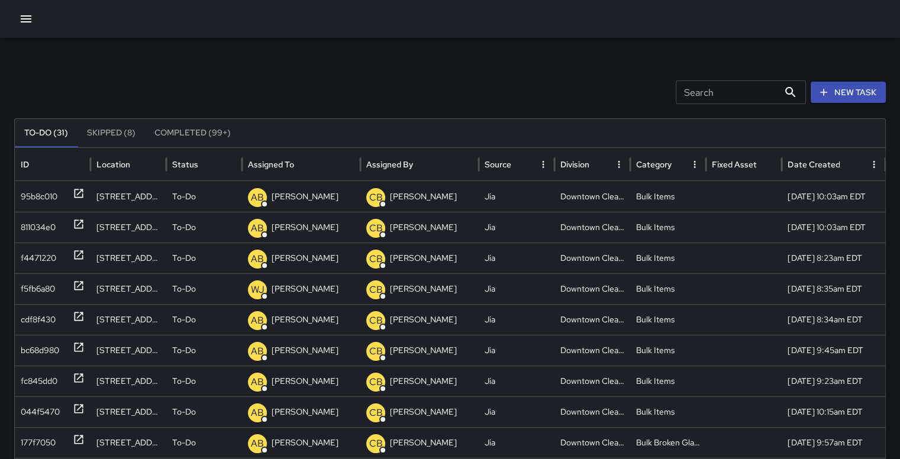
click at [27, 20] on icon "button" at bounding box center [26, 19] width 14 height 14
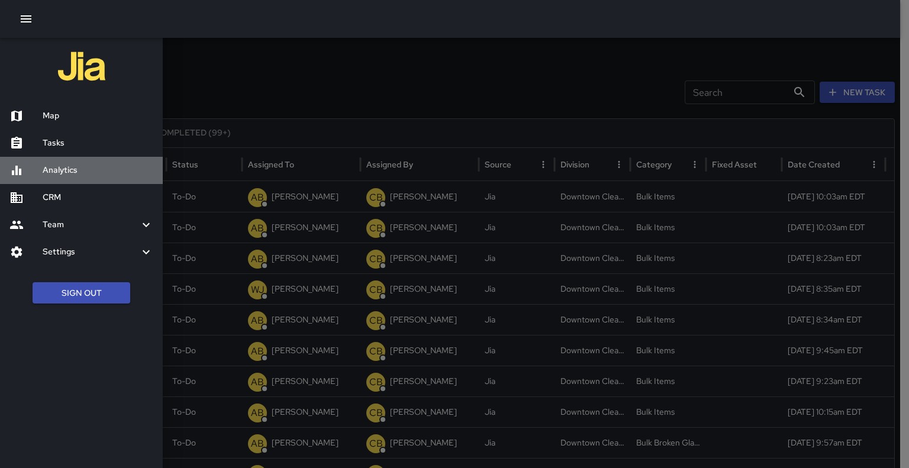
click at [62, 167] on h6 "Analytics" at bounding box center [98, 170] width 111 height 13
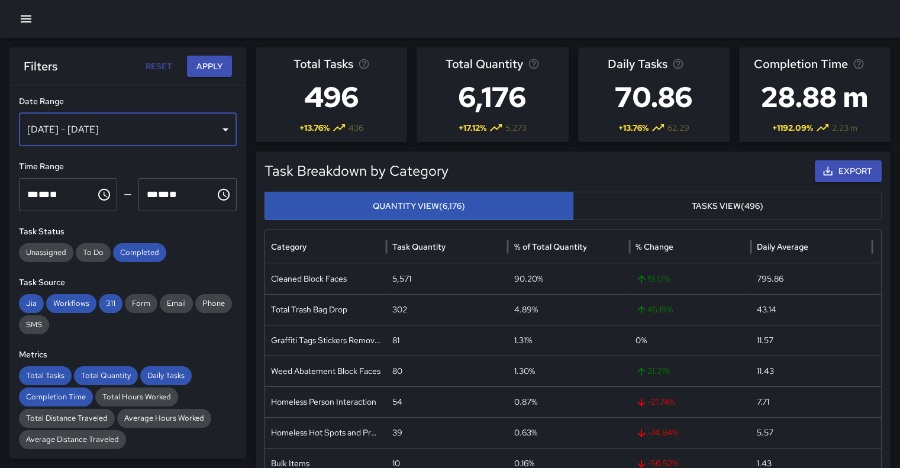
click at [214, 130] on div "[DATE] - [DATE]" at bounding box center [128, 129] width 218 height 33
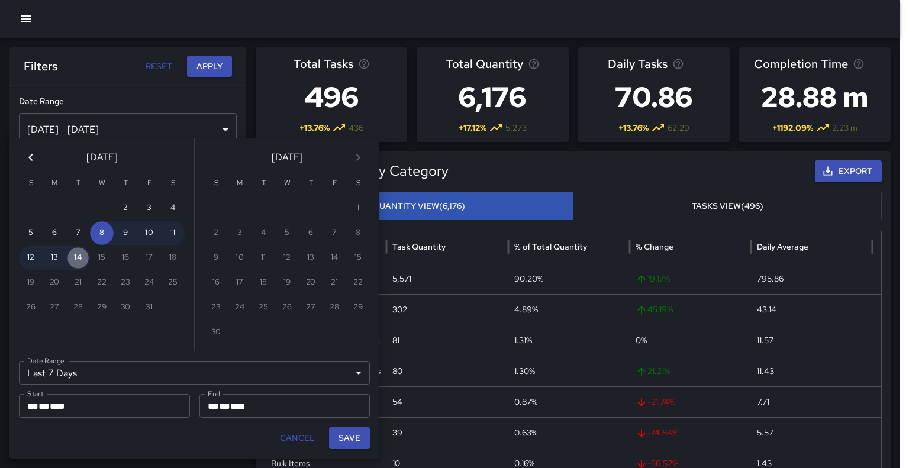
click at [79, 261] on button "14" at bounding box center [78, 258] width 24 height 24
type input "******"
type input "**********"
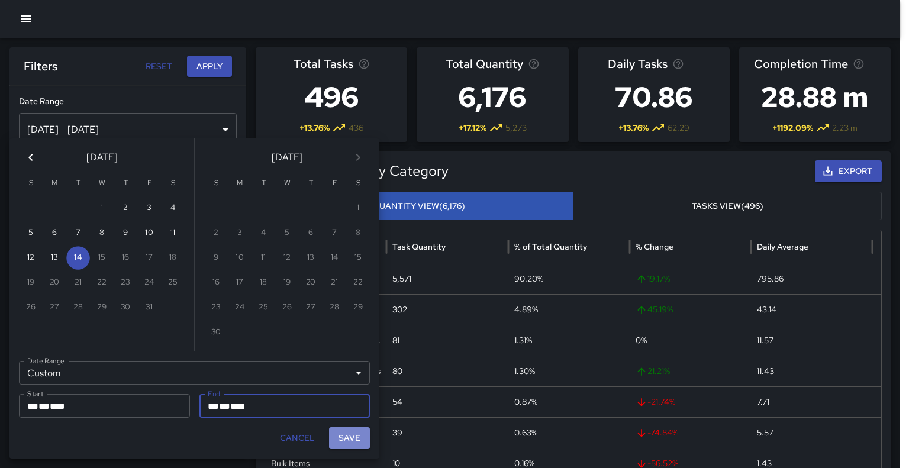
click at [358, 439] on button "Save" at bounding box center [349, 438] width 41 height 22
type input "**********"
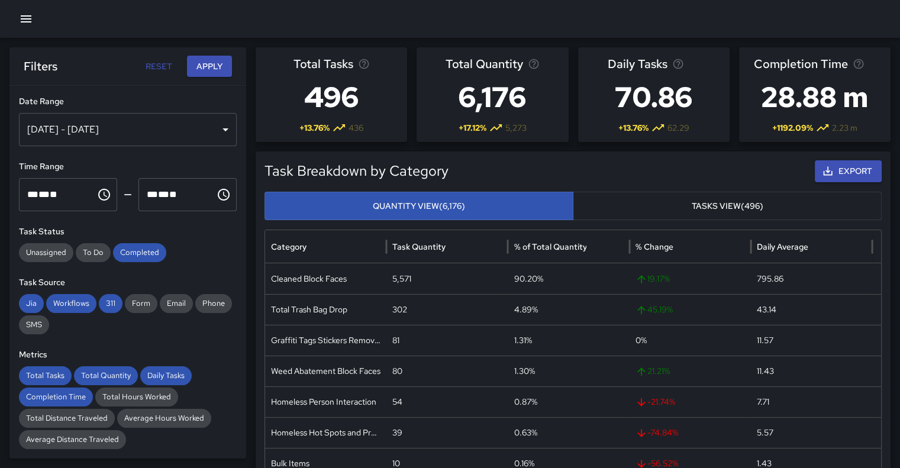
click at [209, 63] on button "Apply" at bounding box center [209, 67] width 45 height 22
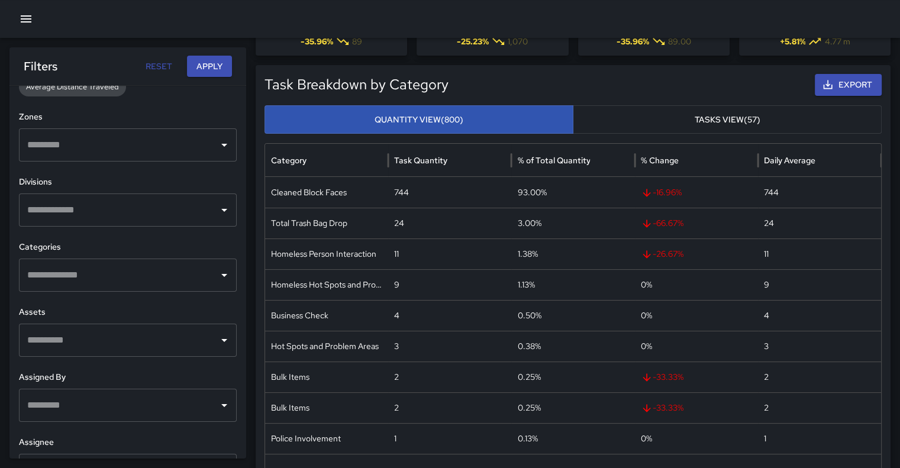
scroll to position [361, 0]
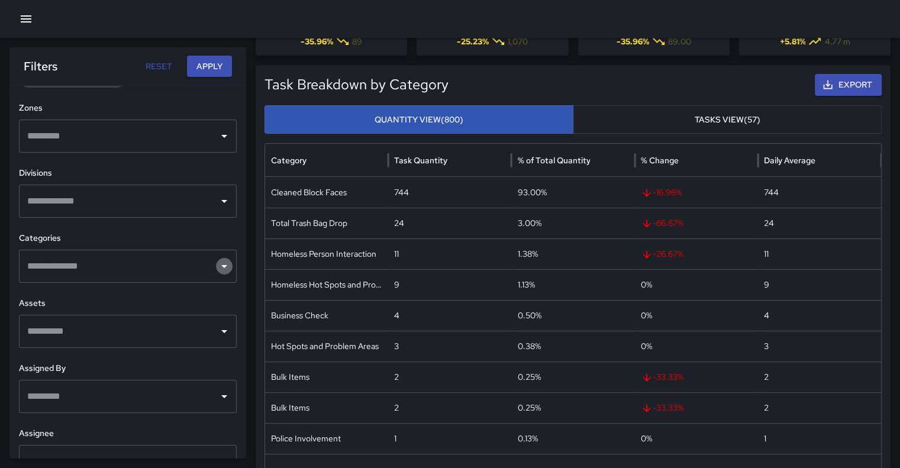
click at [218, 270] on icon "Open" at bounding box center [224, 266] width 14 height 14
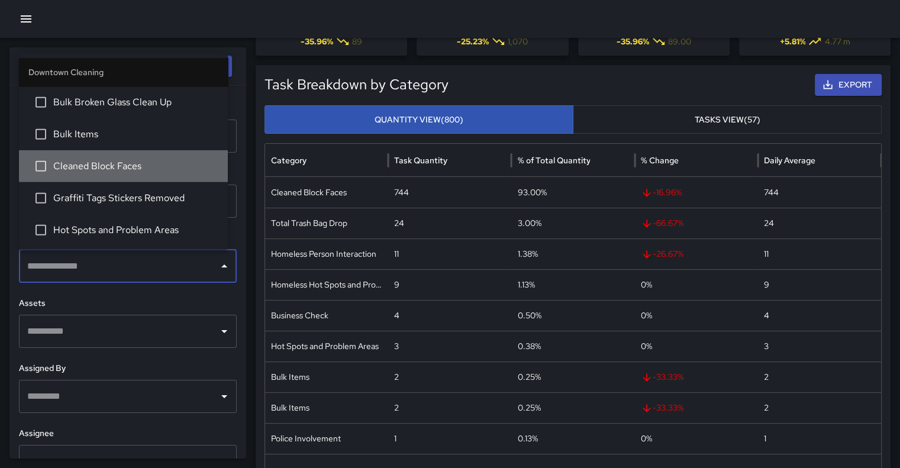
click at [135, 160] on span "Cleaned Block Faces" at bounding box center [135, 166] width 165 height 14
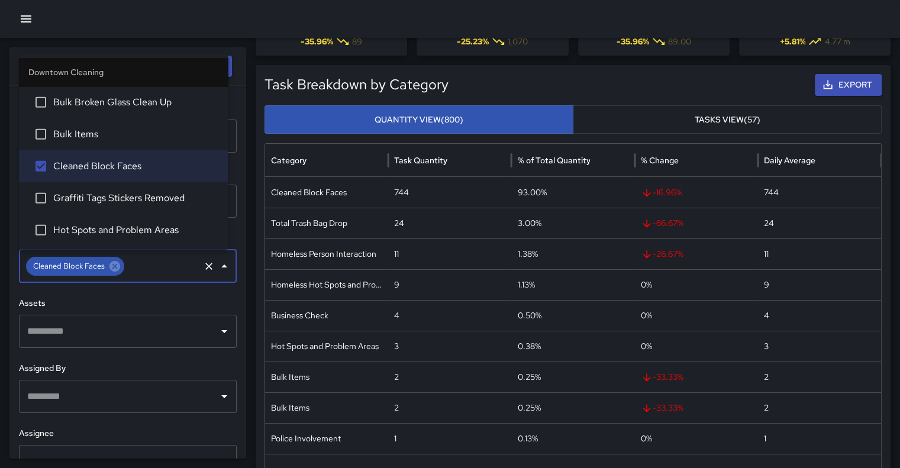
click at [206, 301] on h6 "Assets" at bounding box center [128, 303] width 218 height 13
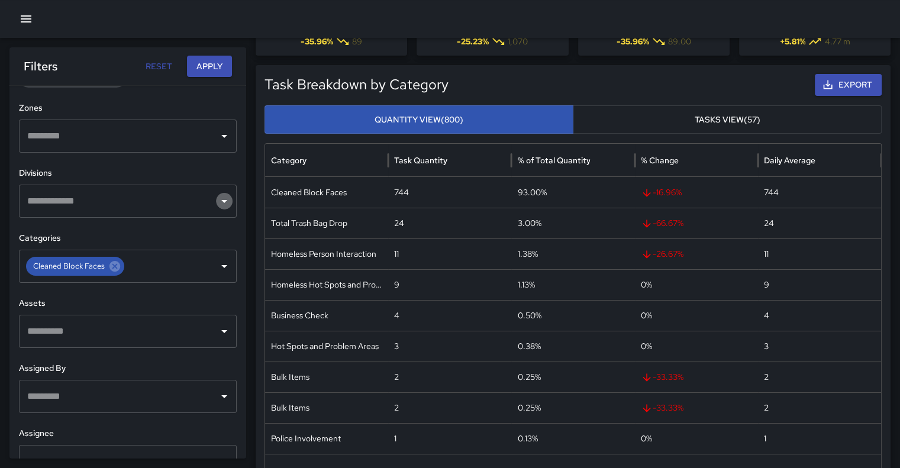
click at [217, 198] on icon "Open" at bounding box center [224, 201] width 14 height 14
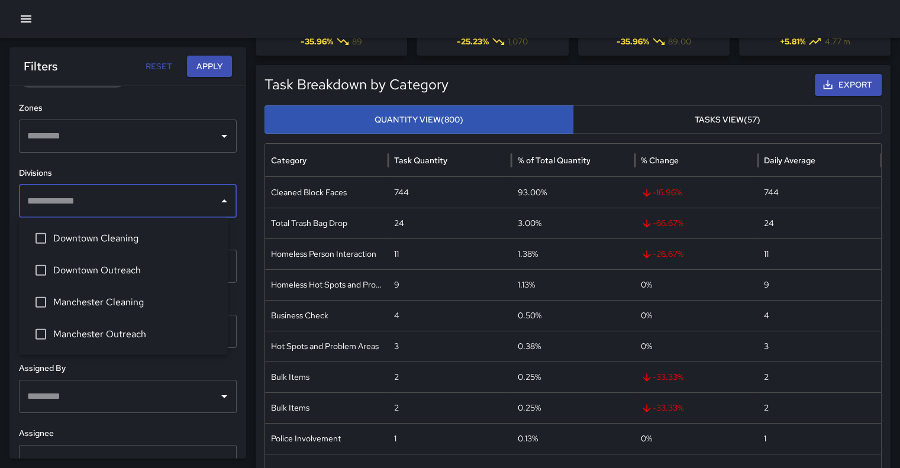
click at [160, 234] on span "Downtown Cleaning" at bounding box center [135, 238] width 165 height 14
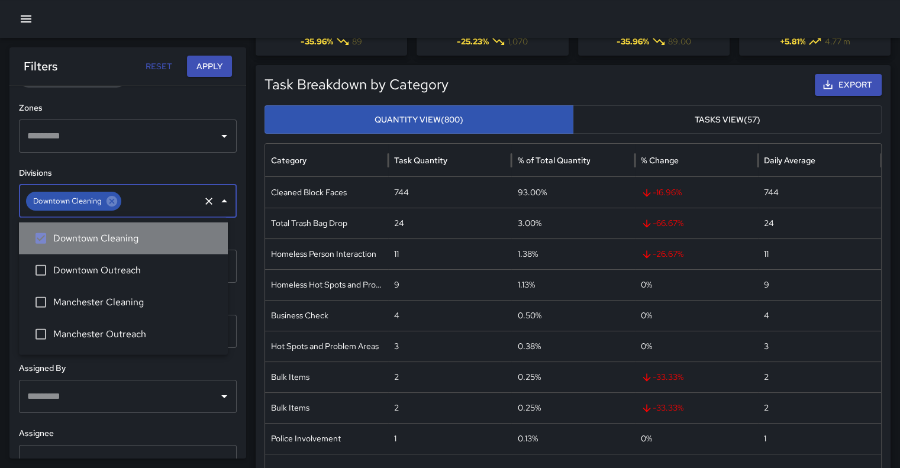
click at [160, 234] on span "Downtown Cleaning" at bounding box center [135, 238] width 165 height 14
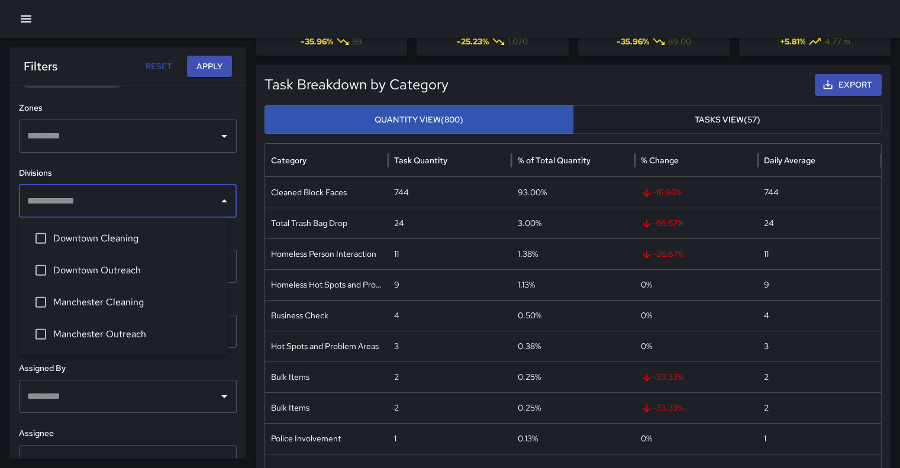
click at [160, 234] on span "Downtown Cleaning" at bounding box center [135, 238] width 165 height 14
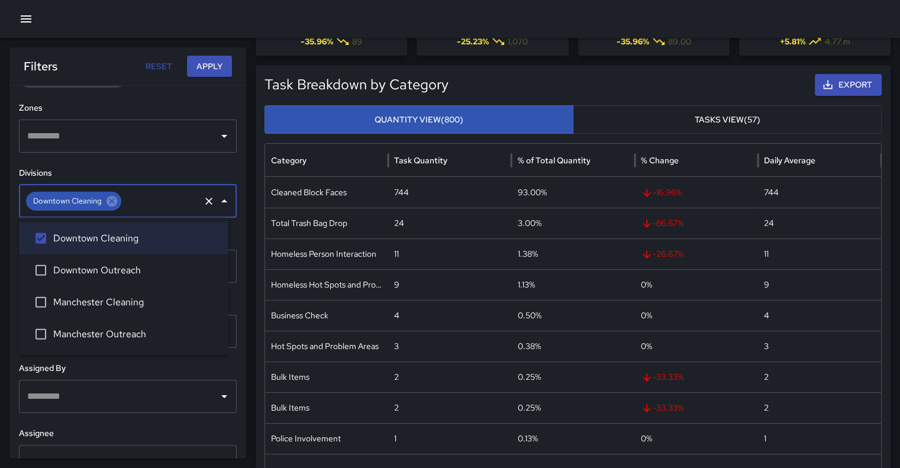
click at [141, 295] on span "Manchester Cleaning" at bounding box center [135, 302] width 165 height 14
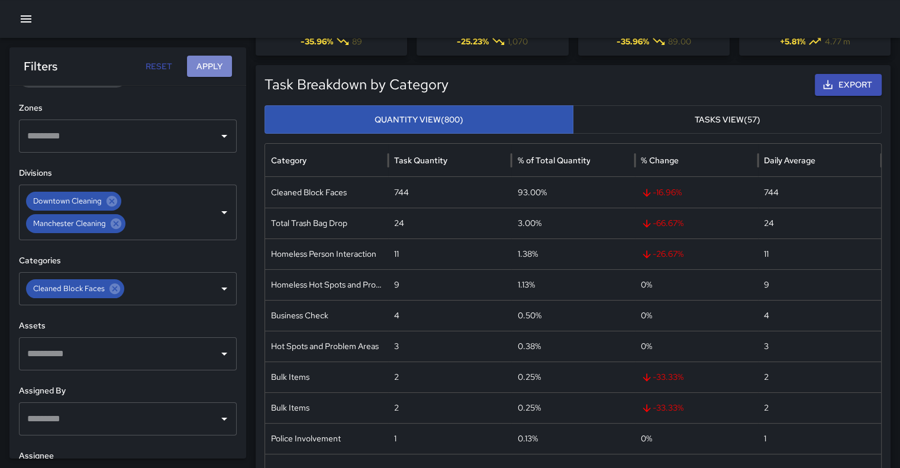
click at [213, 57] on button "Apply" at bounding box center [209, 67] width 45 height 22
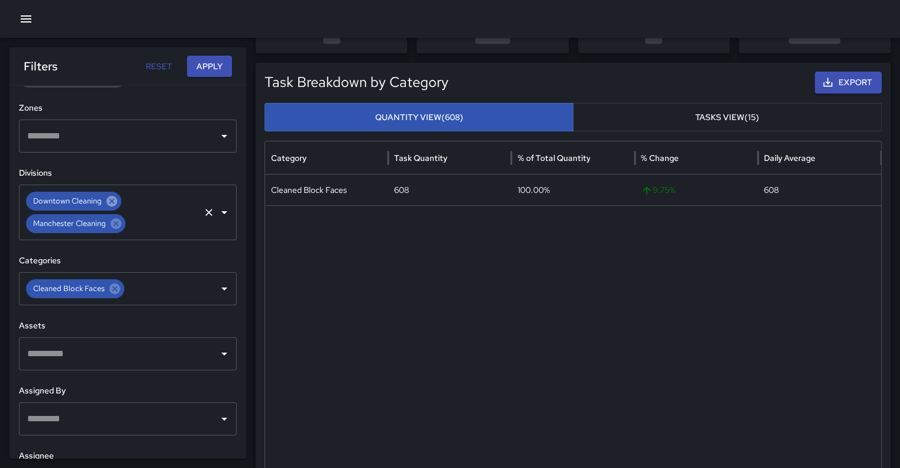
click at [112, 200] on icon at bounding box center [111, 201] width 13 height 13
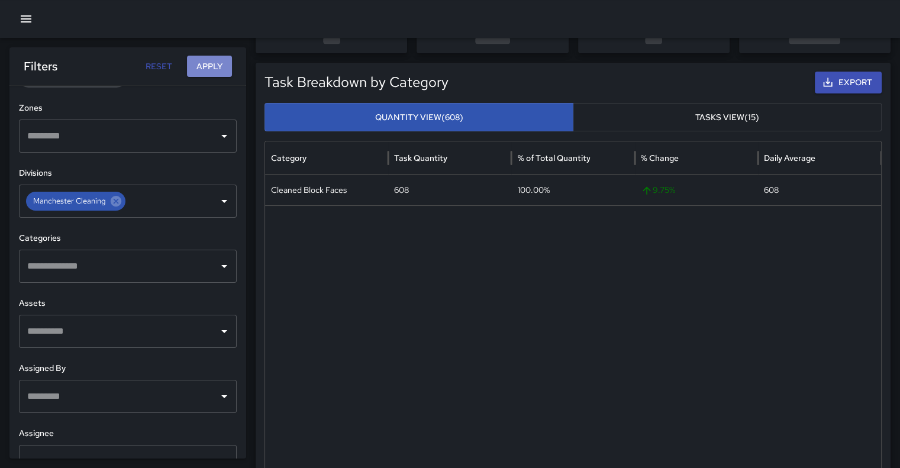
click at [217, 60] on button "Apply" at bounding box center [209, 67] width 45 height 22
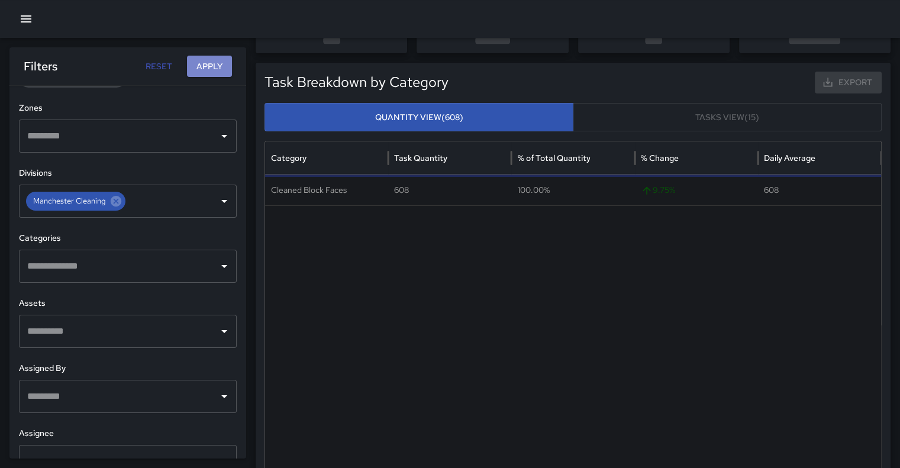
click at [219, 59] on button "Apply" at bounding box center [209, 67] width 45 height 22
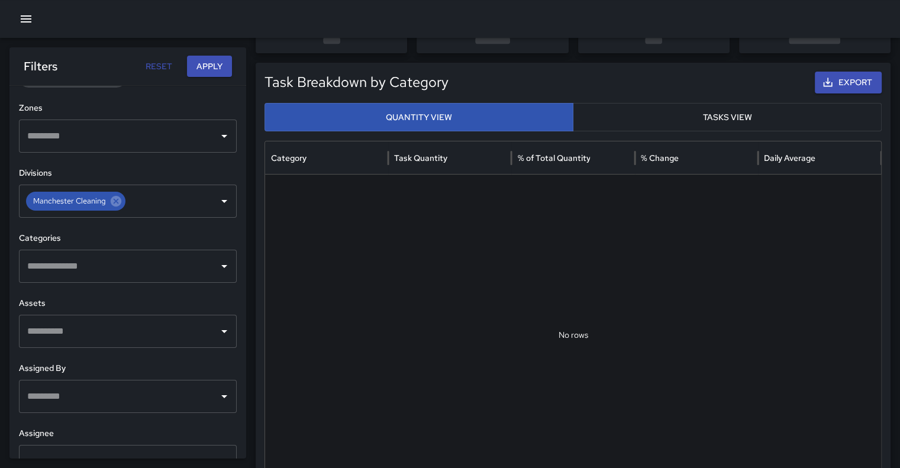
click at [220, 59] on button "Apply" at bounding box center [209, 67] width 45 height 22
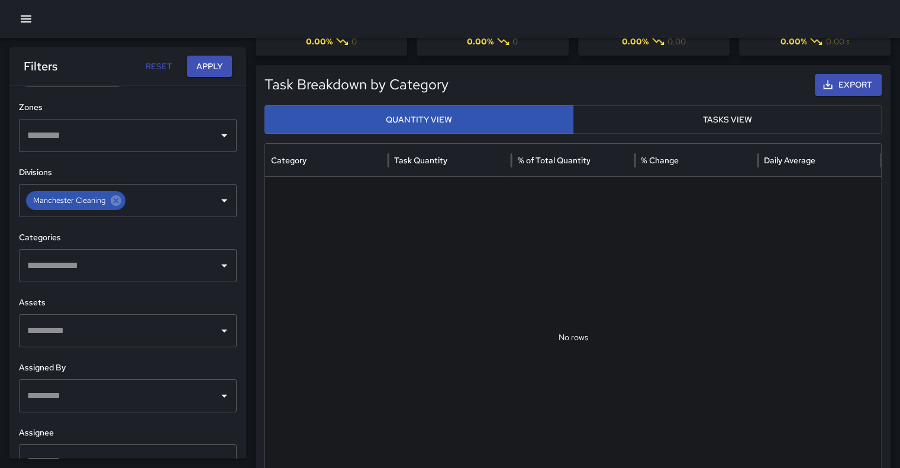
scroll to position [390, 0]
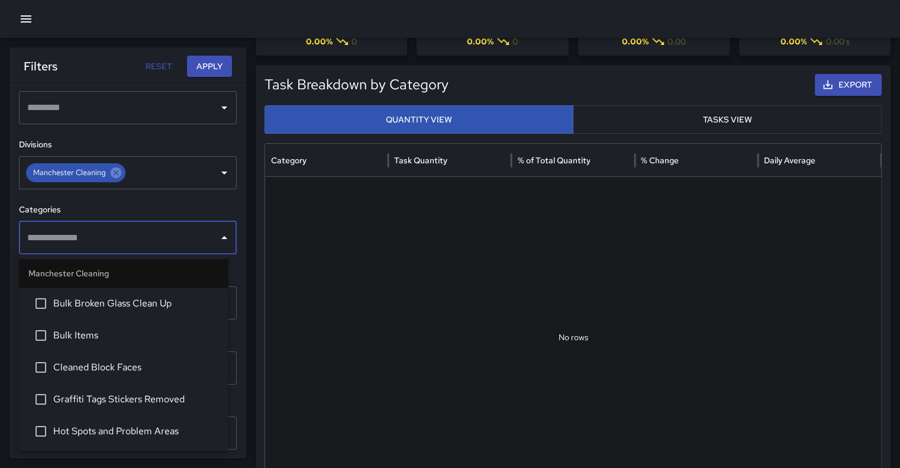
click at [204, 239] on input "text" at bounding box center [118, 238] width 189 height 22
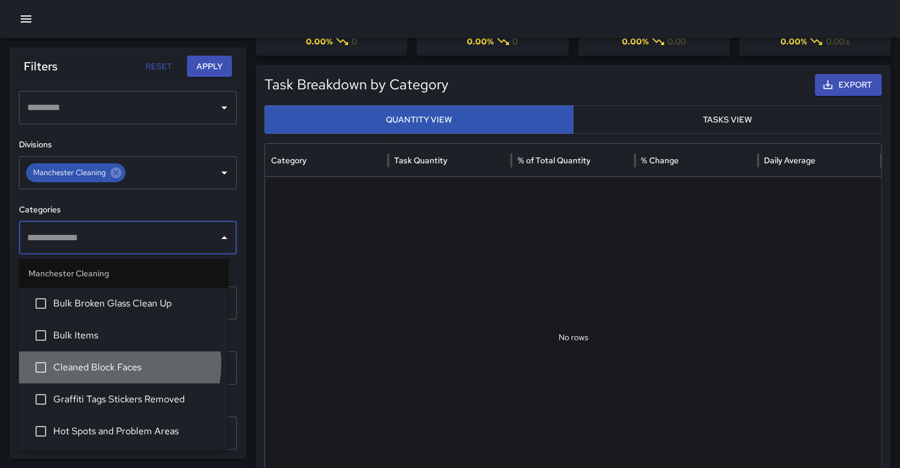
click at [104, 364] on span "Cleaned Block Faces" at bounding box center [135, 367] width 165 height 14
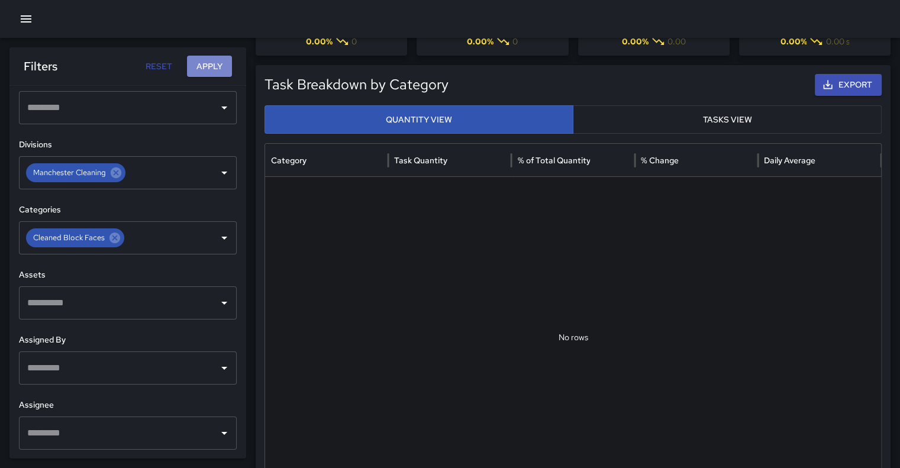
click at [212, 66] on button "Apply" at bounding box center [209, 67] width 45 height 22
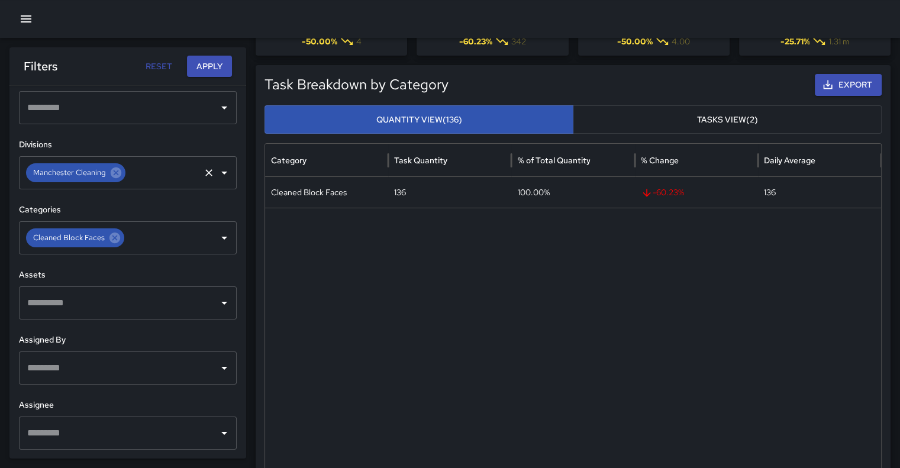
click at [217, 174] on icon "Open" at bounding box center [224, 173] width 14 height 14
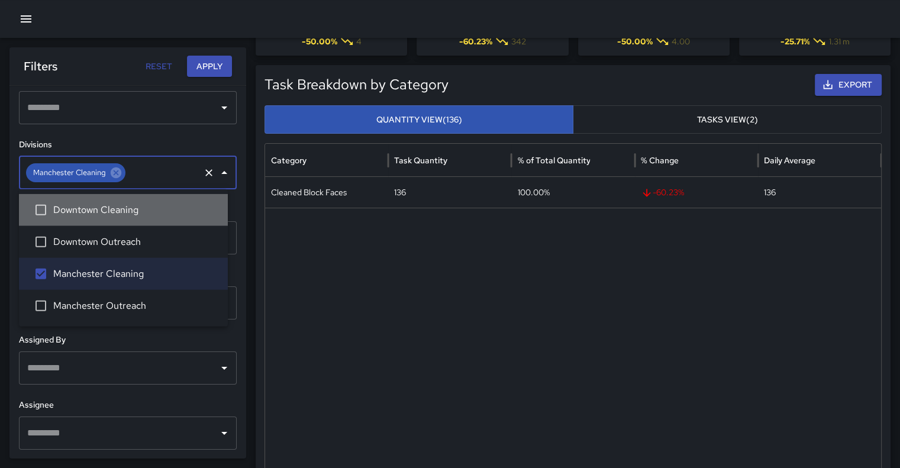
click at [139, 206] on span "Downtown Cleaning" at bounding box center [135, 210] width 165 height 14
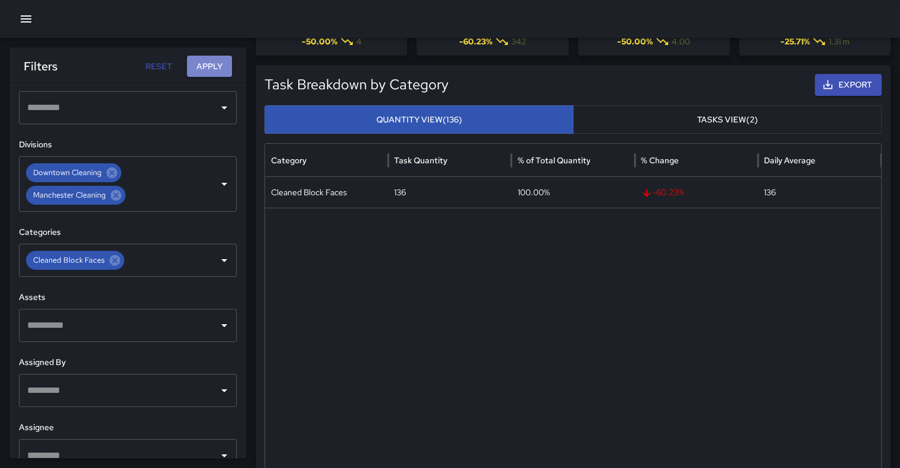
click at [208, 67] on button "Apply" at bounding box center [209, 67] width 45 height 22
click at [211, 63] on button "Apply" at bounding box center [209, 67] width 45 height 22
click at [209, 66] on button "Apply" at bounding box center [209, 67] width 45 height 22
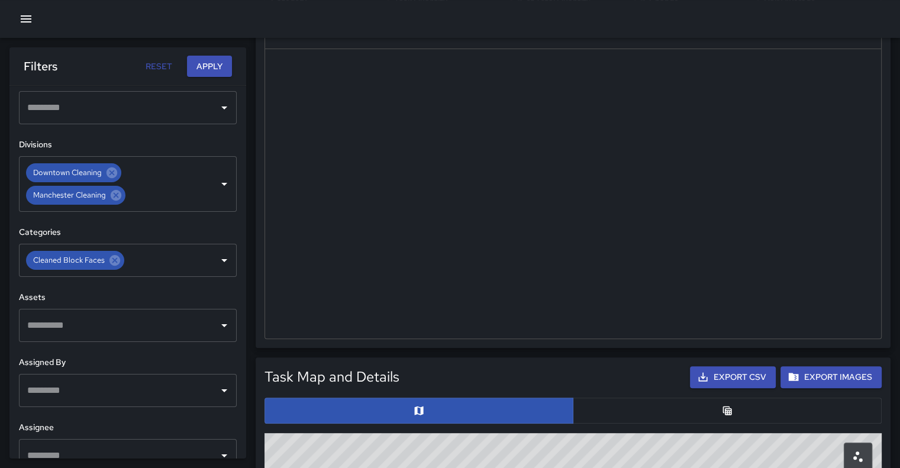
scroll to position [0, 0]
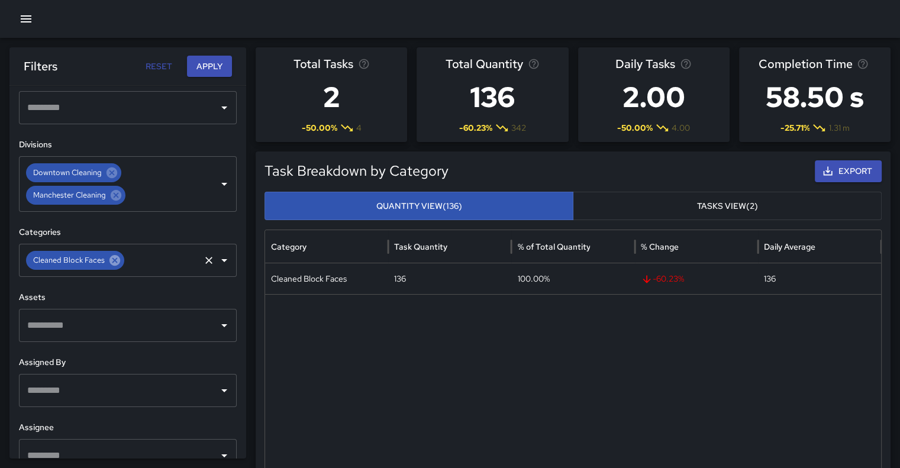
click at [114, 261] on icon at bounding box center [114, 260] width 11 height 11
click at [212, 60] on button "Apply" at bounding box center [209, 67] width 45 height 22
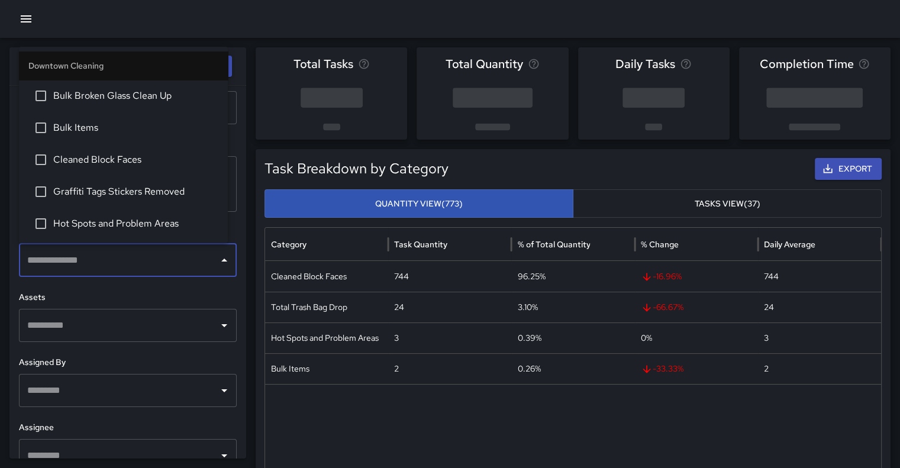
click at [143, 257] on input "text" at bounding box center [118, 260] width 189 height 22
click at [109, 164] on span "Cleaned Block Faces" at bounding box center [135, 160] width 165 height 14
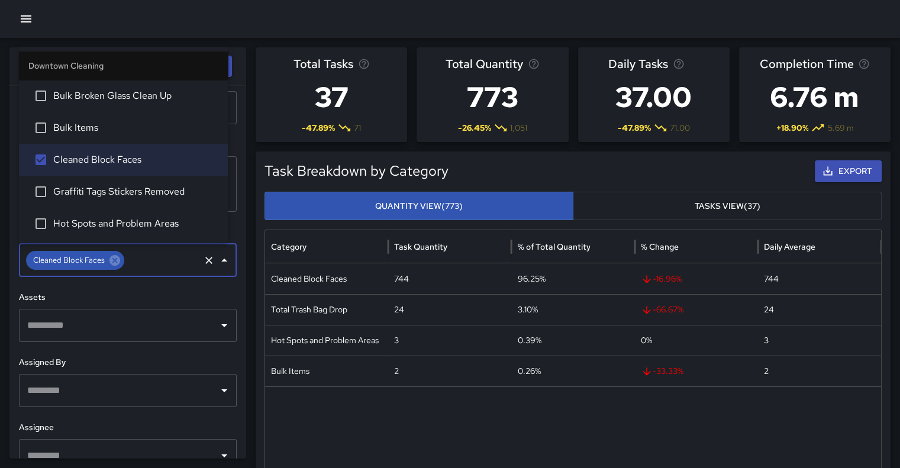
click at [209, 287] on div "**********" at bounding box center [127, 272] width 237 height 373
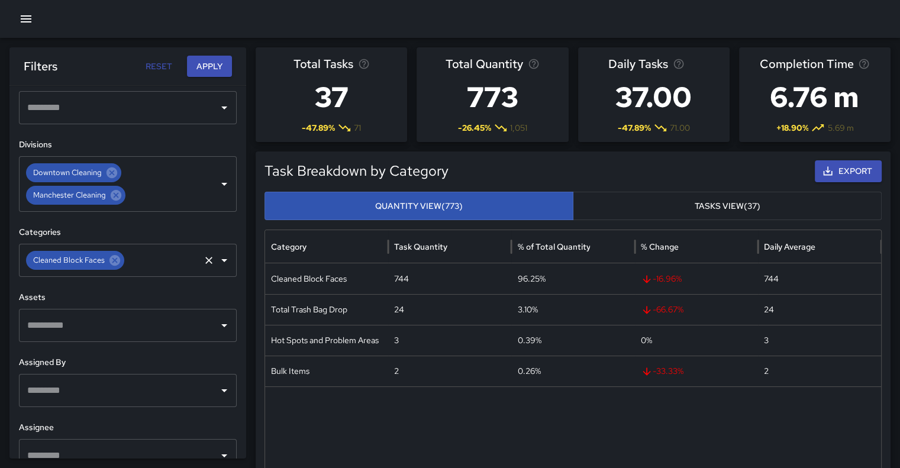
click at [217, 257] on icon "Open" at bounding box center [224, 260] width 14 height 14
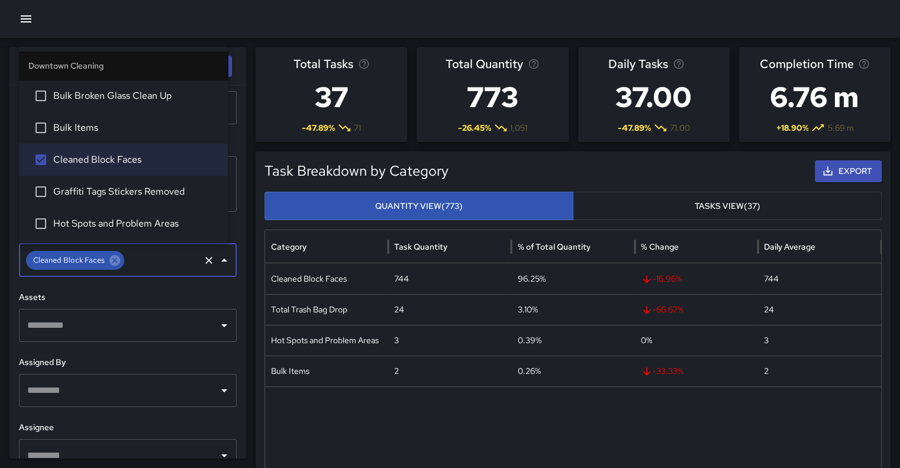
click at [227, 235] on ul "Downtown Cleaning Bulk Broken Glass Clean Up Bulk Items Cleaned Block Faces Gra…" at bounding box center [123, 145] width 209 height 196
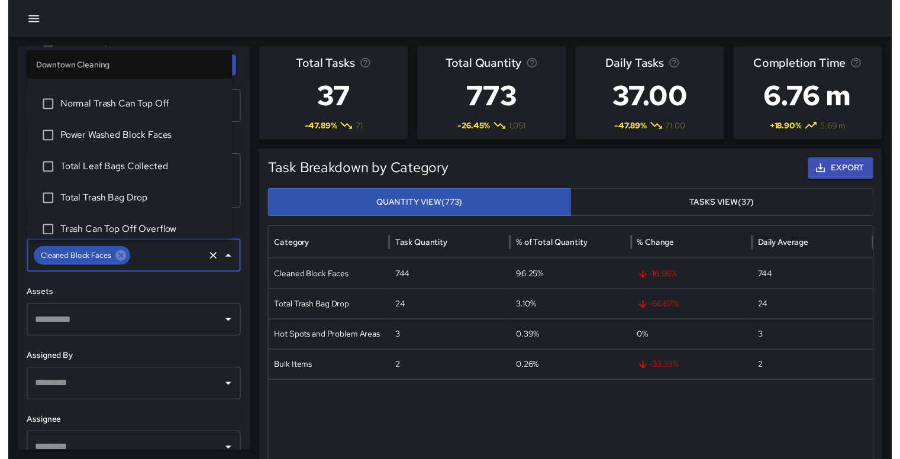
scroll to position [173, 0]
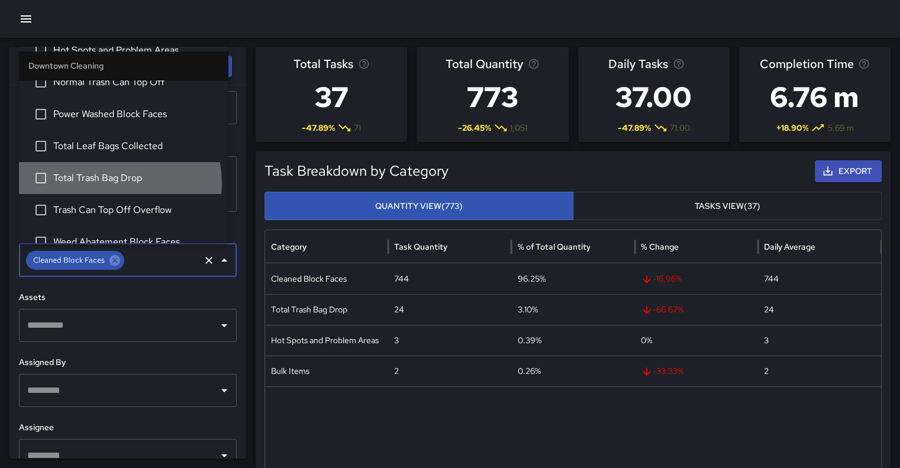
click at [106, 183] on span "Total Trash Bag Drop" at bounding box center [135, 178] width 165 height 14
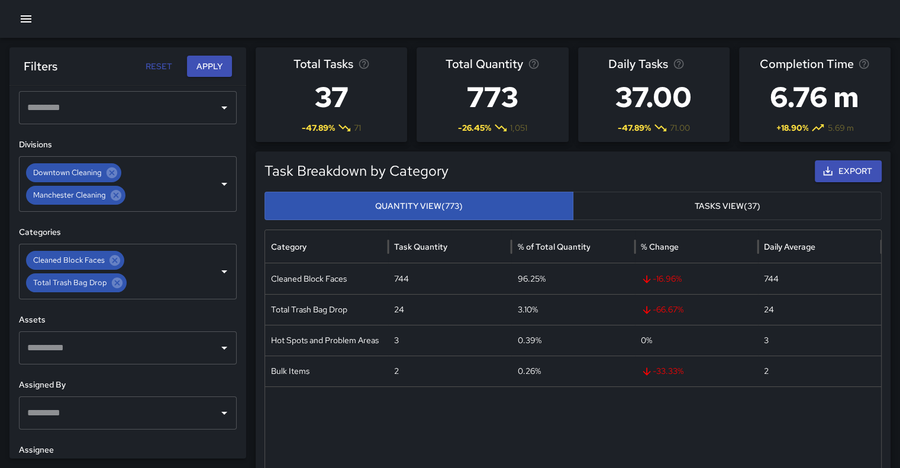
click at [175, 316] on h6 "Assets" at bounding box center [128, 319] width 218 height 13
click at [209, 57] on button "Apply" at bounding box center [209, 67] width 45 height 22
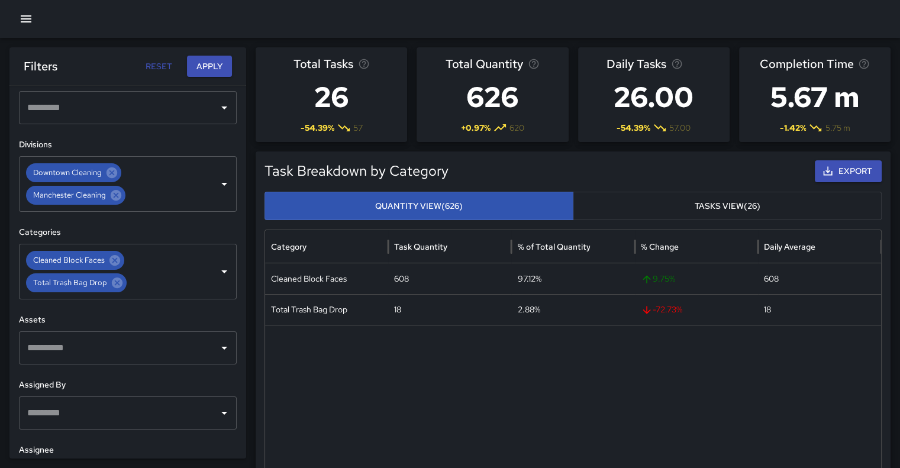
click at [26, 15] on icon "button" at bounding box center [26, 19] width 14 height 14
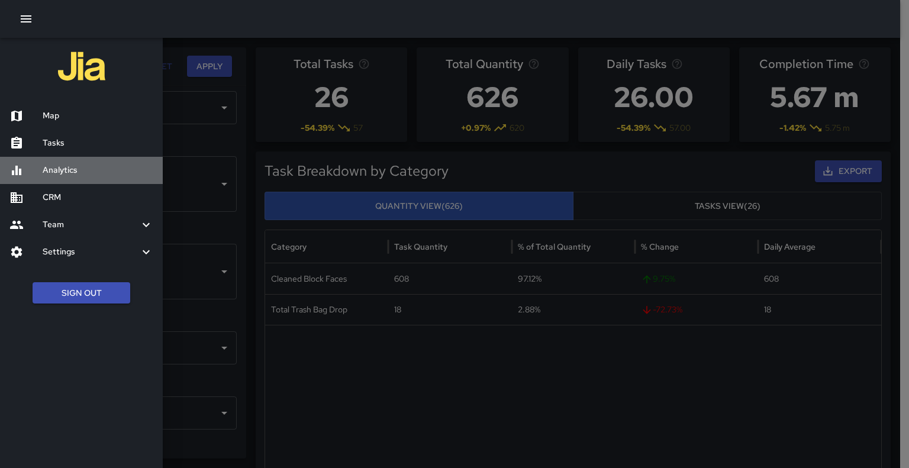
click at [66, 167] on h6 "Analytics" at bounding box center [98, 170] width 111 height 13
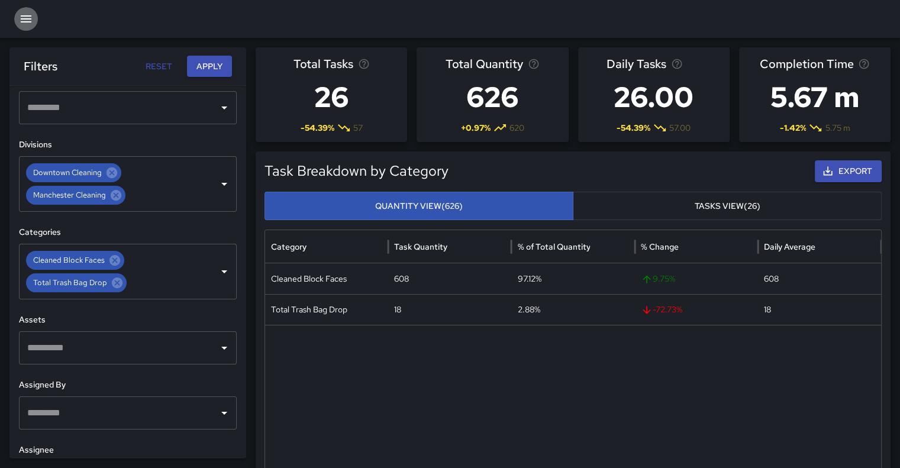
click at [22, 18] on icon "button" at bounding box center [26, 18] width 11 height 7
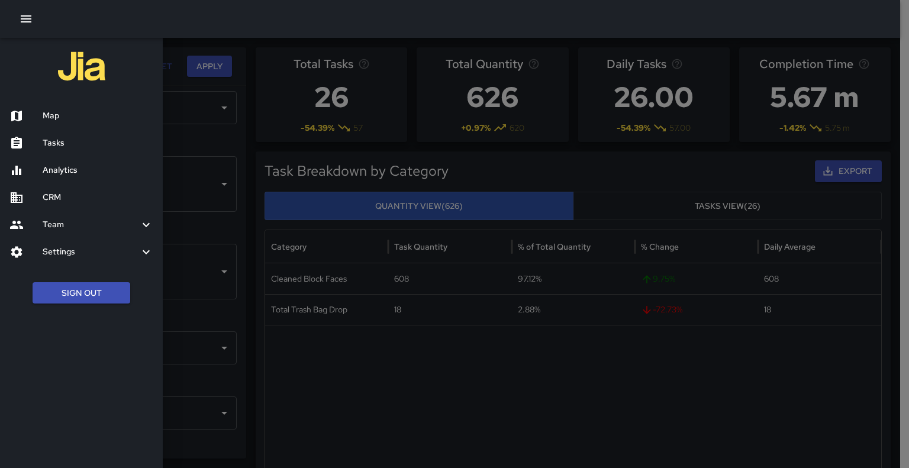
click at [59, 140] on h6 "Tasks" at bounding box center [98, 143] width 111 height 13
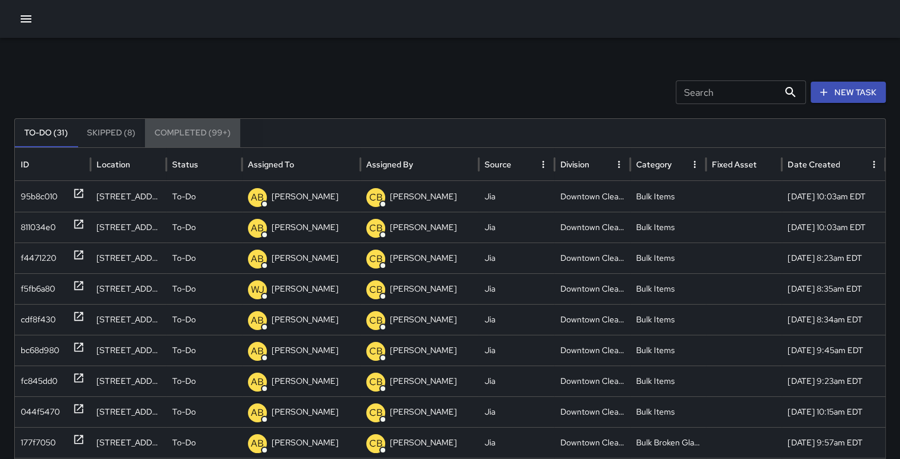
click at [202, 130] on button "Completed (99+)" at bounding box center [192, 133] width 95 height 28
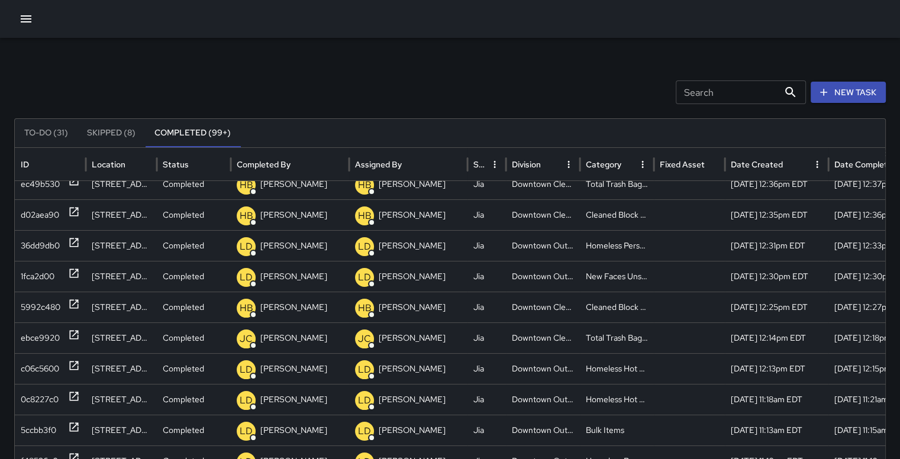
scroll to position [139, 0]
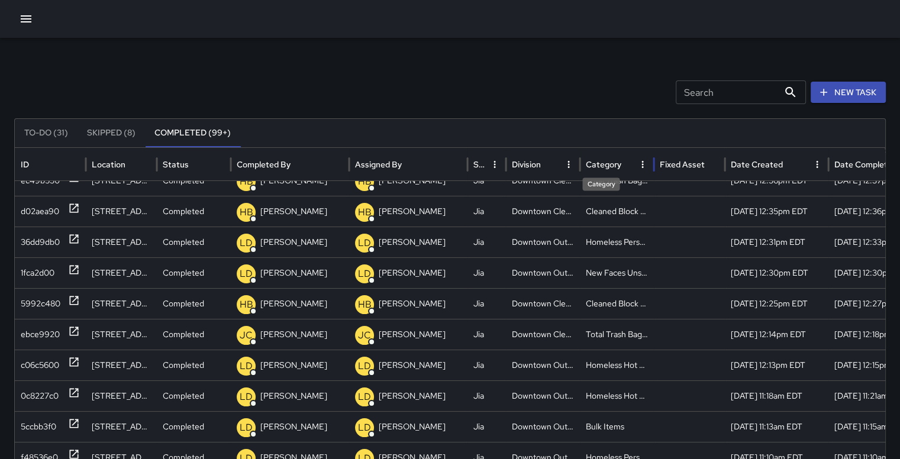
click at [612, 157] on div "Category" at bounding box center [610, 164] width 49 height 33
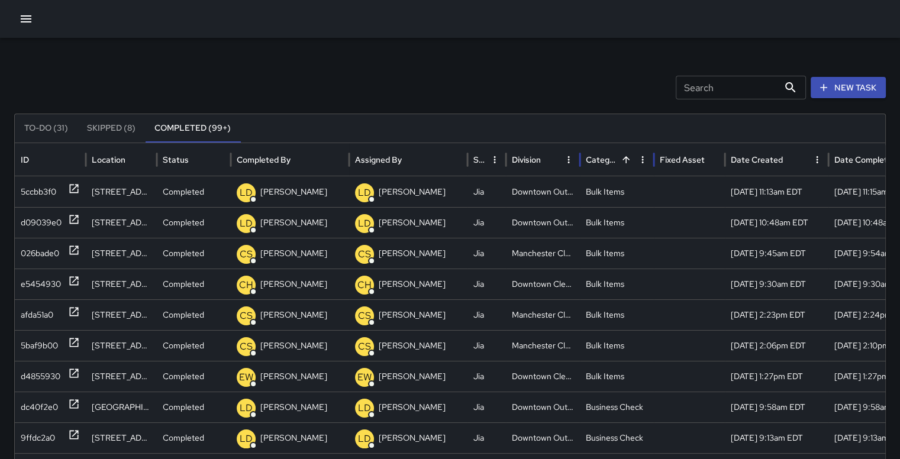
scroll to position [0, 0]
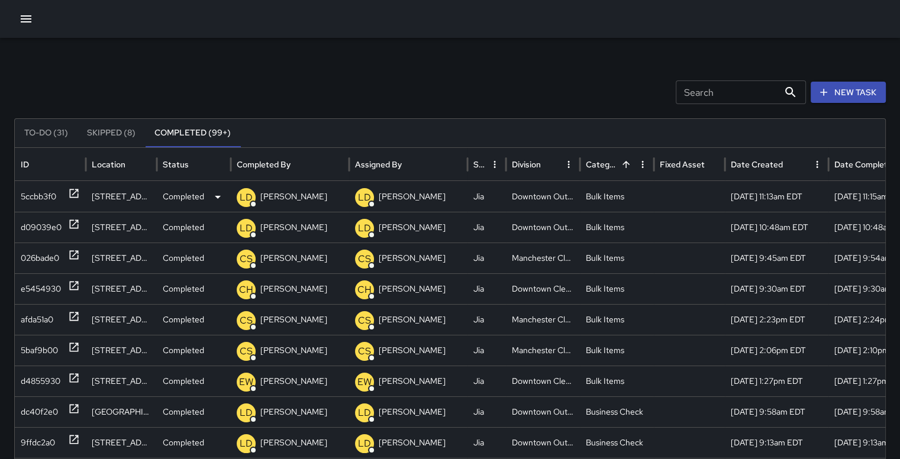
click at [532, 201] on div "Downtown Outreach" at bounding box center [543, 196] width 74 height 31
click at [24, 21] on icon "button" at bounding box center [26, 19] width 14 height 14
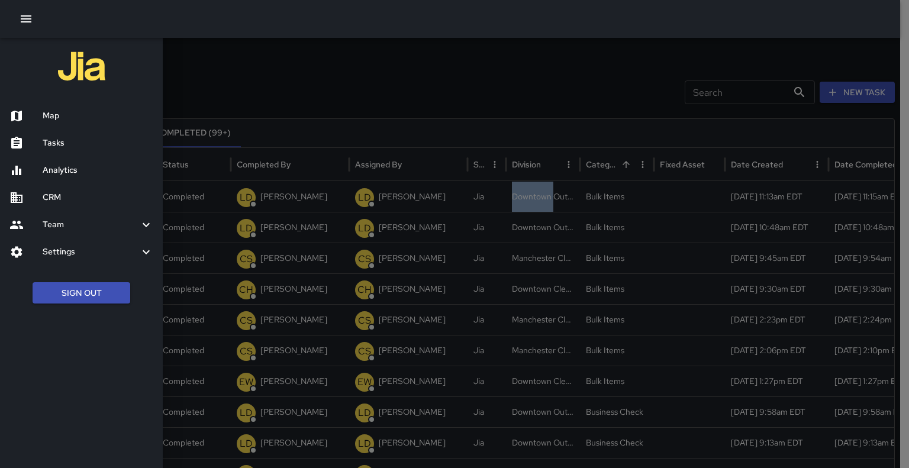
click at [64, 111] on h6 "Map" at bounding box center [98, 115] width 111 height 13
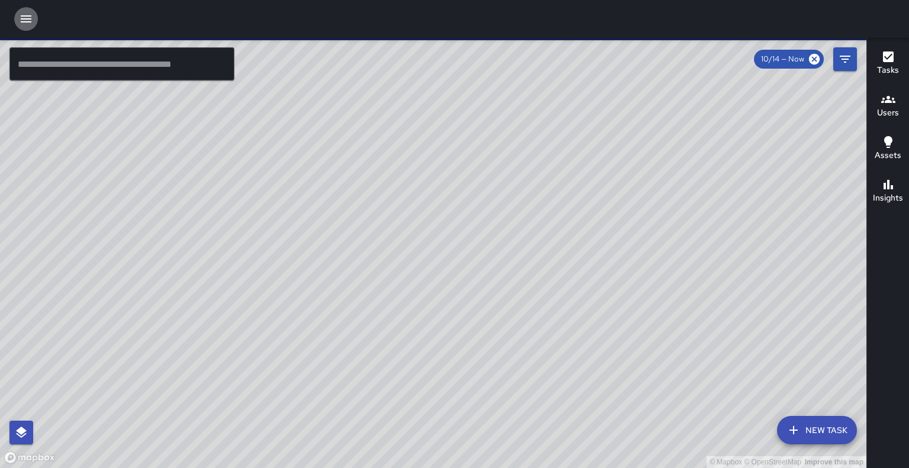
click at [23, 21] on icon "button" at bounding box center [26, 19] width 14 height 14
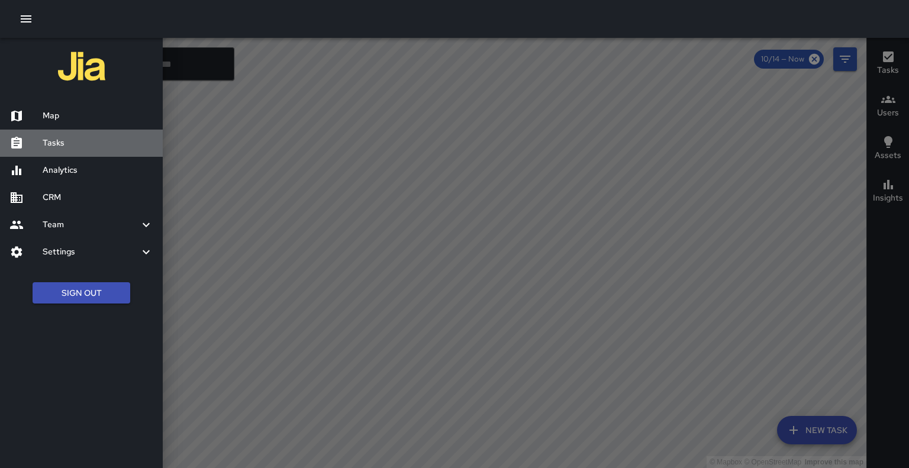
click at [73, 148] on h6 "Tasks" at bounding box center [98, 143] width 111 height 13
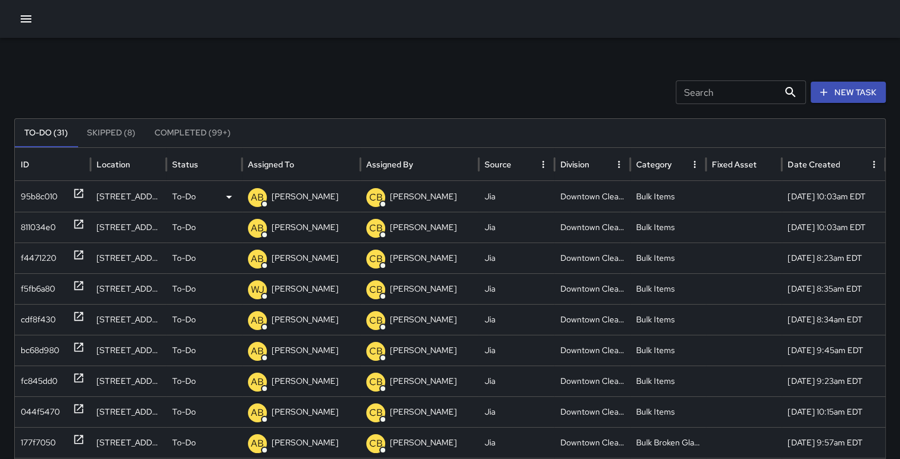
click at [36, 195] on div "95b8c010" at bounding box center [39, 197] width 37 height 30
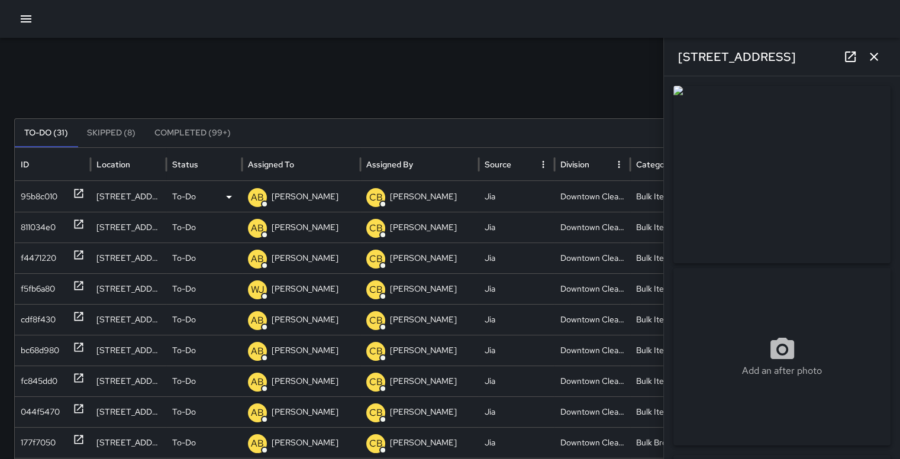
type input "**********"
drag, startPoint x: 908, startPoint y: 244, endPoint x: 865, endPoint y: 333, distance: 99.2
click at [865, 333] on div "Add an after photo" at bounding box center [781, 356] width 217 height 177
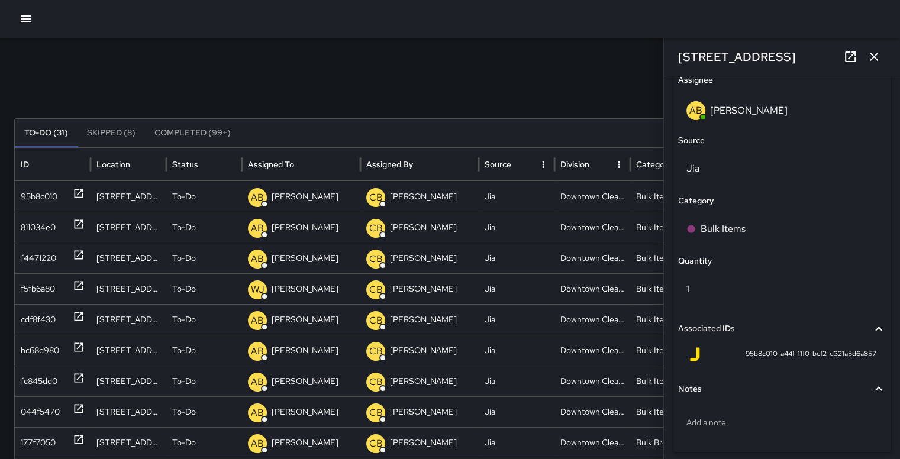
scroll to position [780, 0]
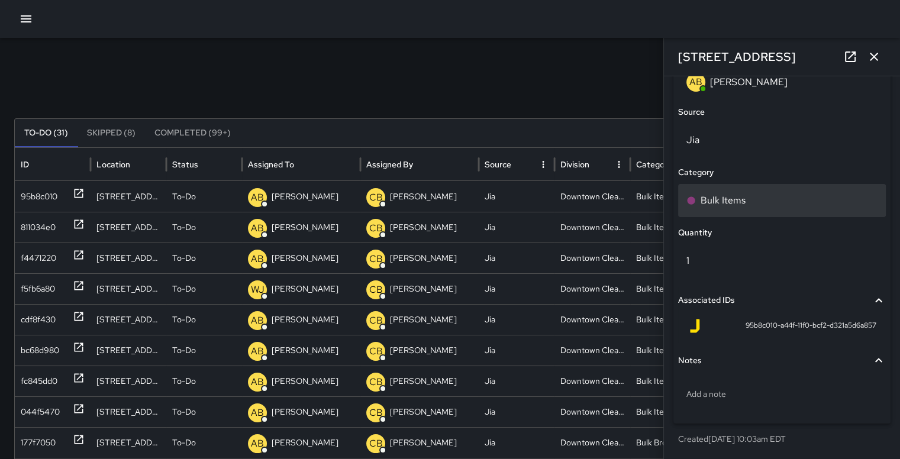
click at [736, 203] on p "Bulk Items" at bounding box center [722, 200] width 45 height 14
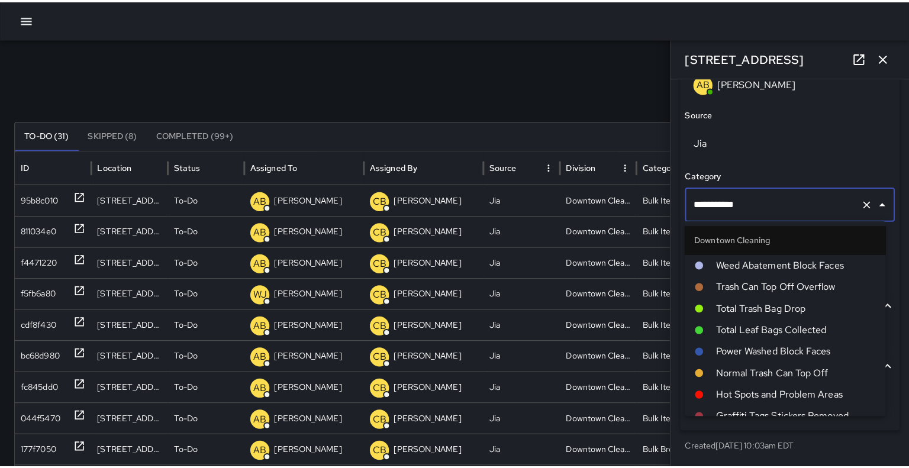
scroll to position [50, 0]
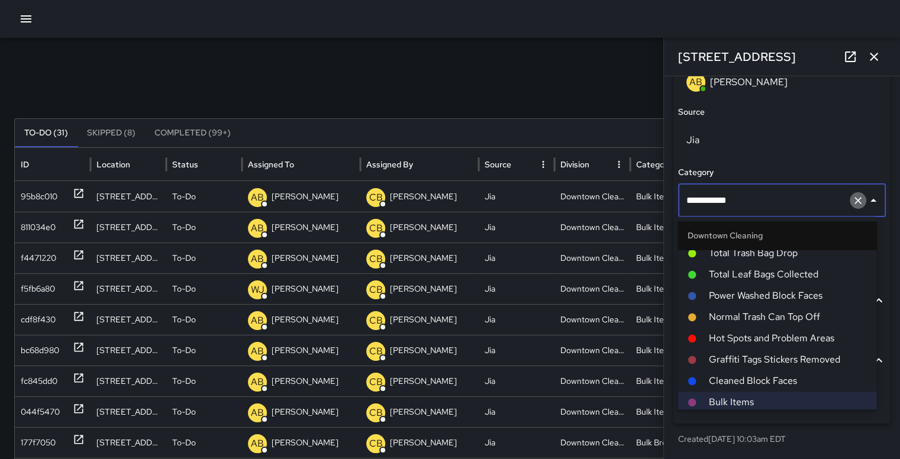
click at [854, 201] on icon "Clear" at bounding box center [857, 200] width 7 height 7
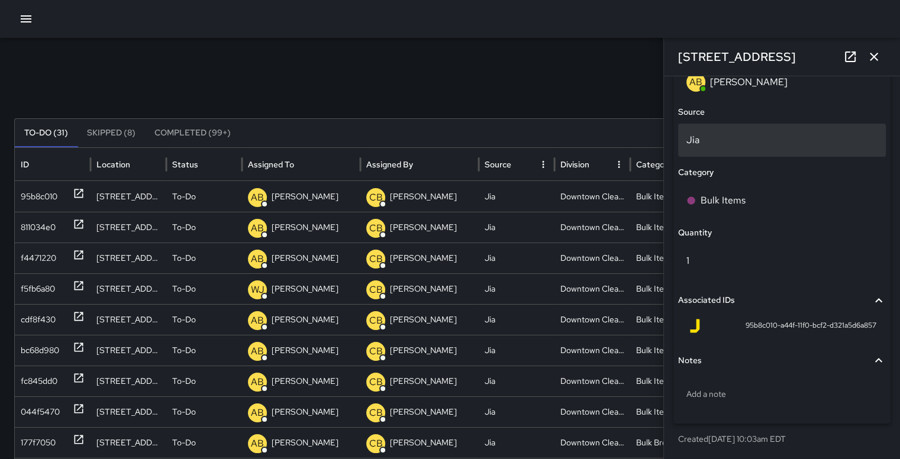
click at [854, 139] on p "Jia" at bounding box center [781, 140] width 191 height 14
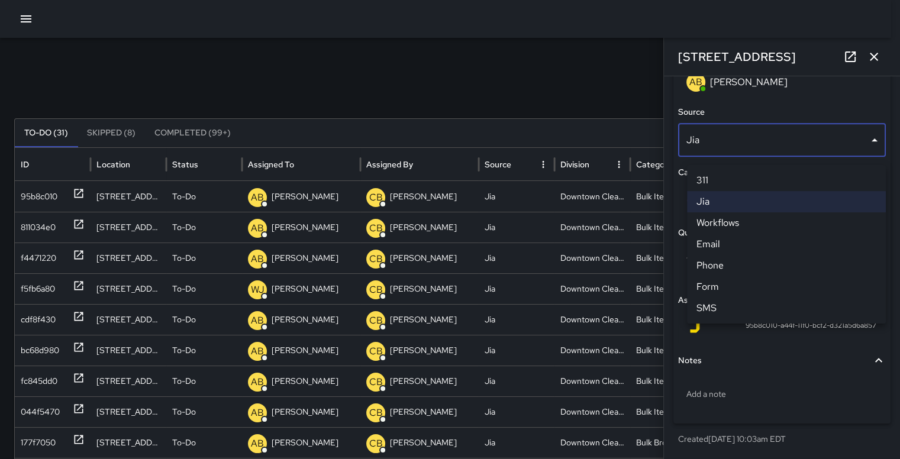
scroll to position [771, 0]
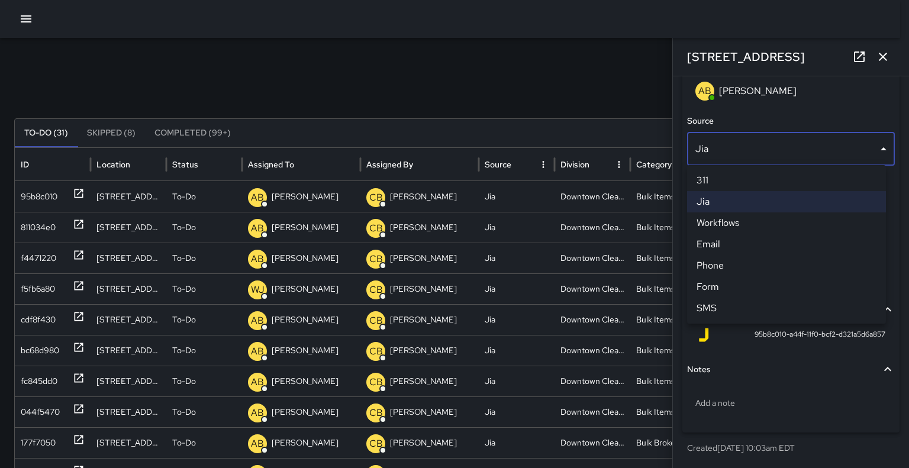
click at [631, 72] on div at bounding box center [454, 234] width 909 height 468
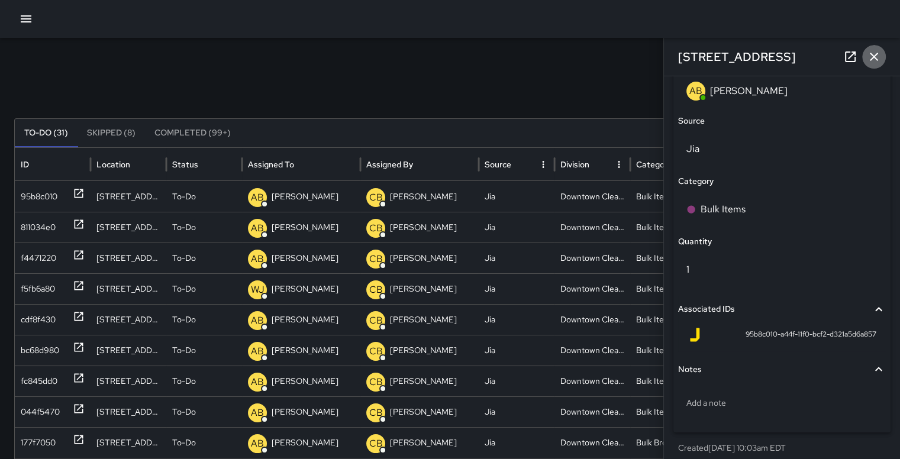
click at [880, 58] on icon "button" at bounding box center [874, 57] width 14 height 14
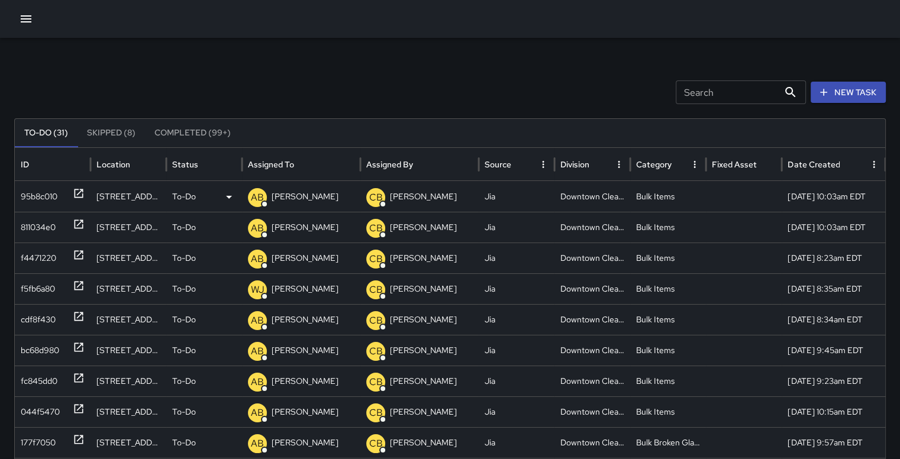
click at [636, 199] on div "Bulk Items" at bounding box center [668, 196] width 76 height 31
click at [39, 200] on div "95b8c010" at bounding box center [39, 197] width 37 height 30
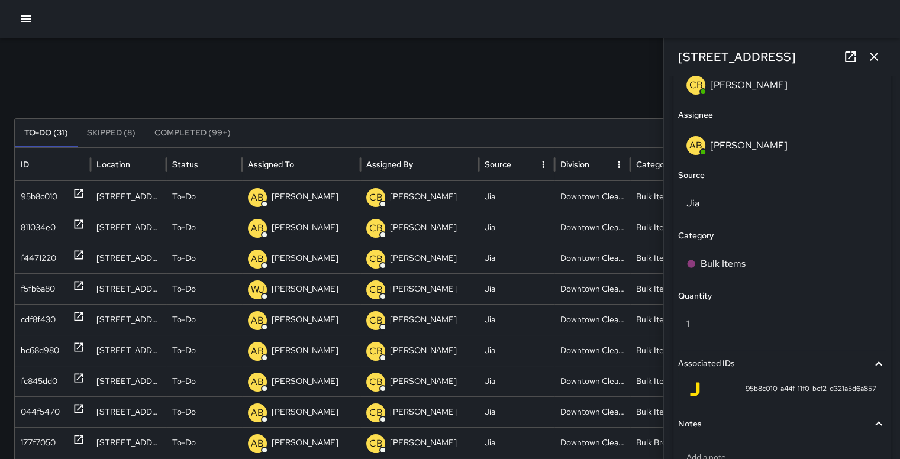
scroll to position [718, 0]
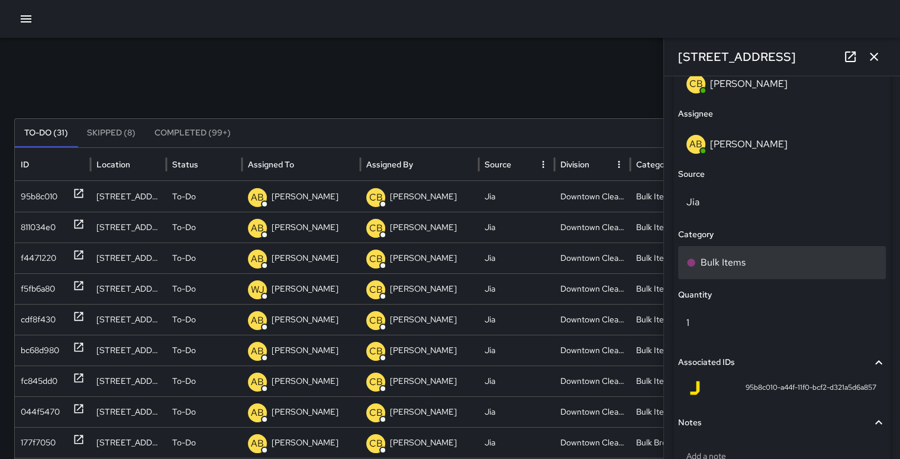
click at [724, 265] on p "Bulk Items" at bounding box center [722, 263] width 45 height 14
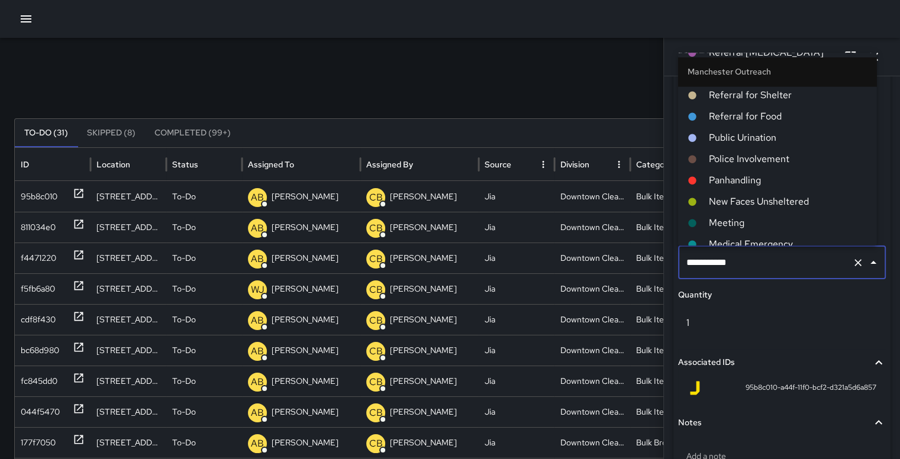
scroll to position [1118, 0]
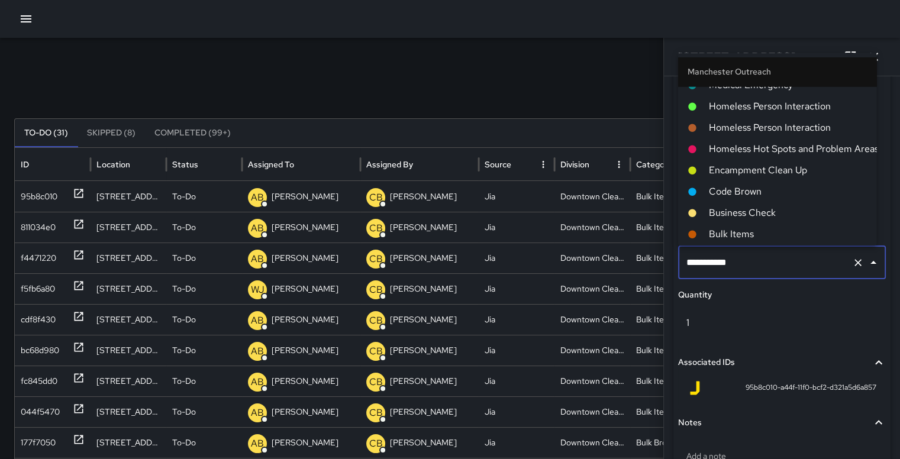
click at [854, 261] on icon "Clear" at bounding box center [857, 262] width 7 height 7
click at [510, 57] on div "Search Search New Task To-Do (31) Skipped (8) Completed (99+) ID Location Statu…" at bounding box center [450, 373] width 900 height 671
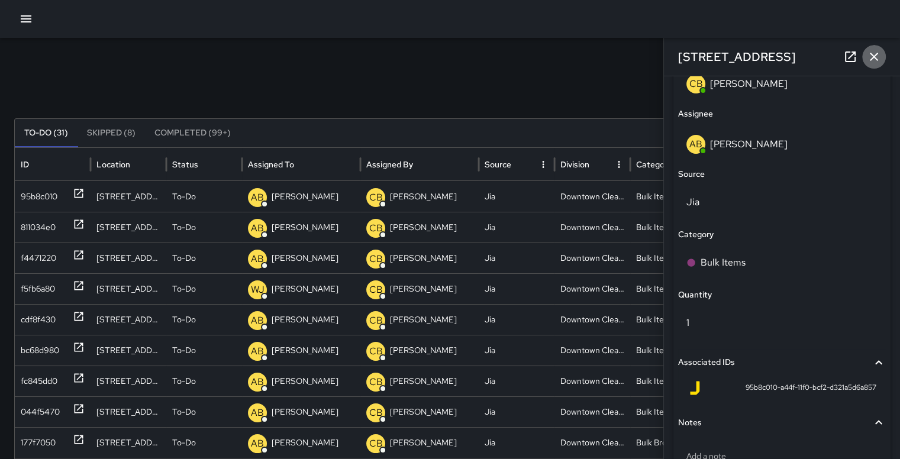
click at [875, 54] on icon "button" at bounding box center [874, 57] width 14 height 14
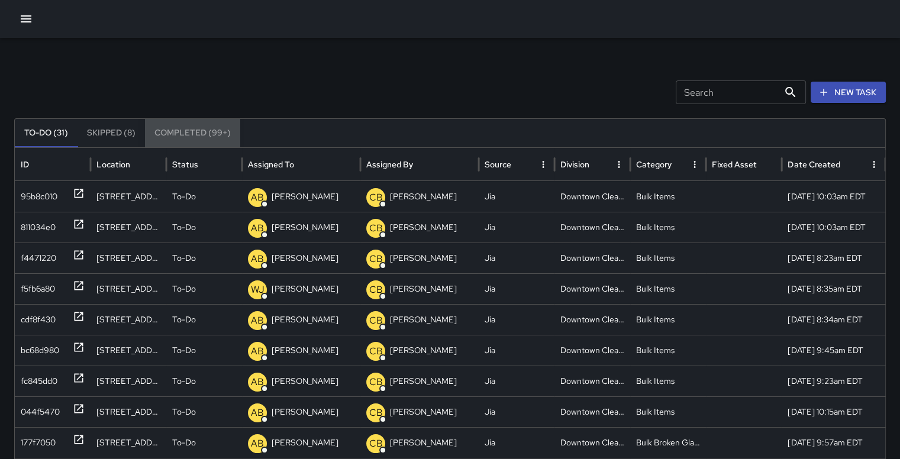
click at [192, 135] on button "Completed (99+)" at bounding box center [192, 133] width 95 height 28
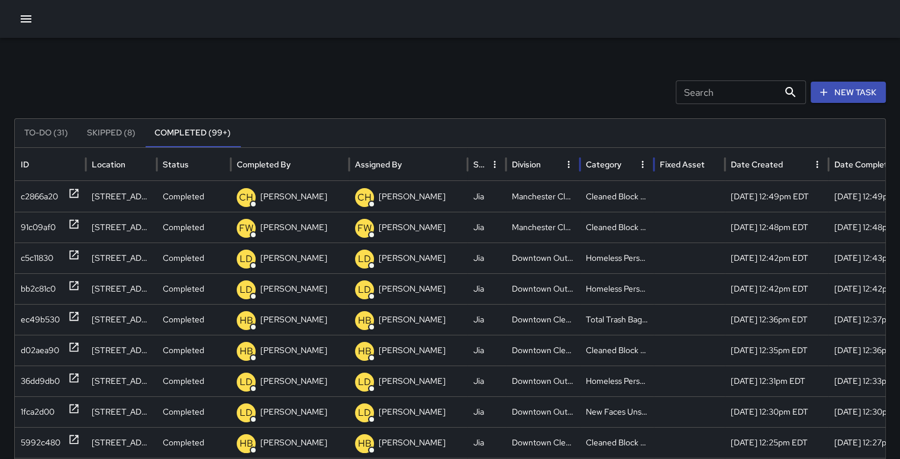
drag, startPoint x: 890, startPoint y: 227, endPoint x: 597, endPoint y: 158, distance: 301.3
click at [597, 158] on div "Category" at bounding box center [610, 164] width 49 height 33
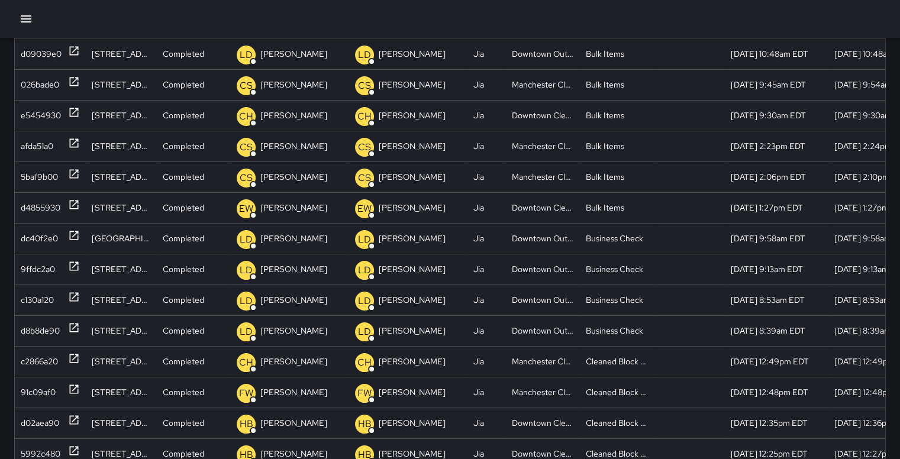
scroll to position [250, 0]
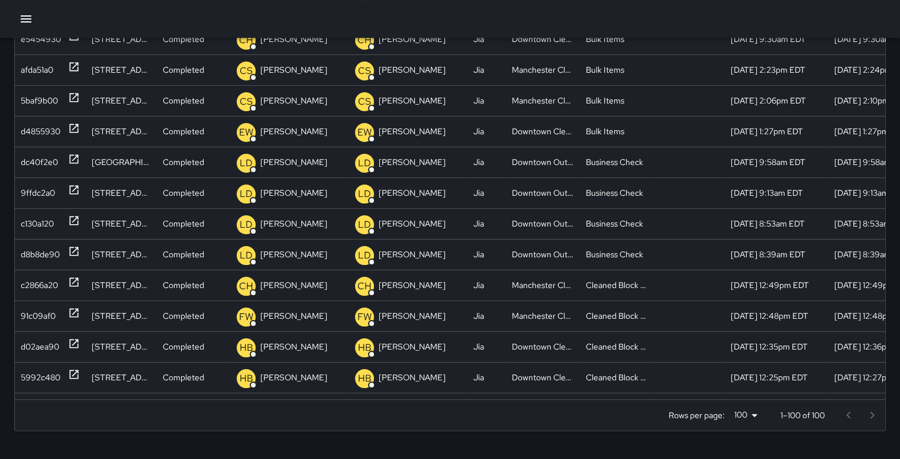
drag, startPoint x: 889, startPoint y: 381, endPoint x: 872, endPoint y: 403, distance: 27.8
click at [872, 403] on div at bounding box center [859, 415] width 47 height 24
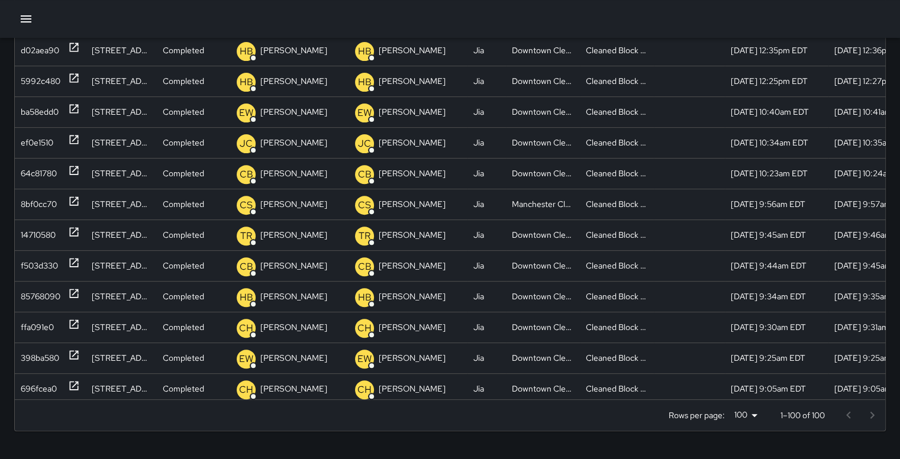
scroll to position [300, 0]
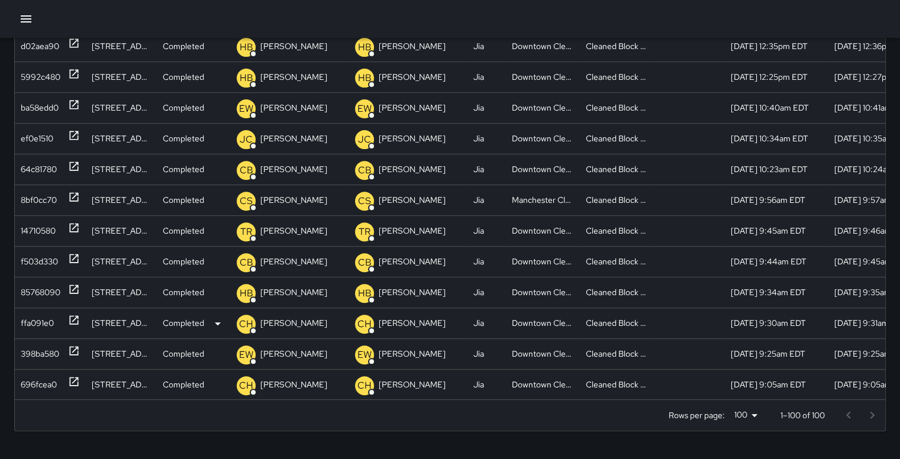
click at [30, 319] on div "ffa091e0" at bounding box center [37, 323] width 33 height 30
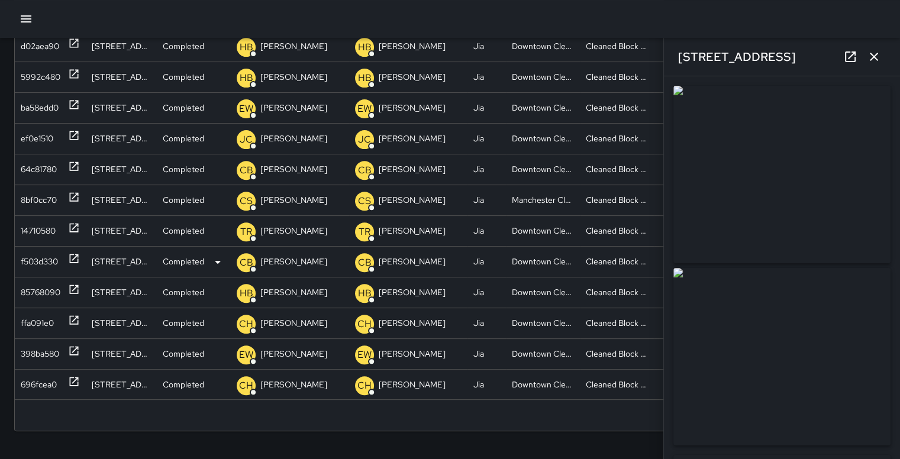
type input "**********"
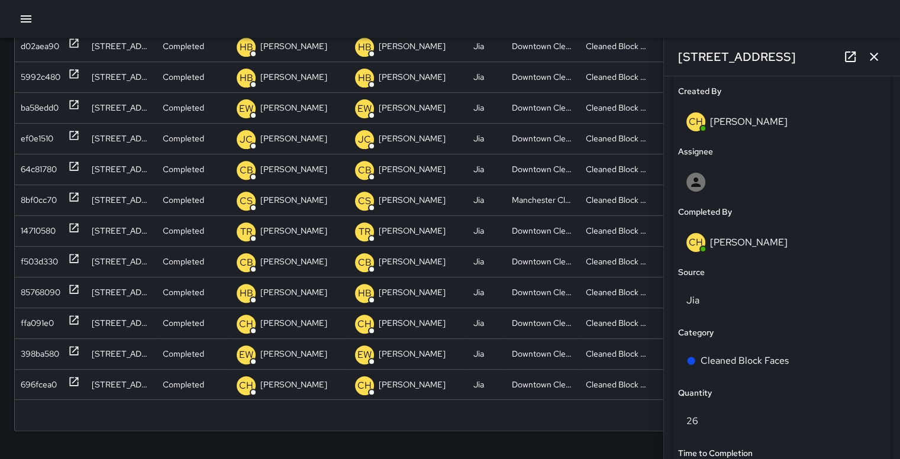
scroll to position [625, 0]
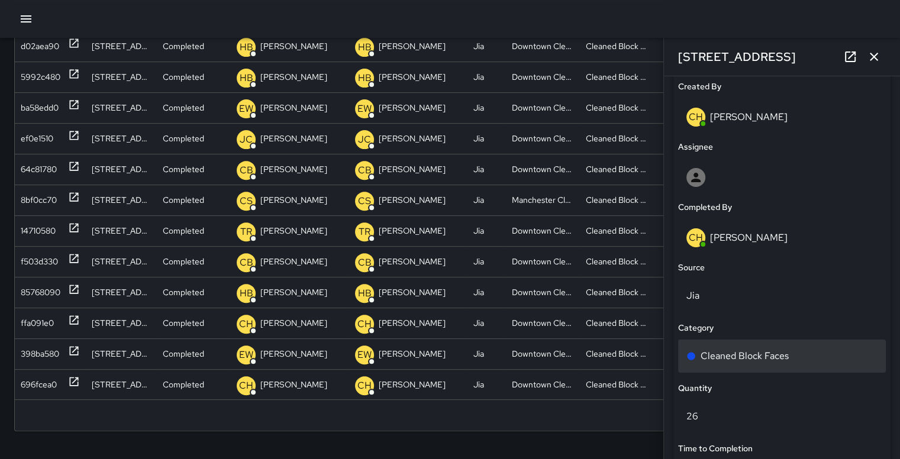
click at [746, 357] on p "Cleaned Block Faces" at bounding box center [744, 356] width 88 height 14
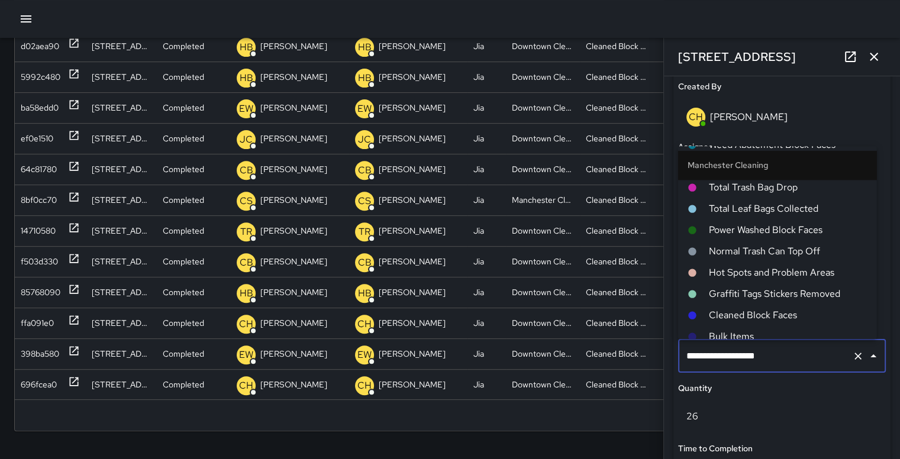
scroll to position [738, 0]
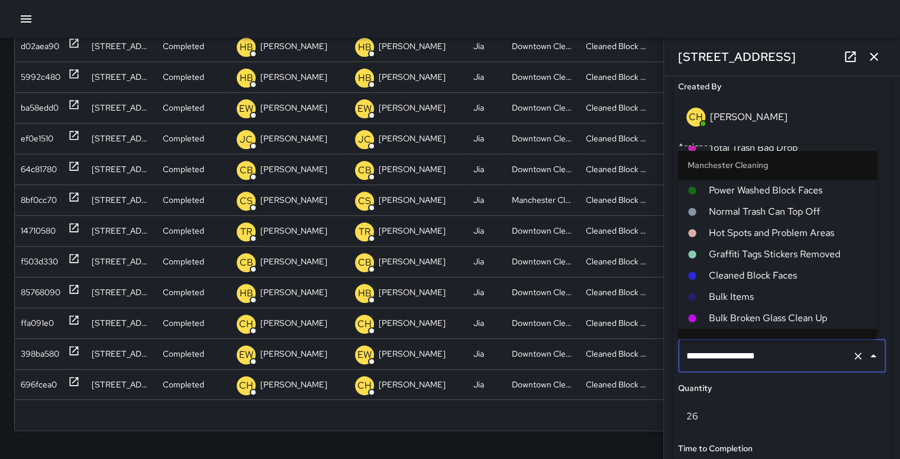
click at [788, 274] on span "Cleaned Block Faces" at bounding box center [788, 276] width 159 height 14
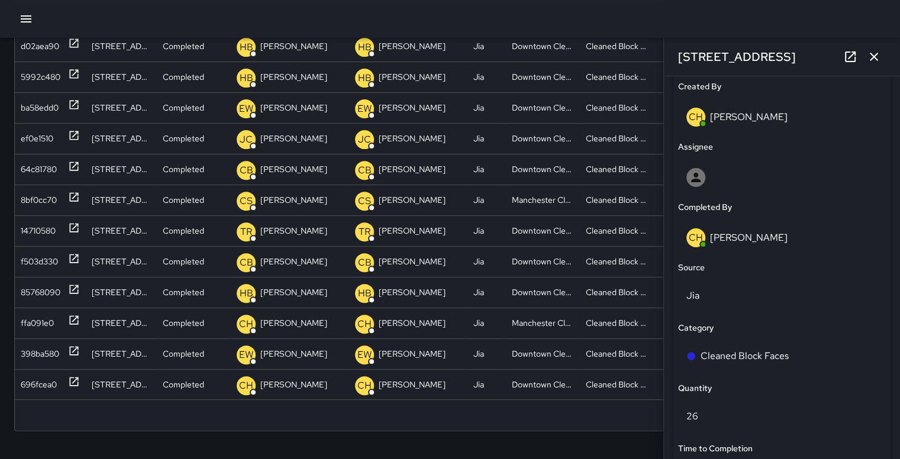
click at [871, 55] on icon "button" at bounding box center [873, 57] width 8 height 8
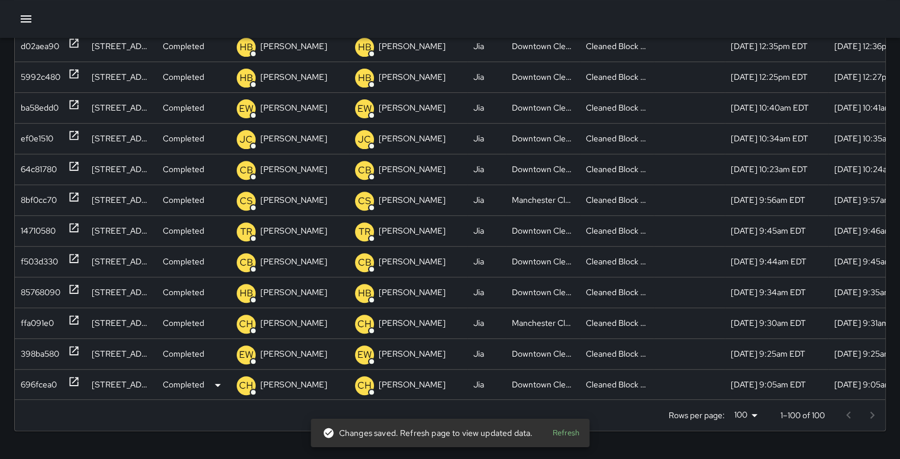
click at [42, 385] on div "696fcea0" at bounding box center [39, 385] width 36 height 30
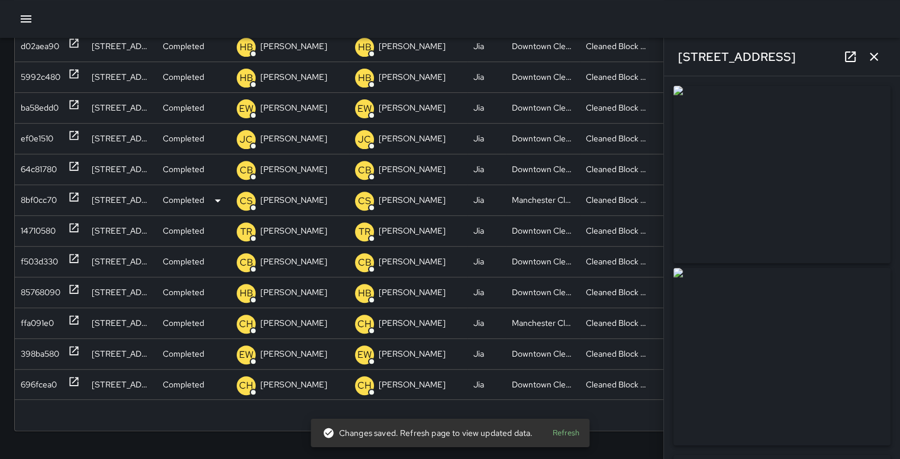
type input "**********"
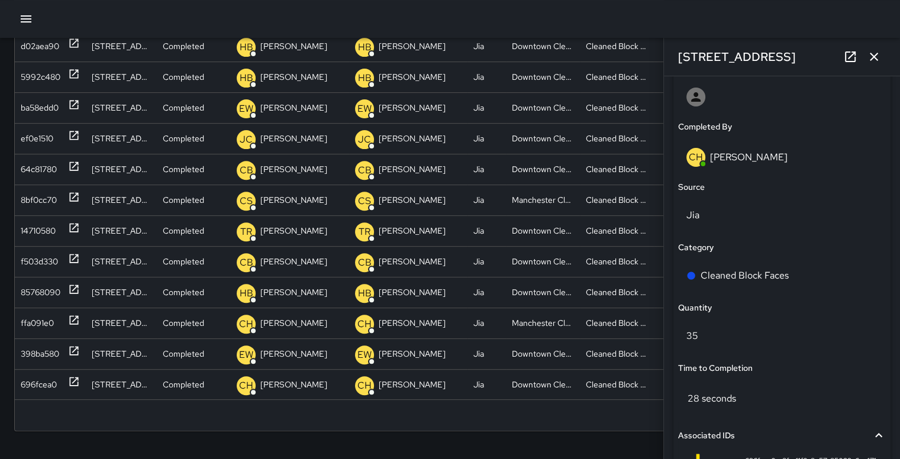
scroll to position [723, 0]
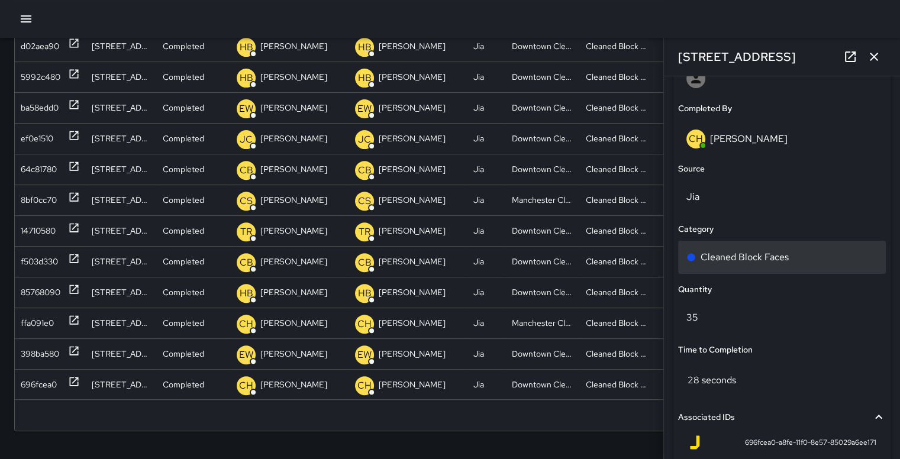
click at [791, 262] on div "Cleaned Block Faces" at bounding box center [781, 257] width 191 height 14
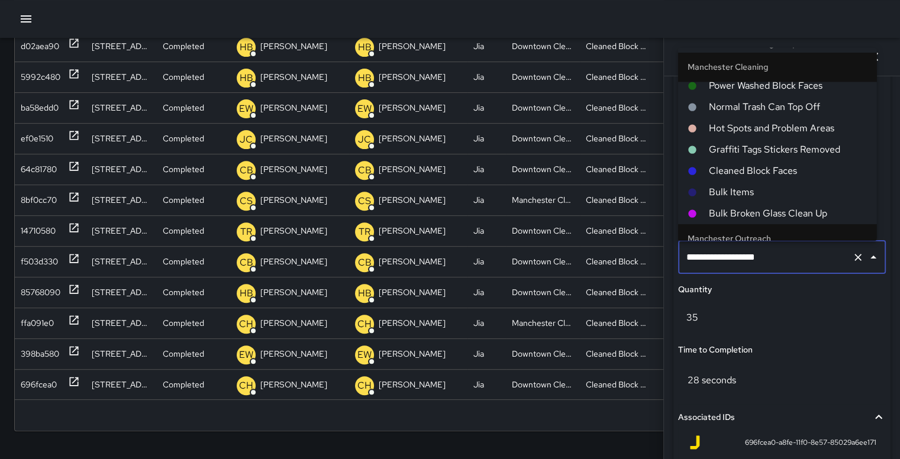
scroll to position [746, 0]
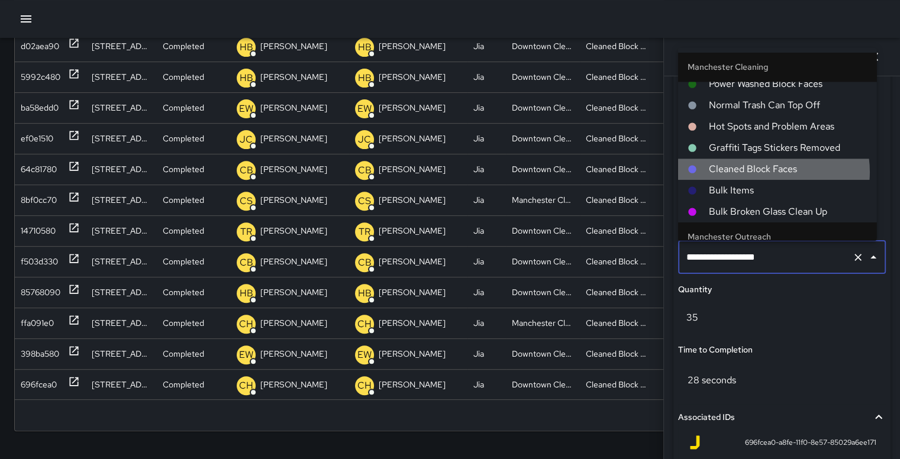
click at [767, 167] on span "Cleaned Block Faces" at bounding box center [788, 168] width 159 height 14
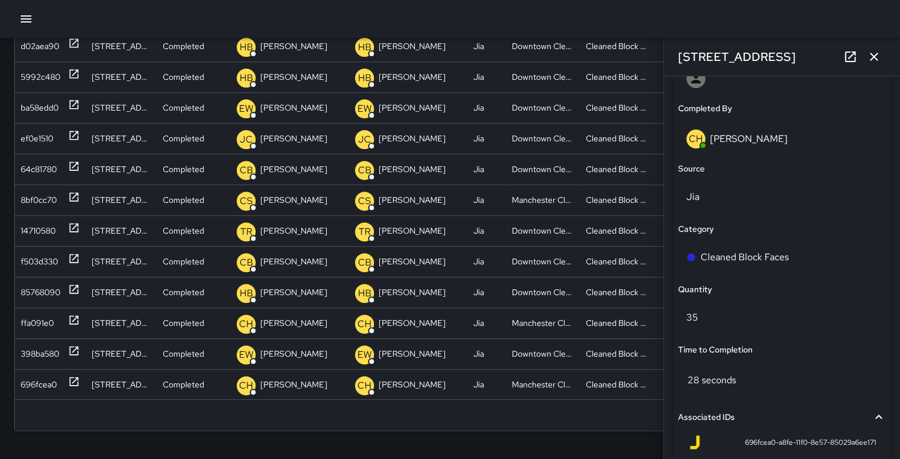
click at [877, 56] on icon "button" at bounding box center [874, 57] width 14 height 14
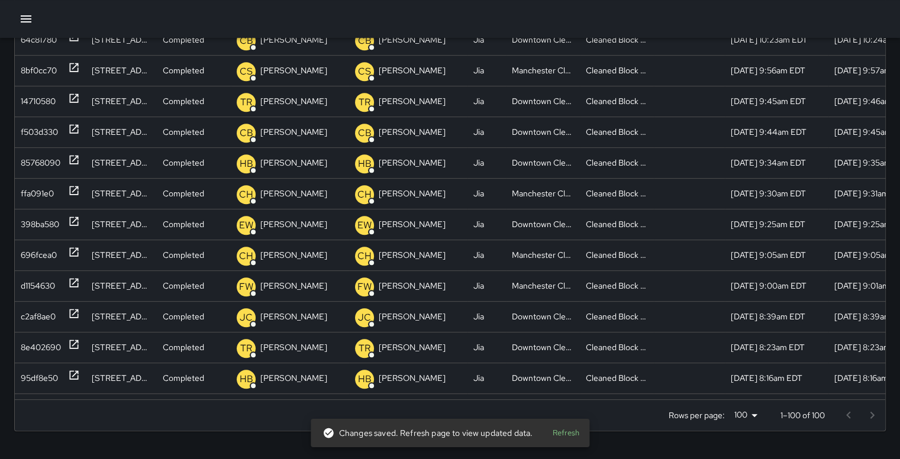
scroll to position [0, 0]
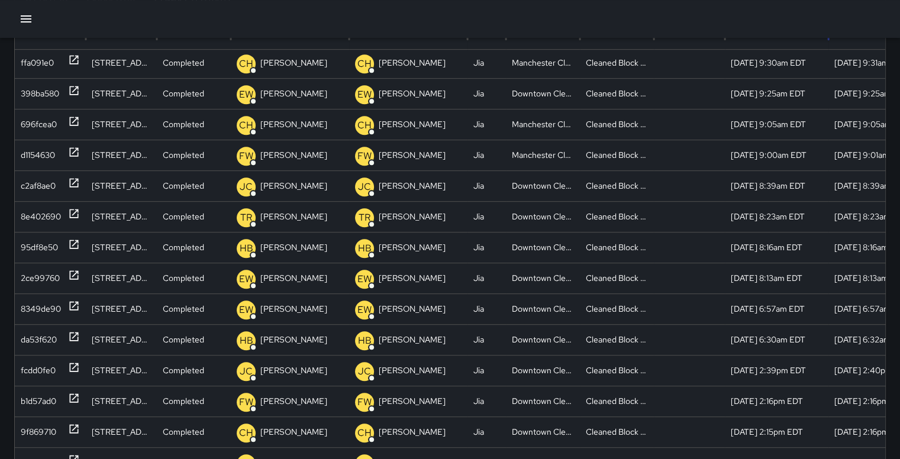
click at [888, 47] on div "Date Completed" at bounding box center [873, 33] width 78 height 33
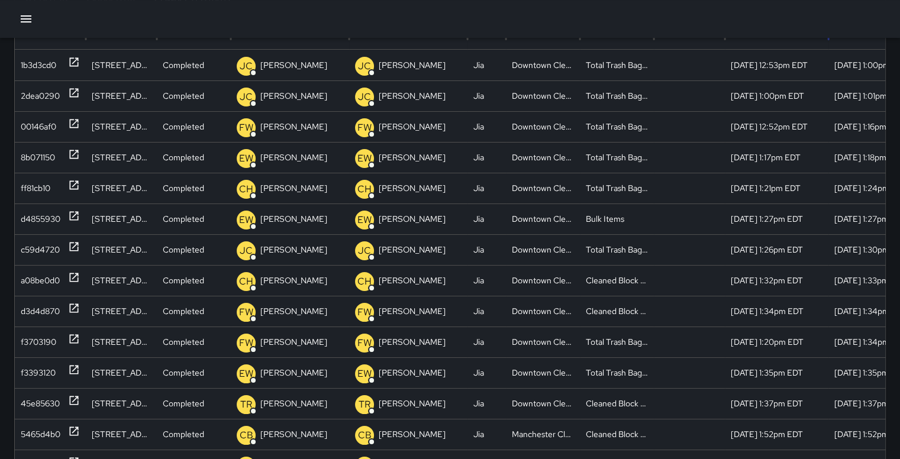
click at [888, 47] on div "Date Completed" at bounding box center [873, 33] width 78 height 33
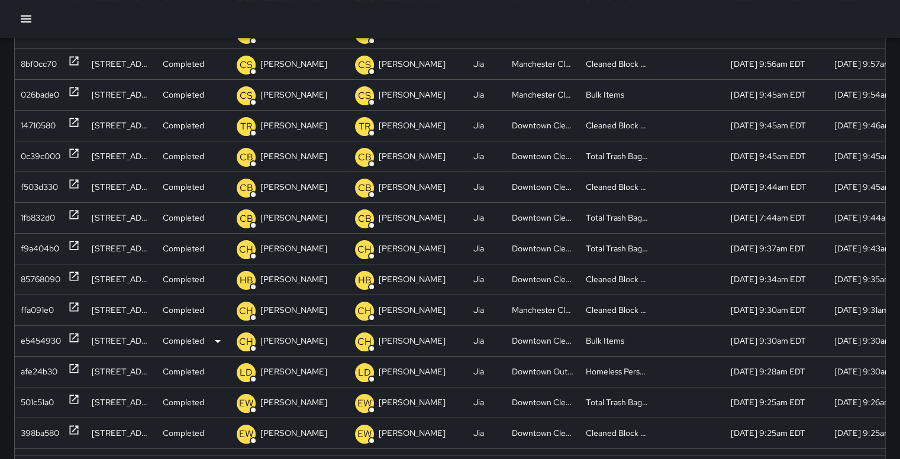
click at [31, 343] on div "e5454930" at bounding box center [41, 341] width 40 height 30
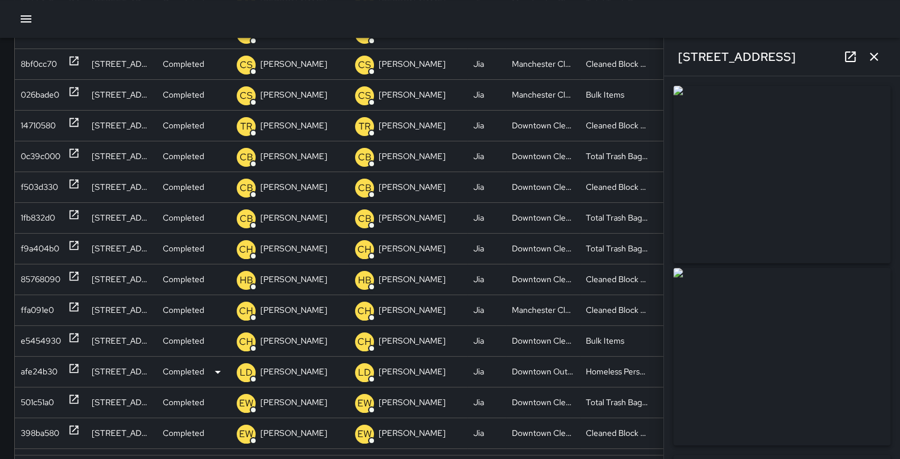
type input "**********"
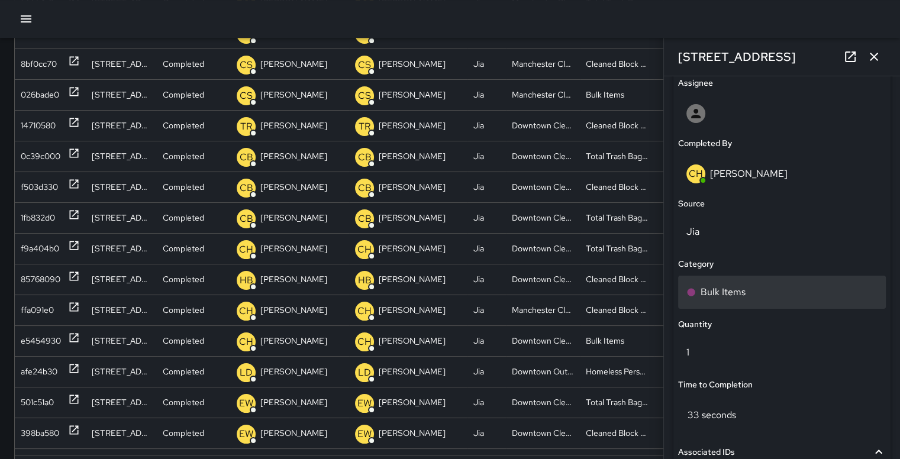
click at [717, 300] on div "Bulk Items" at bounding box center [782, 292] width 208 height 33
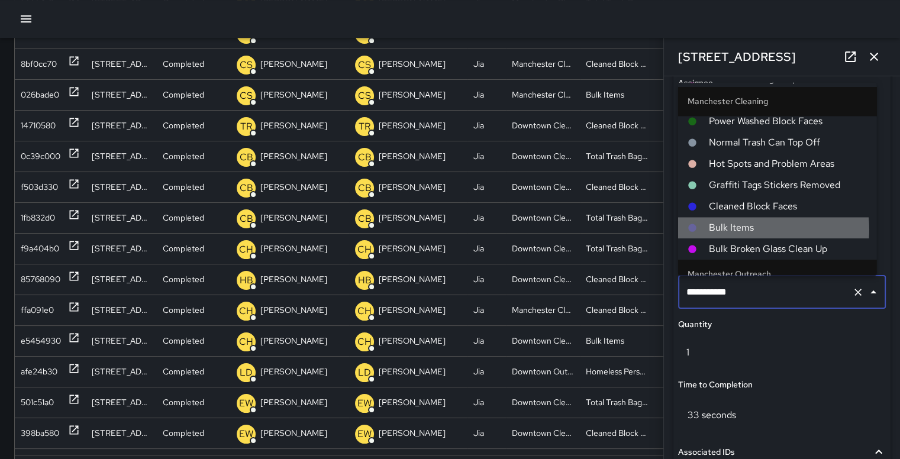
click at [750, 225] on span "Bulk Items" at bounding box center [788, 228] width 159 height 14
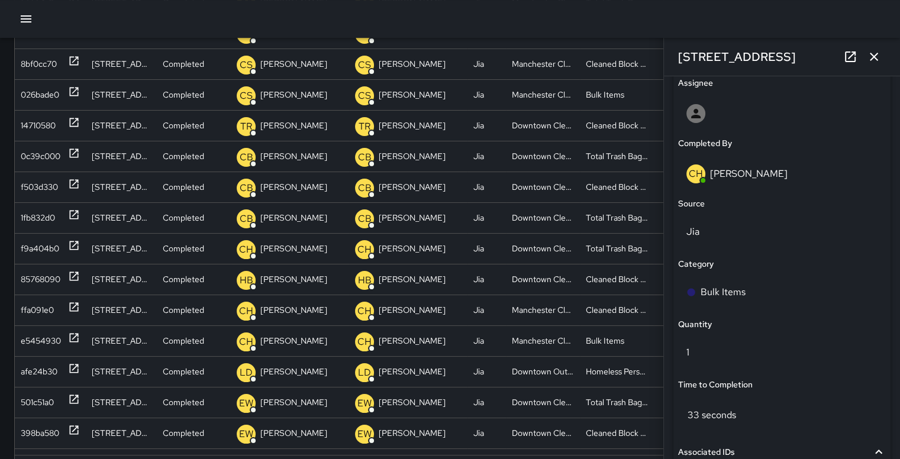
click at [881, 54] on button "button" at bounding box center [874, 57] width 24 height 24
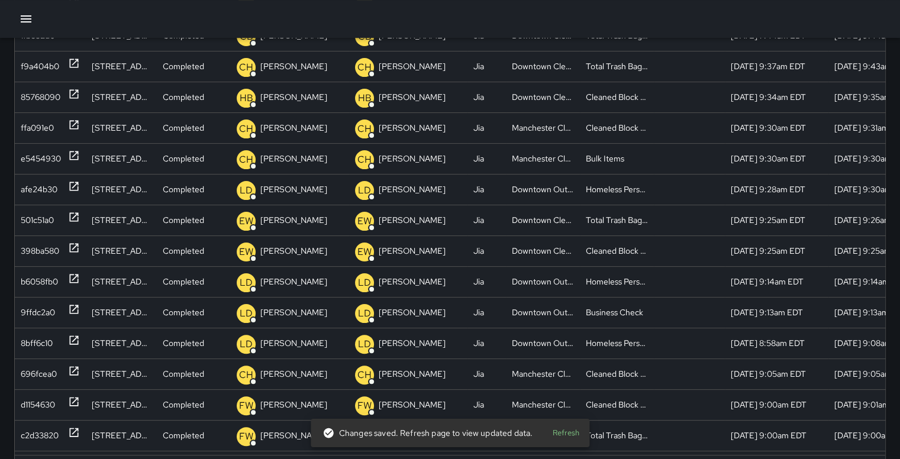
scroll to position [206, 0]
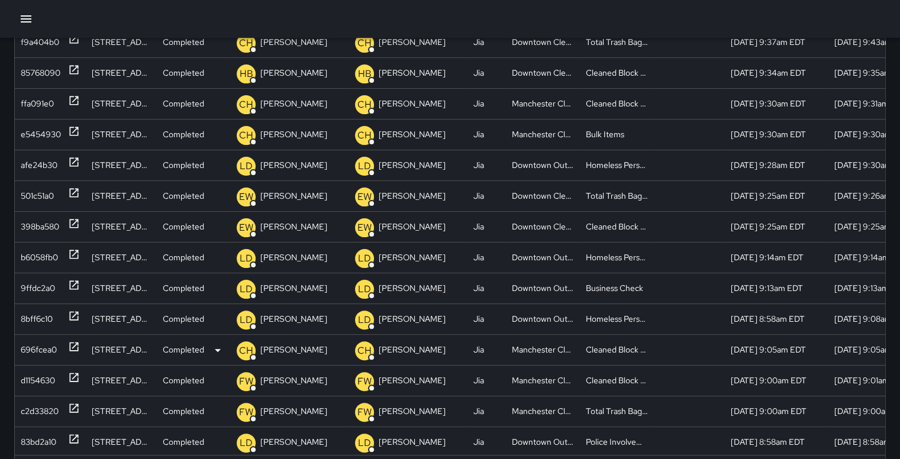
click at [49, 346] on div "696fcea0" at bounding box center [39, 350] width 36 height 30
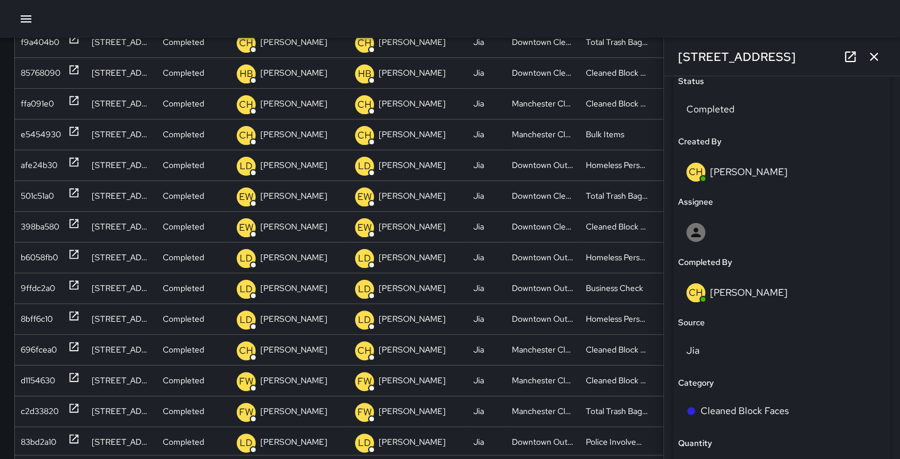
scroll to position [564, 0]
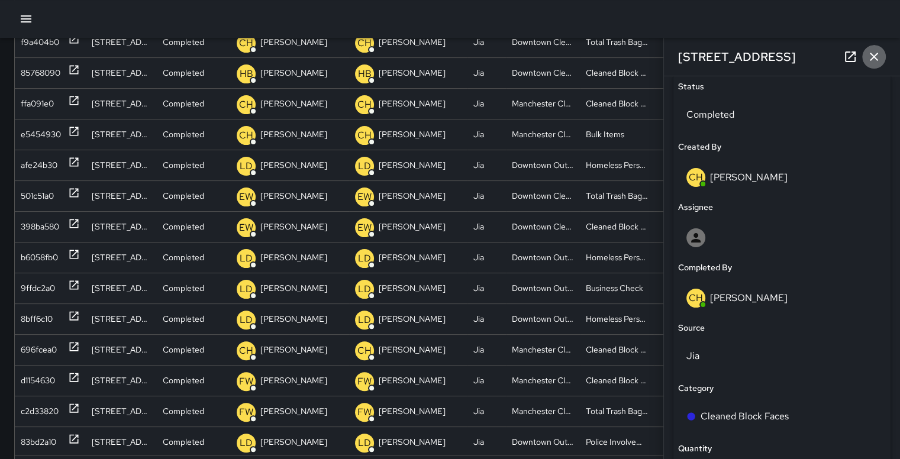
click at [871, 56] on icon "button" at bounding box center [874, 57] width 14 height 14
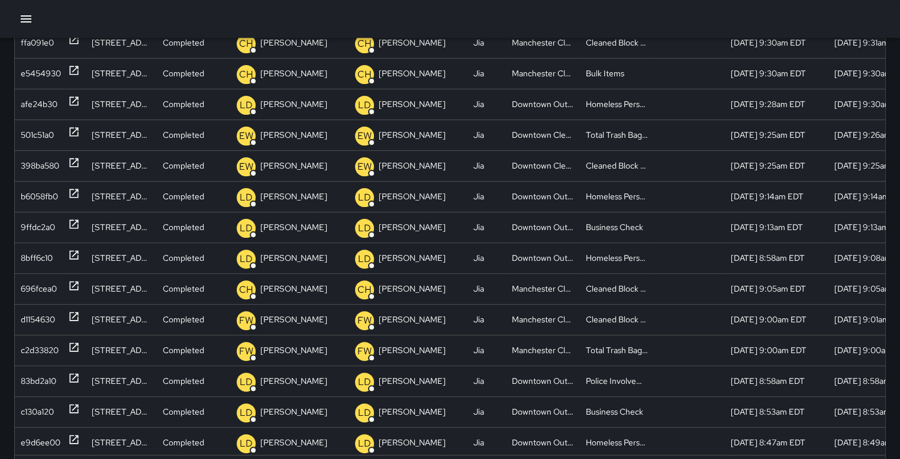
scroll to position [243, 0]
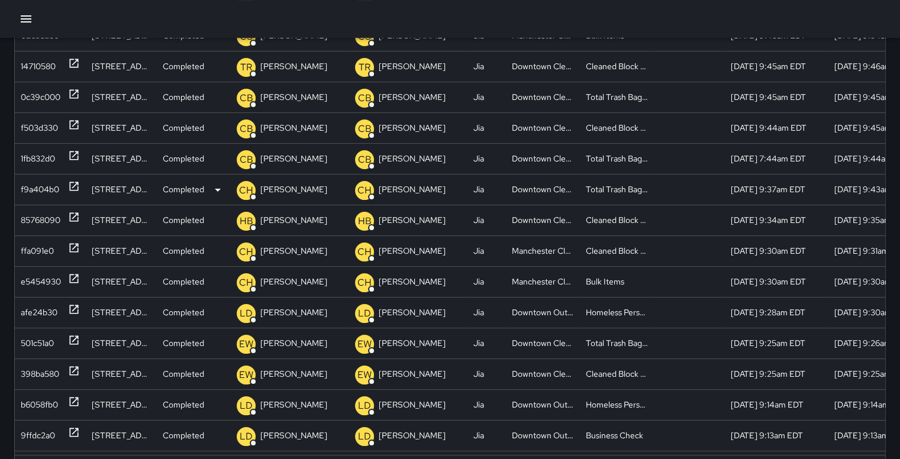
click at [37, 190] on div "f9a404b0" at bounding box center [40, 189] width 38 height 30
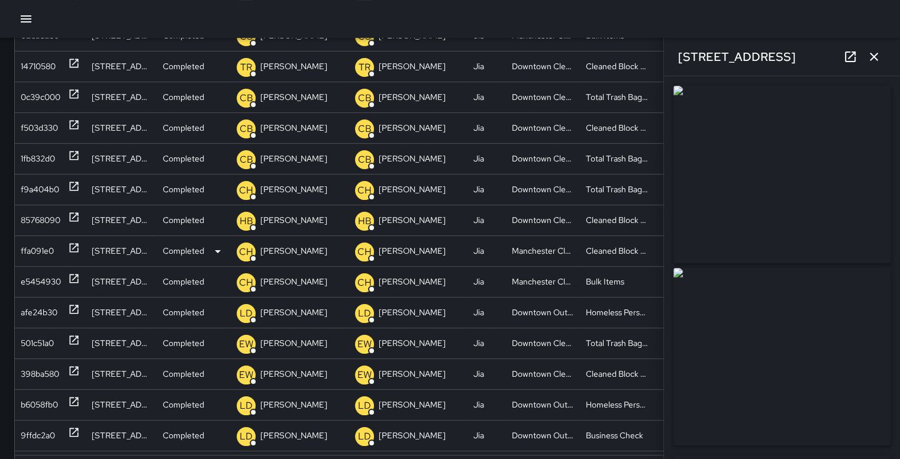
type input "**********"
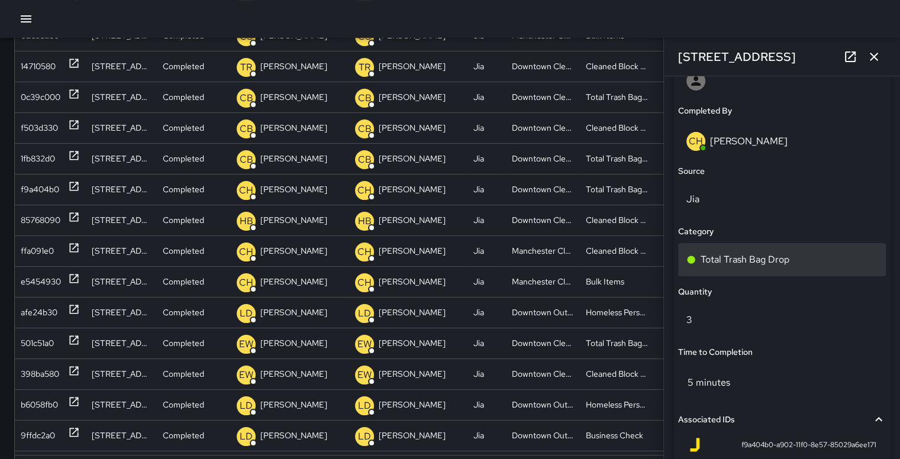
click at [761, 257] on p "Total Trash Bag Drop" at bounding box center [744, 260] width 89 height 14
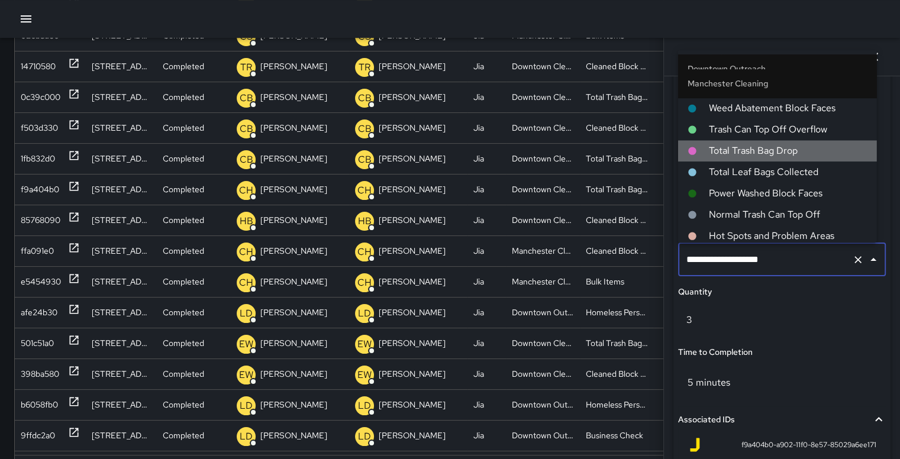
click at [801, 147] on span "Total Trash Bag Drop" at bounding box center [788, 151] width 159 height 14
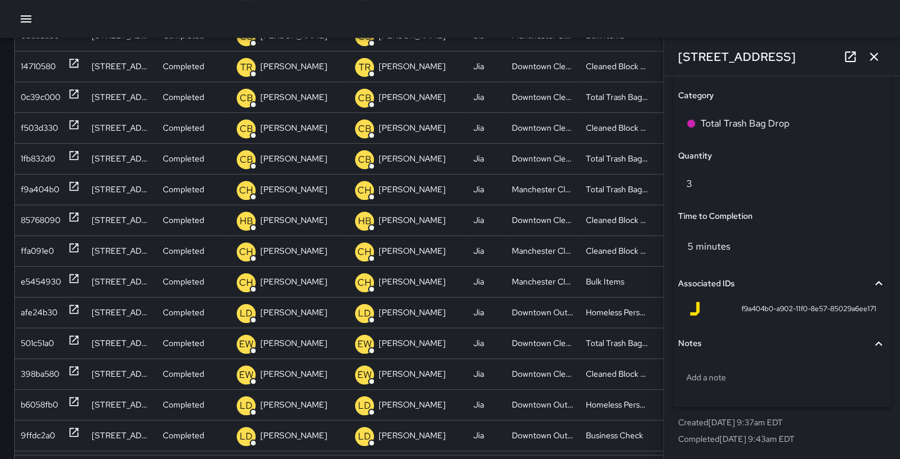
click at [878, 59] on icon "button" at bounding box center [874, 57] width 14 height 14
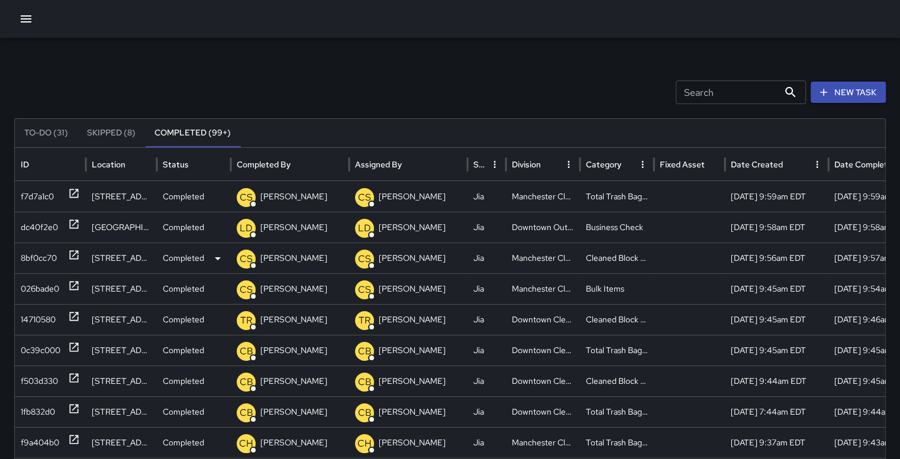
click at [38, 253] on div "8bf0cc70" at bounding box center [39, 258] width 36 height 30
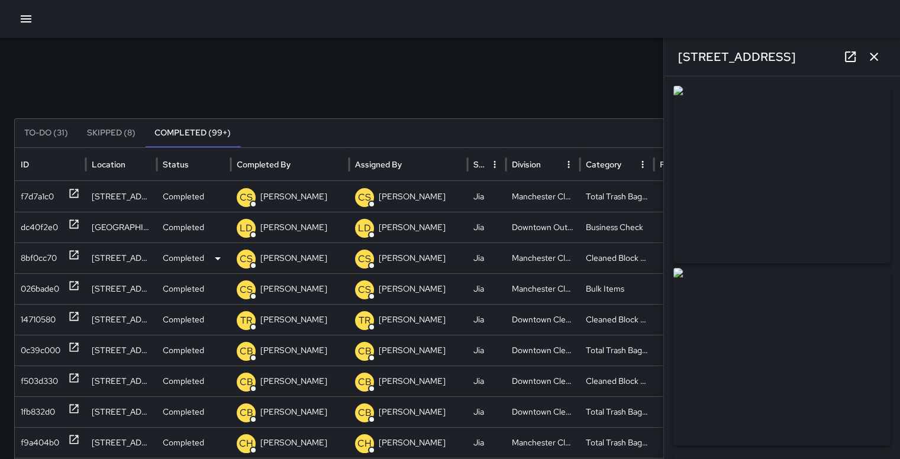
type input "**********"
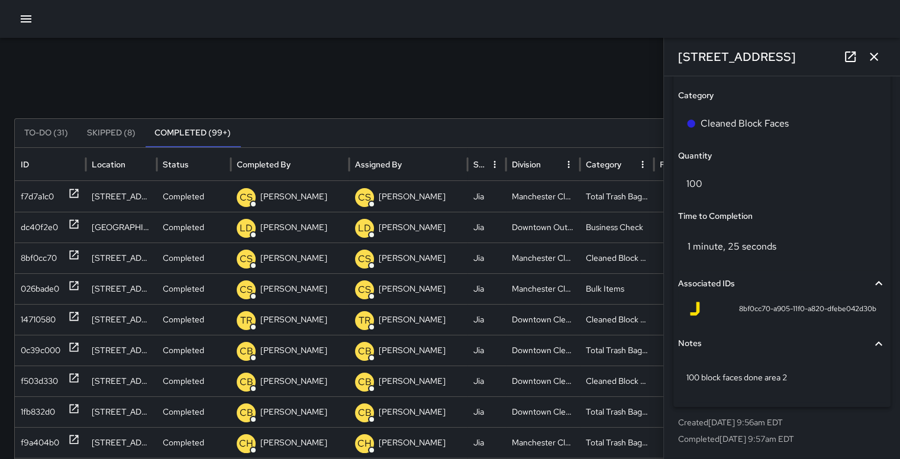
click at [873, 56] on icon "button" at bounding box center [873, 57] width 8 height 8
